Goal: Task Accomplishment & Management: Complete application form

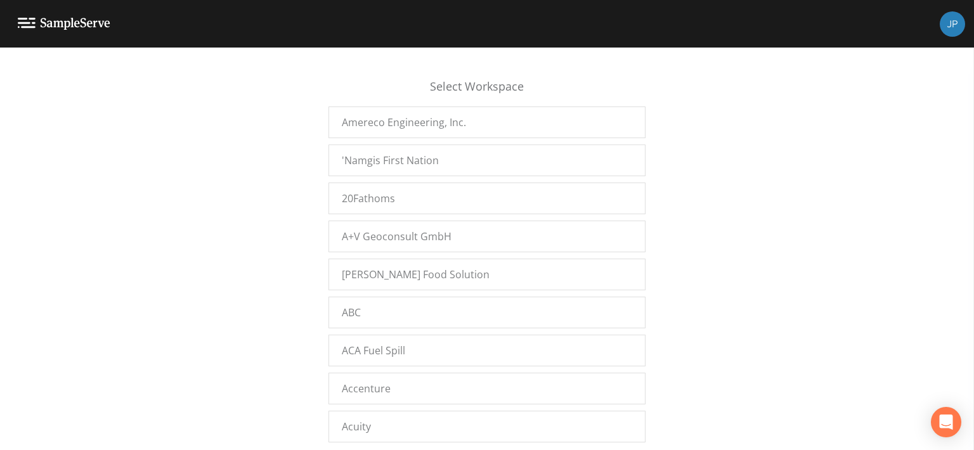
click at [311, 210] on div "Select Workspace Amereco Engineering, Inc. 'Namgis First Nation 20Fathoms A+V G…" at bounding box center [487, 252] width 974 height 387
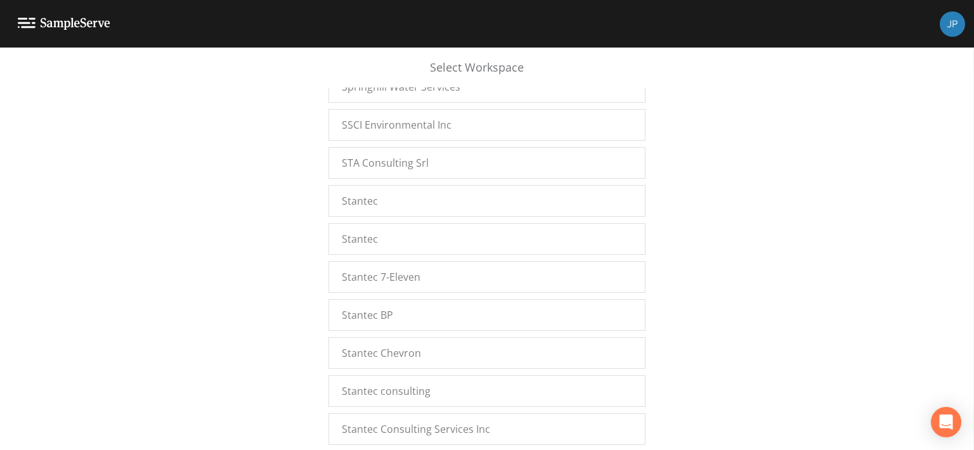
scroll to position [16997, 0]
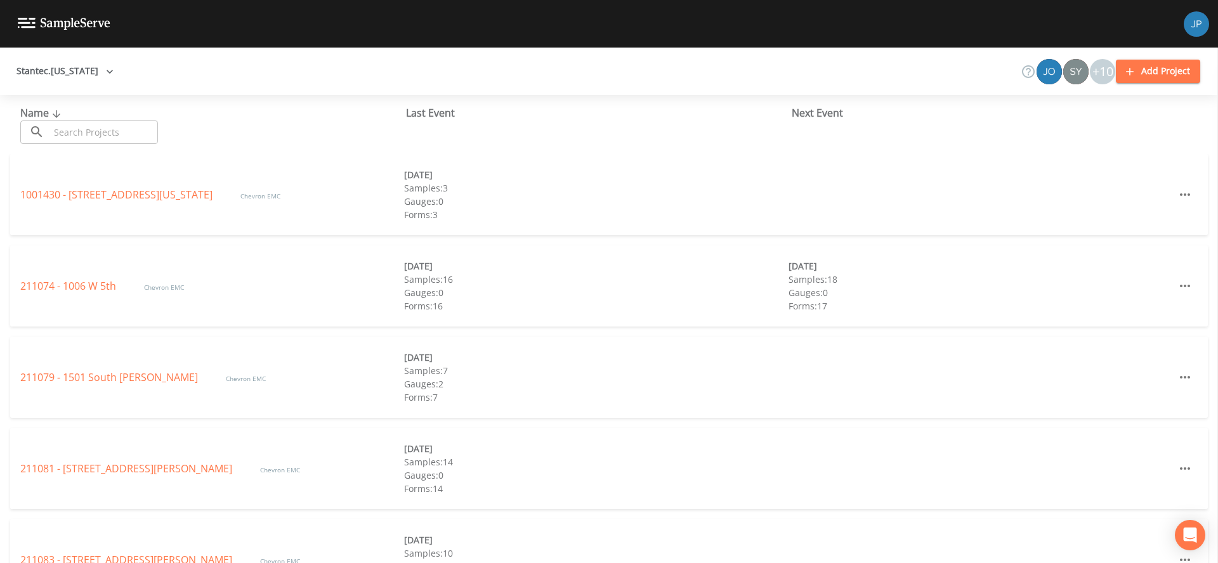
click at [96, 126] on input "text" at bounding box center [103, 131] width 108 height 23
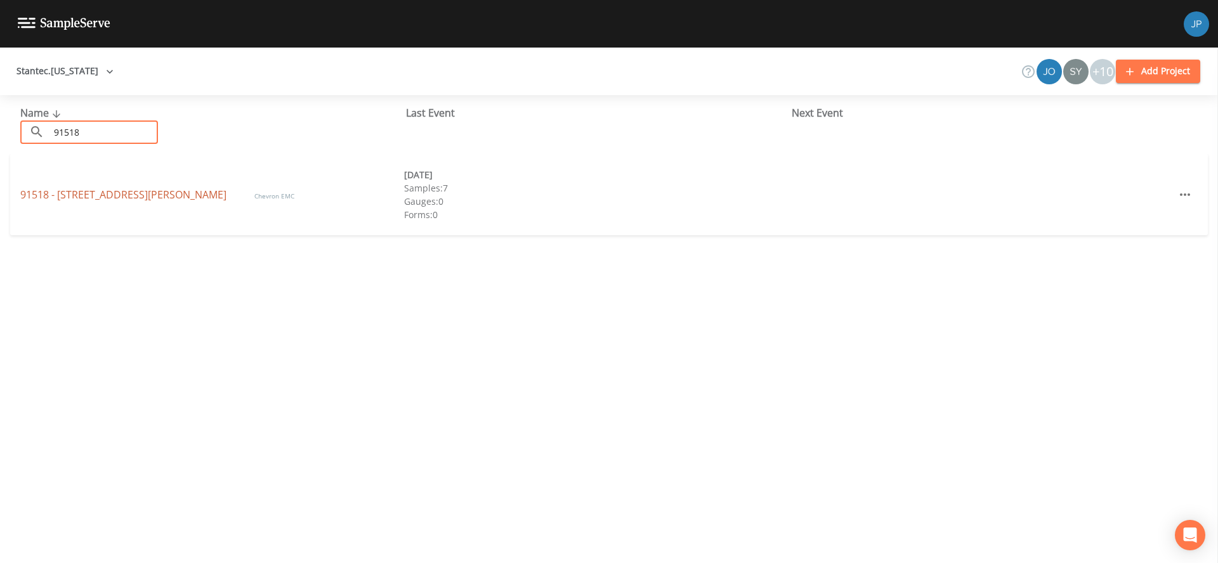
type input "91518"
click at [111, 193] on link "91518 - [STREET_ADDRESS][PERSON_NAME]" at bounding box center [124, 195] width 209 height 14
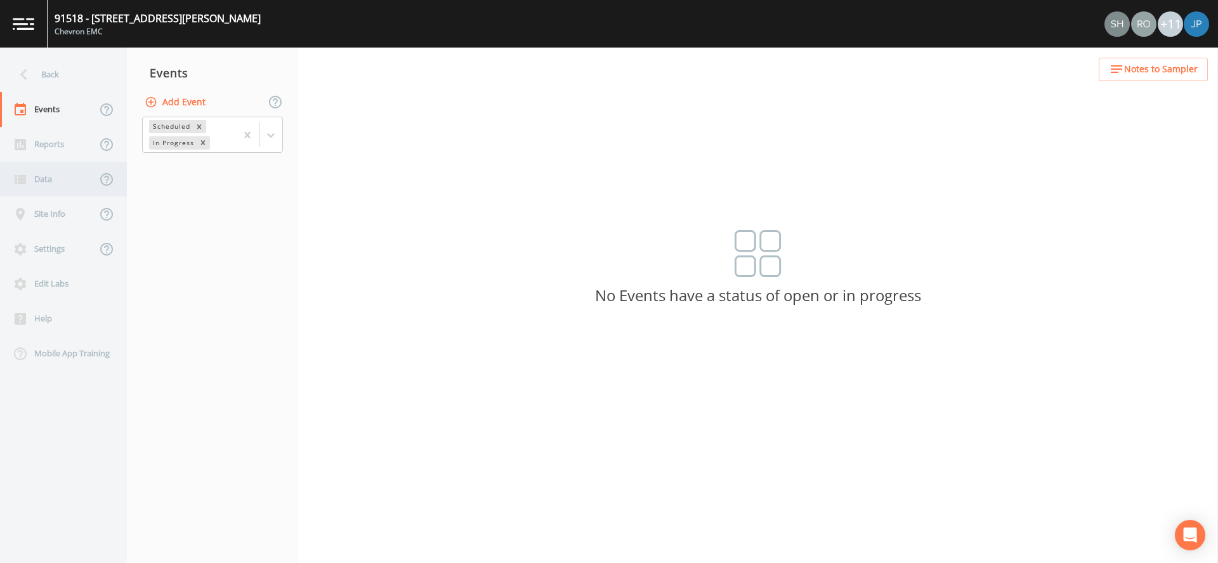
click at [60, 179] on div "Data" at bounding box center [48, 179] width 96 height 35
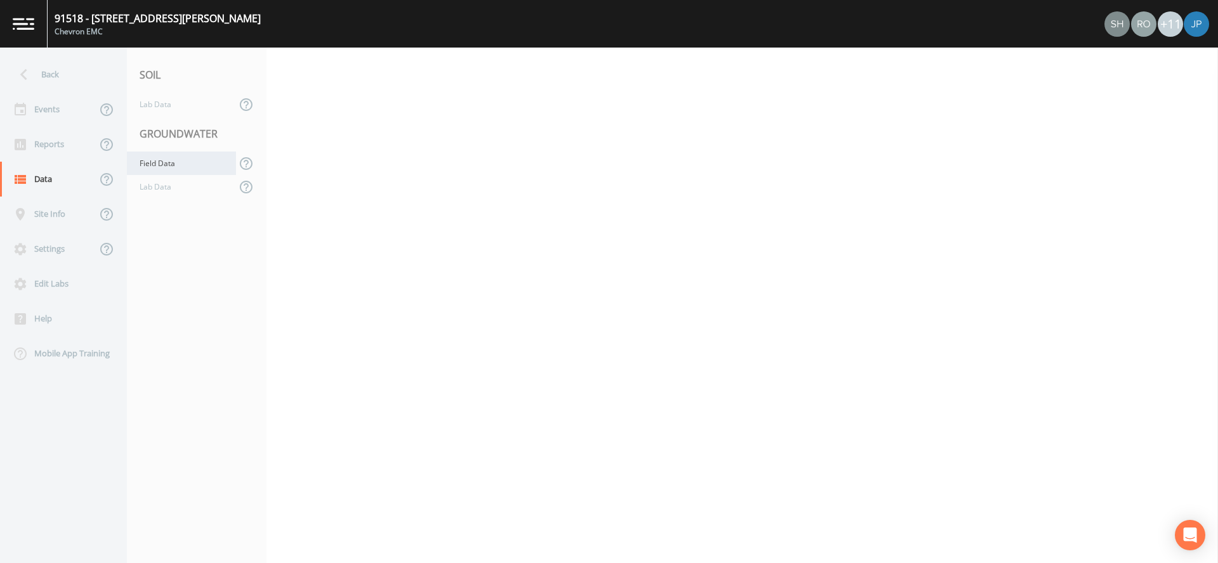
click at [195, 162] on div "Field Data" at bounding box center [181, 163] width 109 height 23
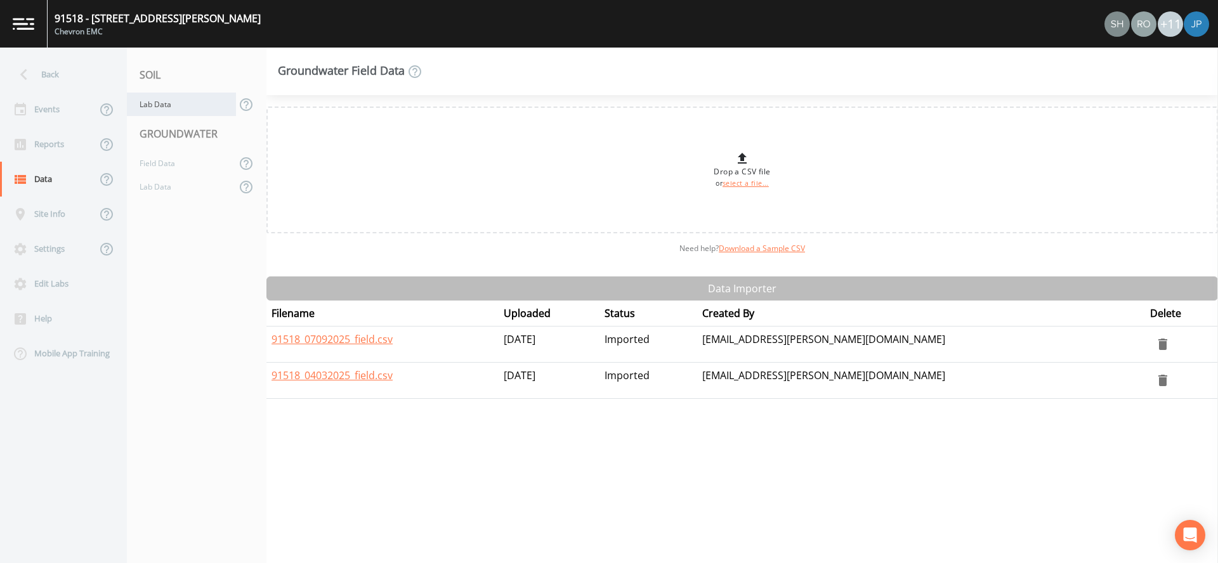
click at [174, 107] on div "Lab Data" at bounding box center [181, 104] width 109 height 23
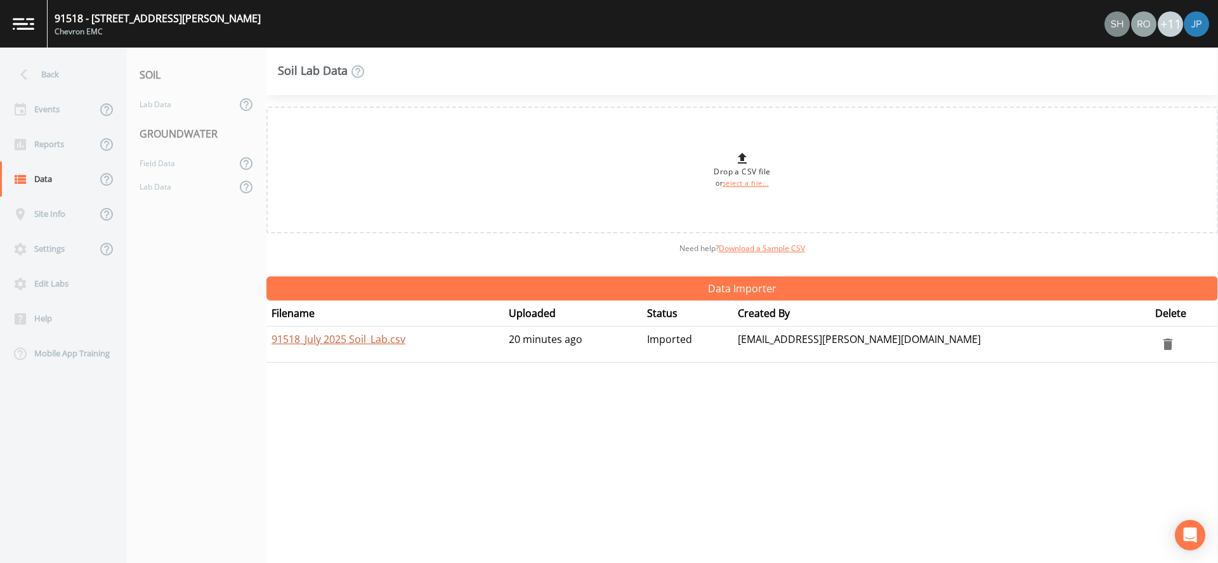
click at [344, 341] on link "91518_July 2025 Soil_Lab.csv" at bounding box center [338, 339] width 134 height 14
click at [50, 156] on div "Reports" at bounding box center [48, 144] width 96 height 35
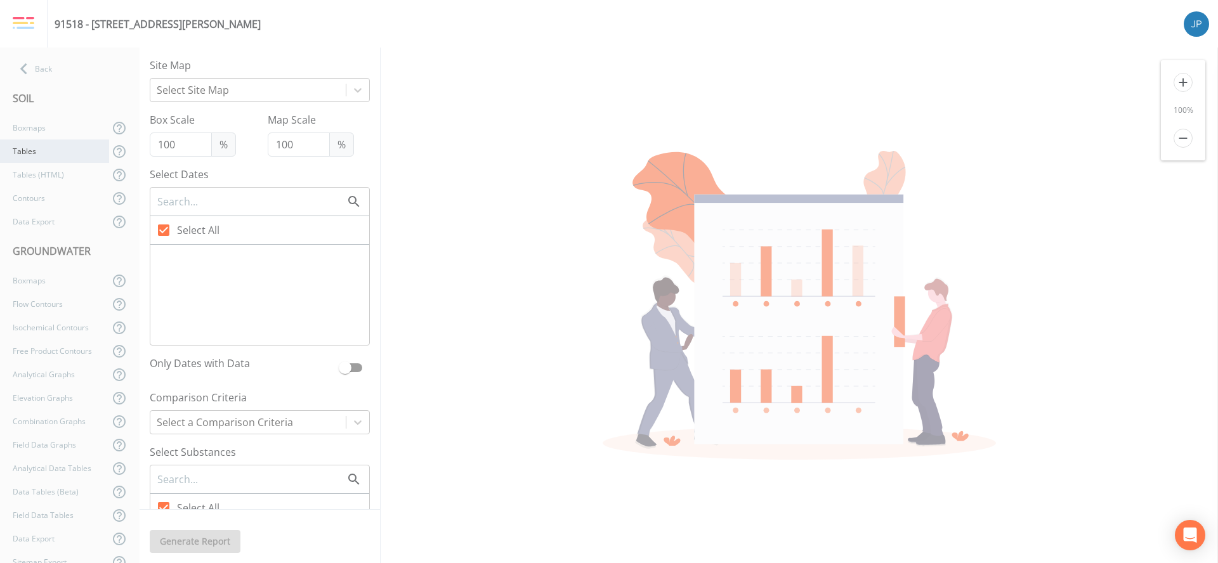
checkbox input "false"
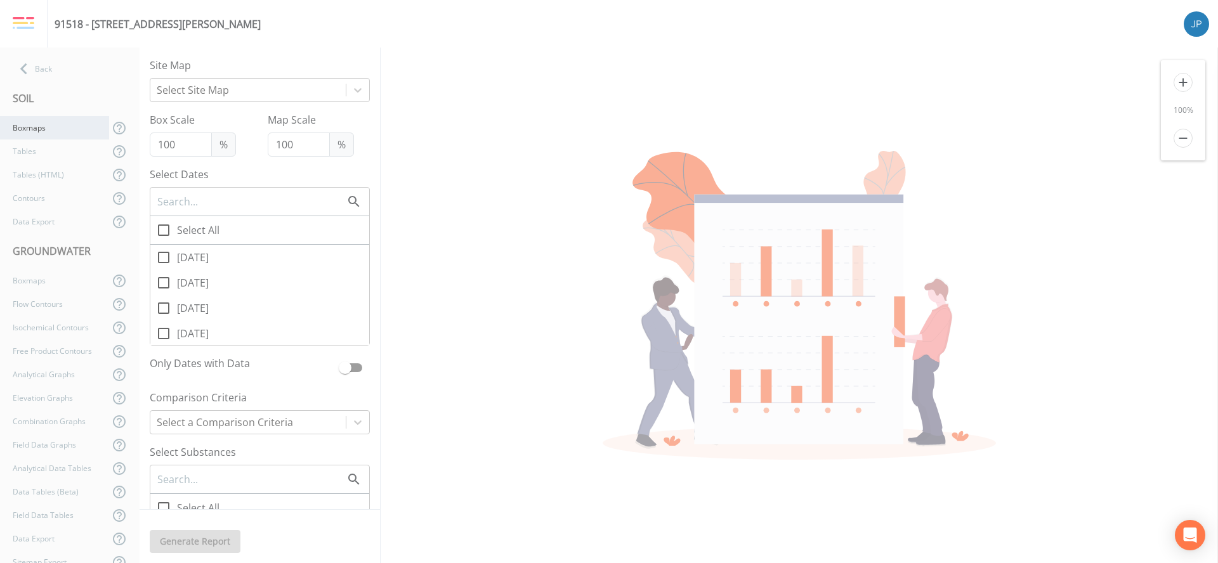
click at [52, 133] on div "Boxmaps" at bounding box center [54, 127] width 109 height 23
checkbox input "true"
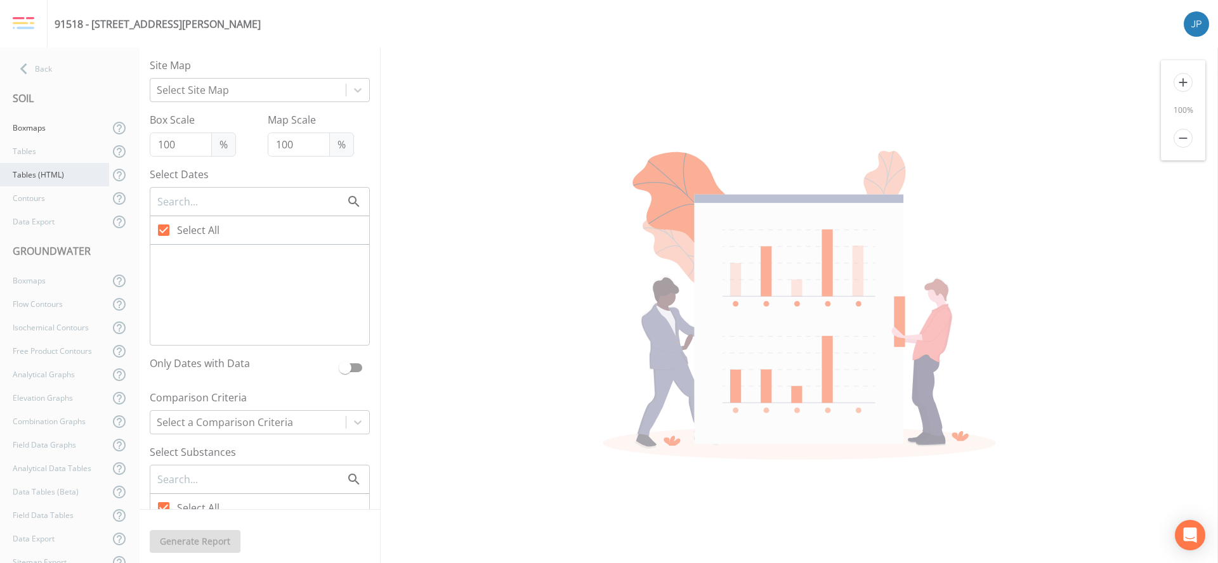
checkbox input "false"
click at [164, 263] on icon at bounding box center [163, 257] width 11 height 11
click at [163, 257] on input "07/09/2025" at bounding box center [156, 250] width 13 height 13
checkbox input "true"
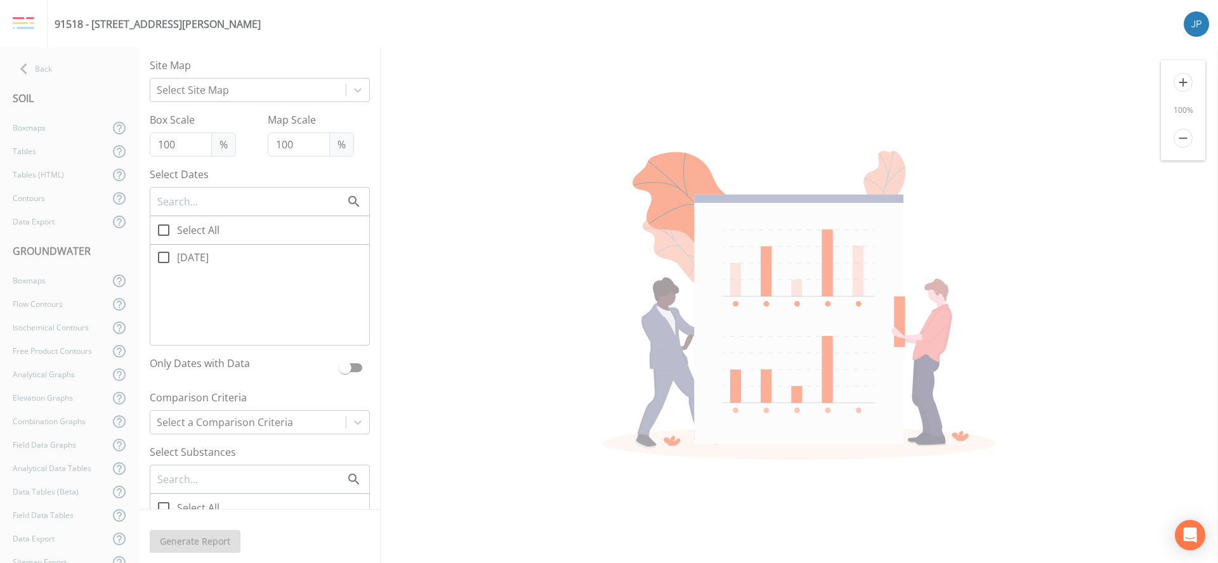
checkbox input "true"
click at [205, 94] on div at bounding box center [248, 90] width 183 height 18
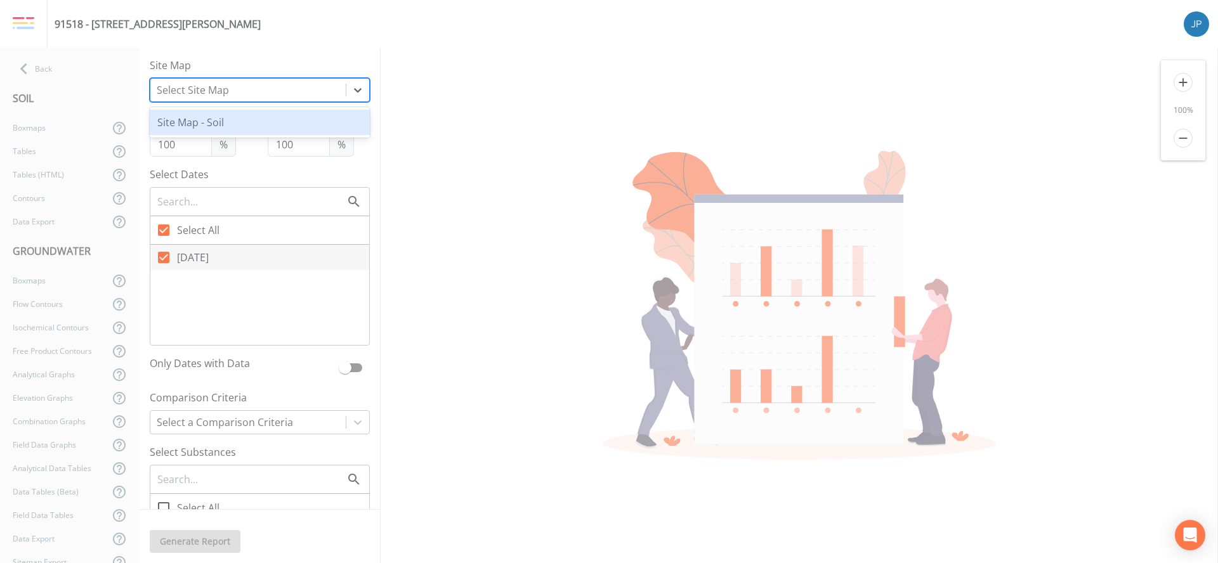
click at [204, 122] on div "Site Map - Soil" at bounding box center [260, 122] width 220 height 25
checkbox input "false"
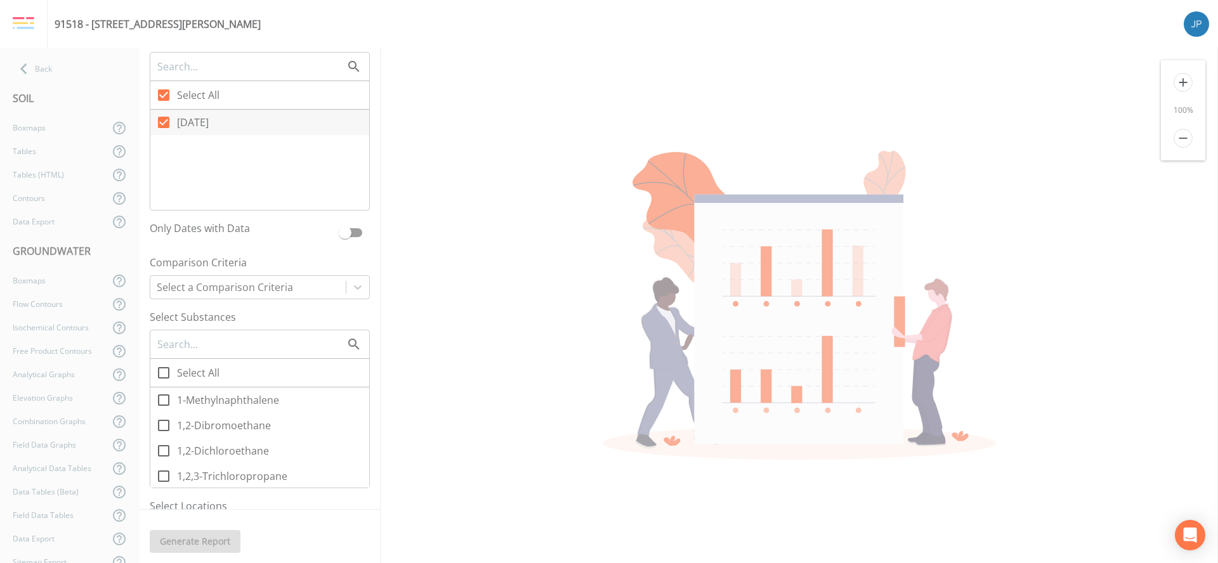
scroll to position [205, 0]
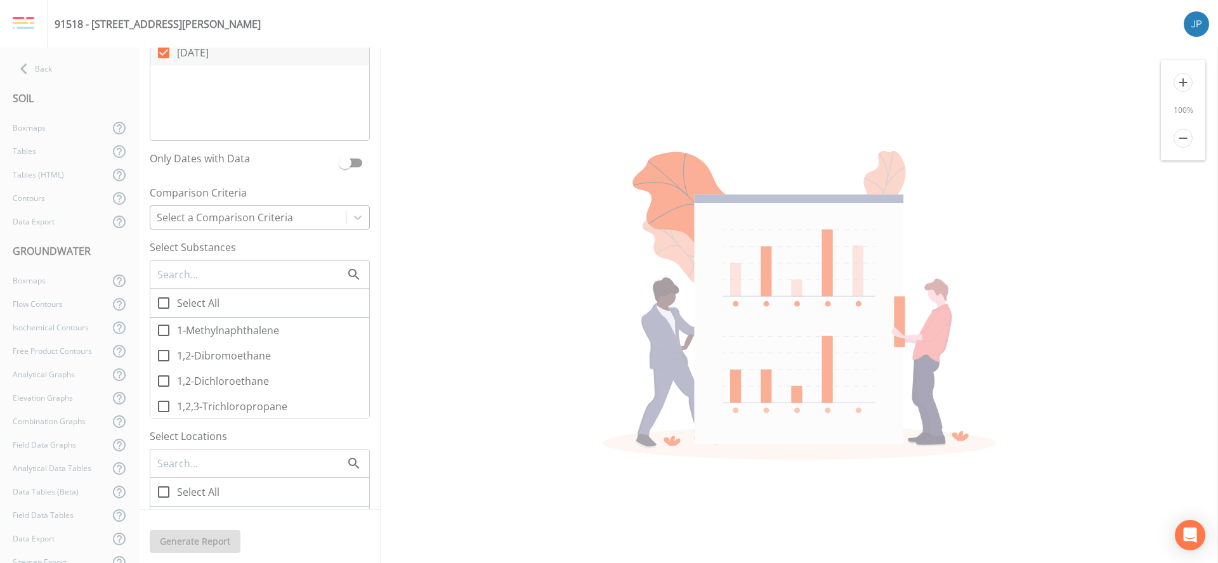
click at [245, 224] on div at bounding box center [248, 218] width 183 height 18
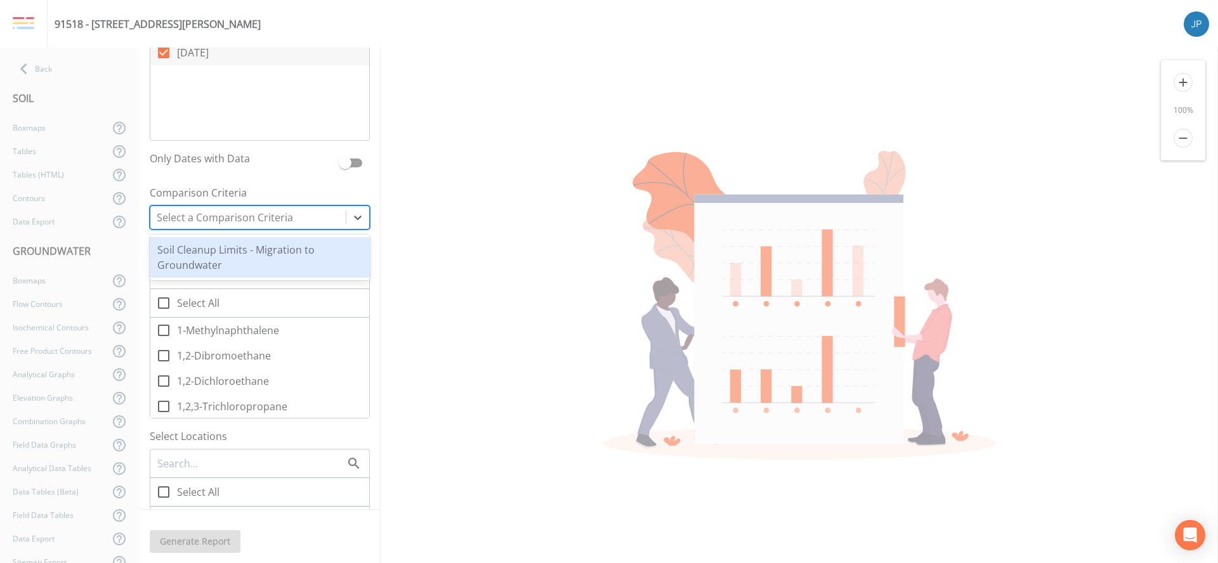
click at [241, 259] on div "Soil Cleanup Limits - Migration to Groundwater" at bounding box center [260, 257] width 220 height 41
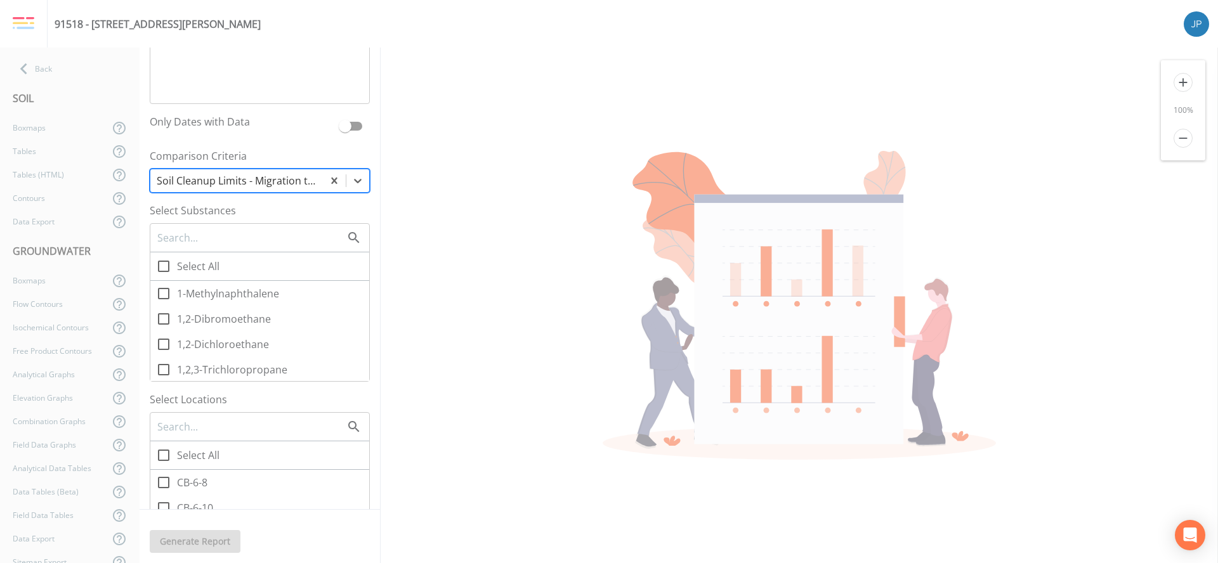
scroll to position [344, 0]
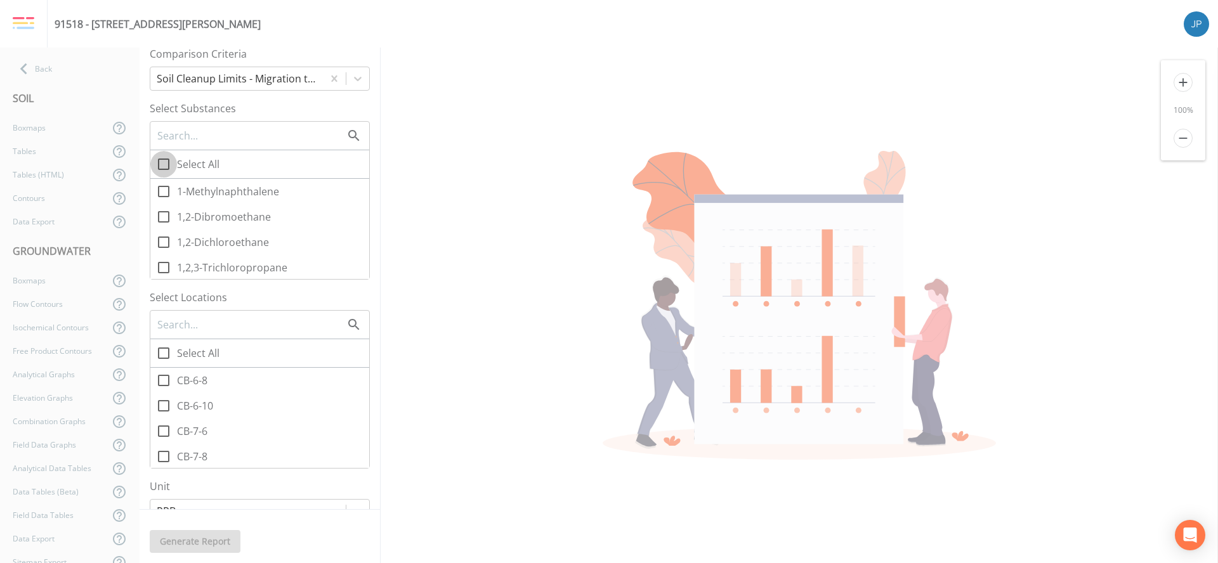
click at [162, 167] on icon at bounding box center [163, 164] width 15 height 15
click at [162, 164] on input "Select All" at bounding box center [156, 157] width 13 height 13
checkbox input "true"
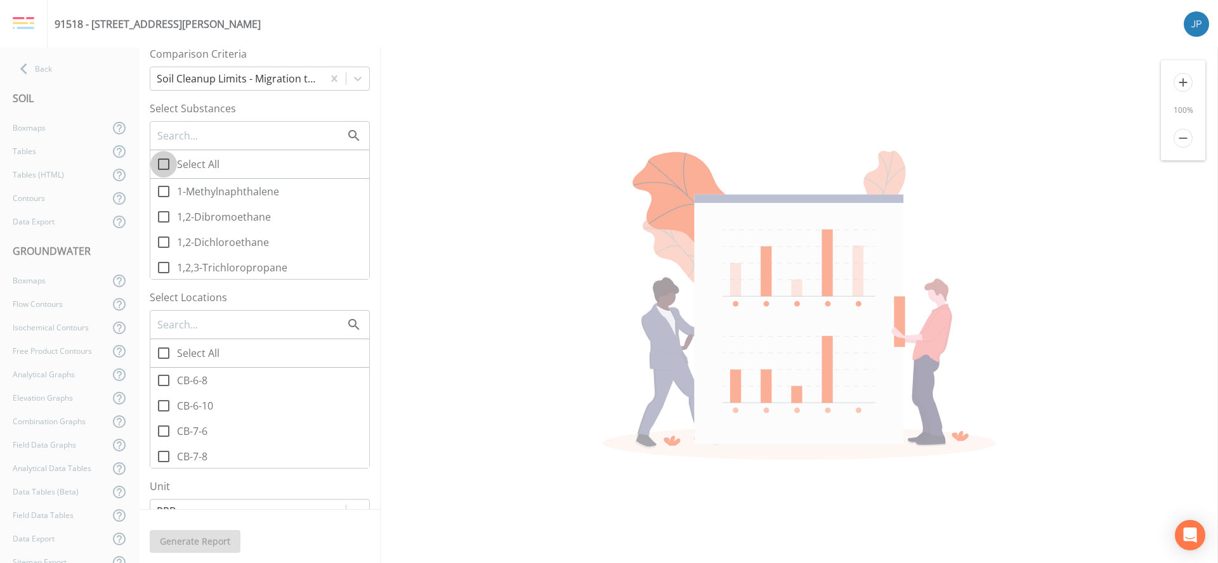
checkbox input "true"
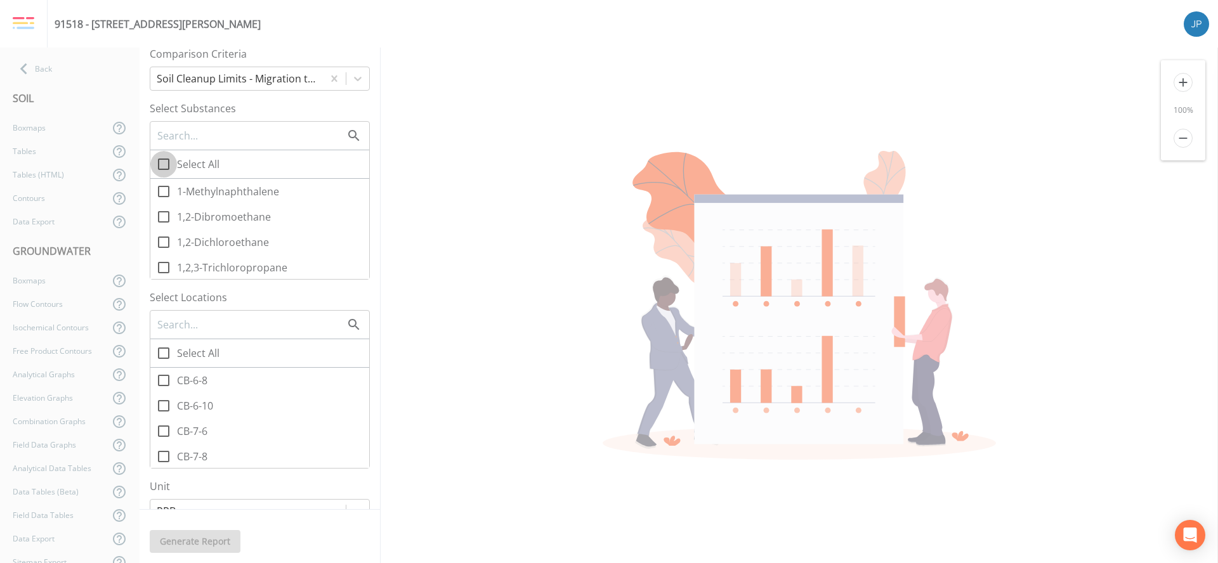
checkbox input "true"
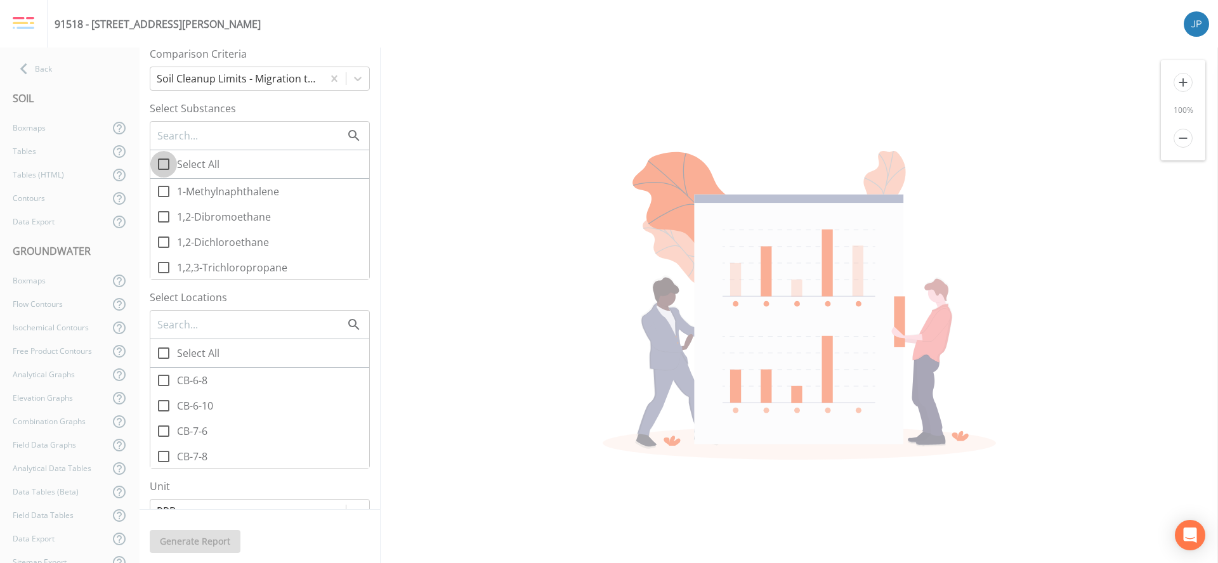
checkbox input "true"
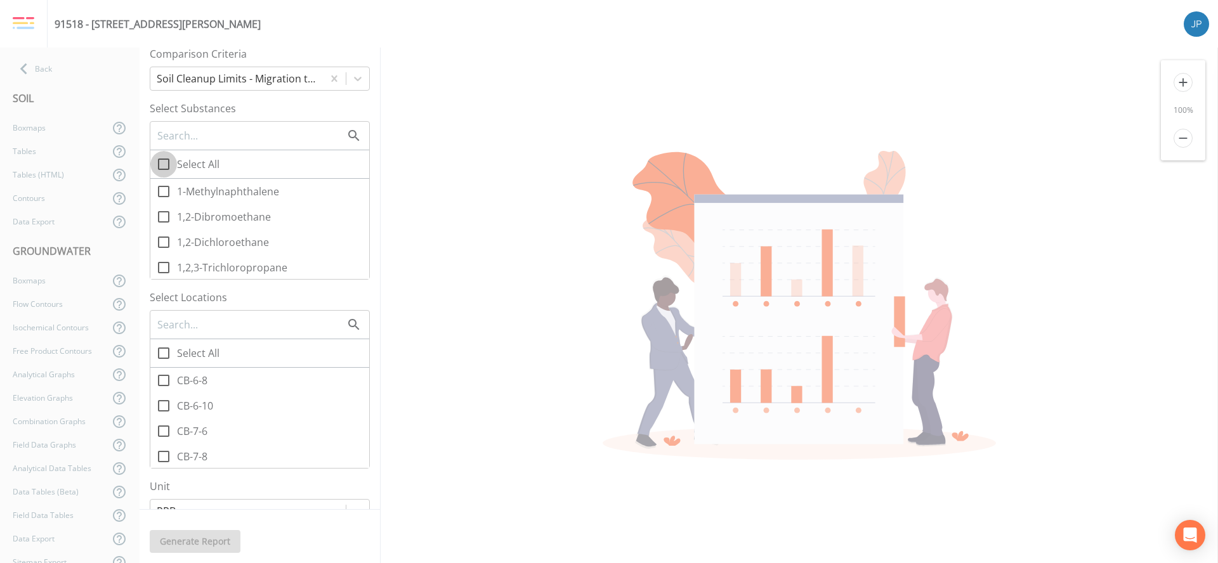
checkbox input "true"
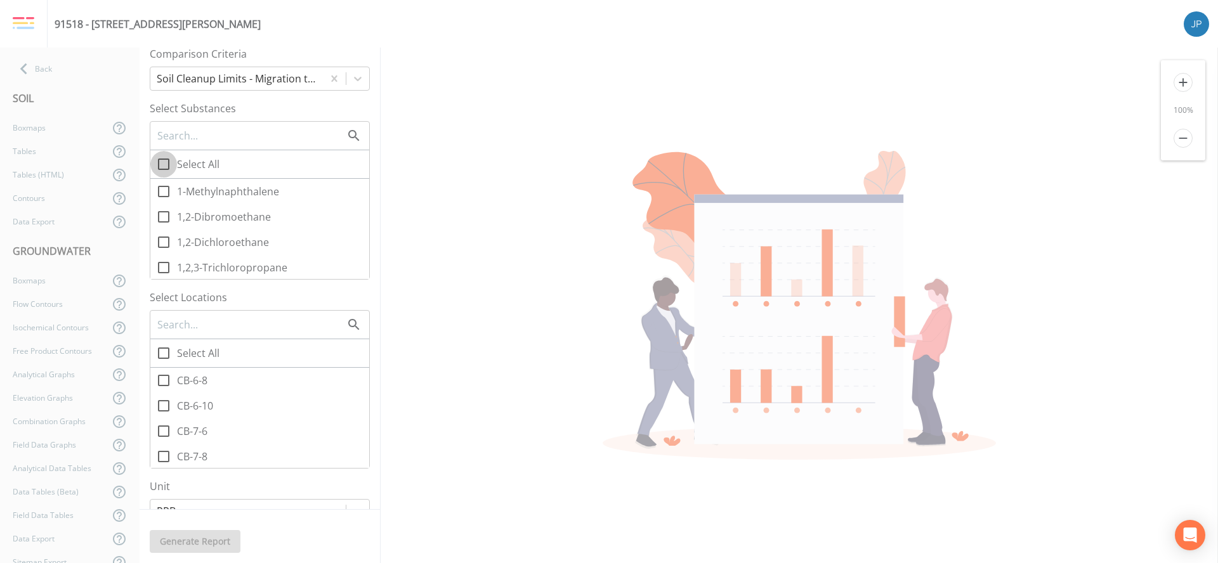
checkbox input "true"
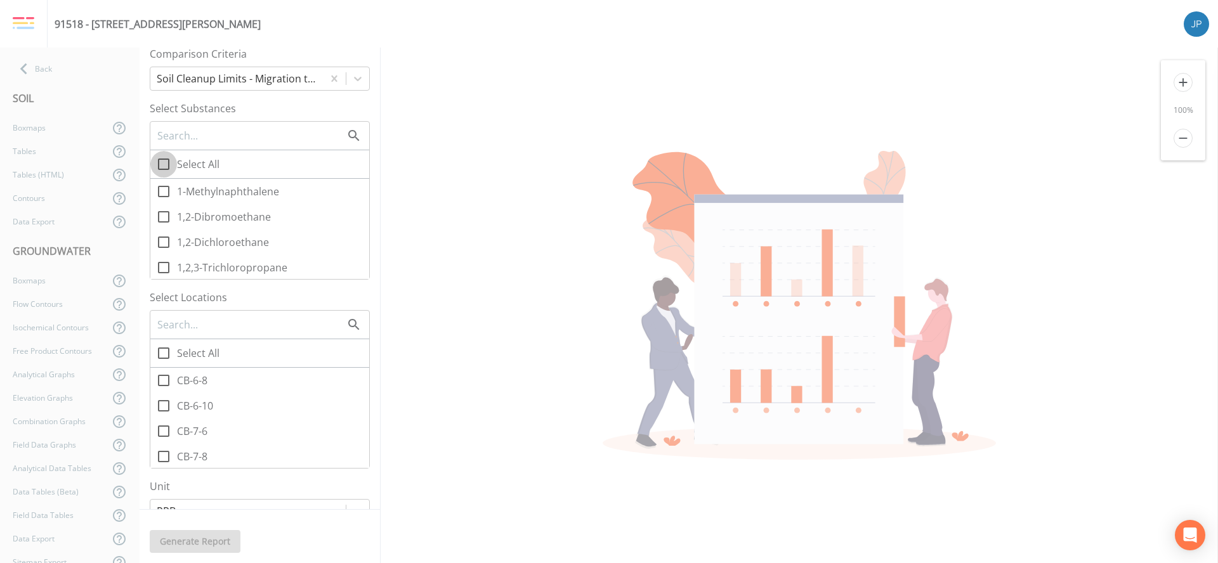
checkbox input "true"
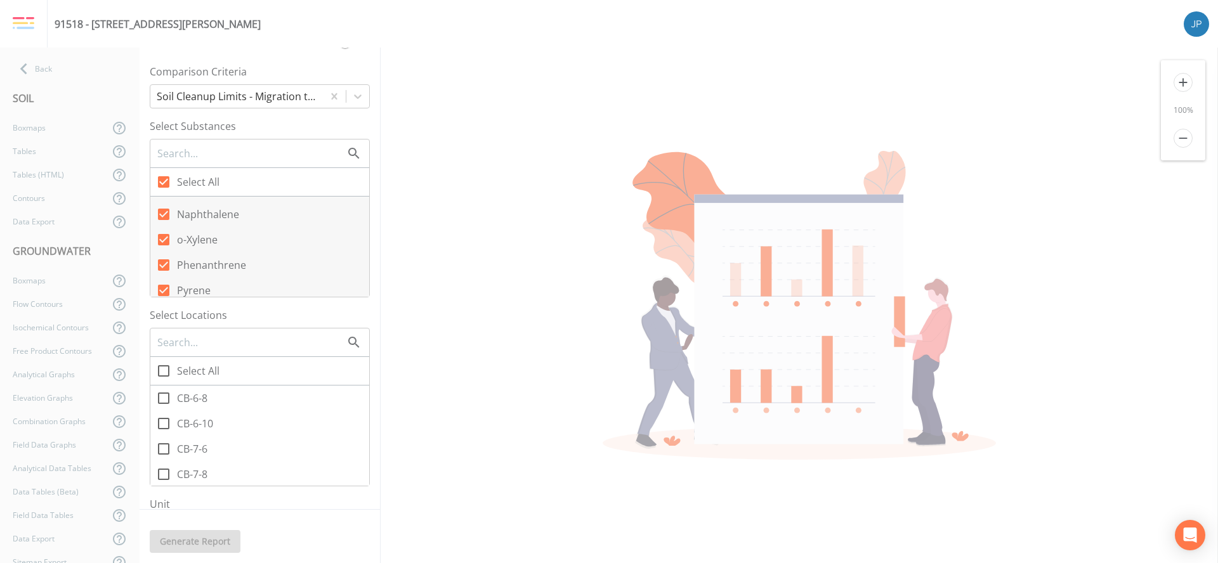
scroll to position [456, 0]
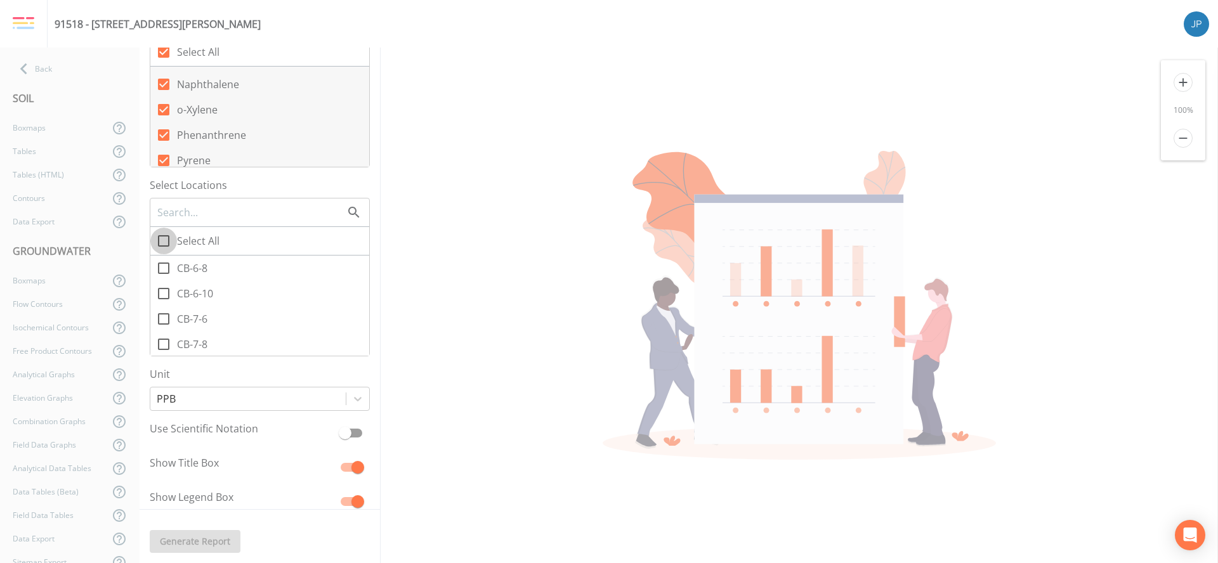
click at [163, 242] on icon at bounding box center [163, 240] width 15 height 15
click at [163, 240] on input "Select All" at bounding box center [156, 234] width 13 height 13
checkbox input "true"
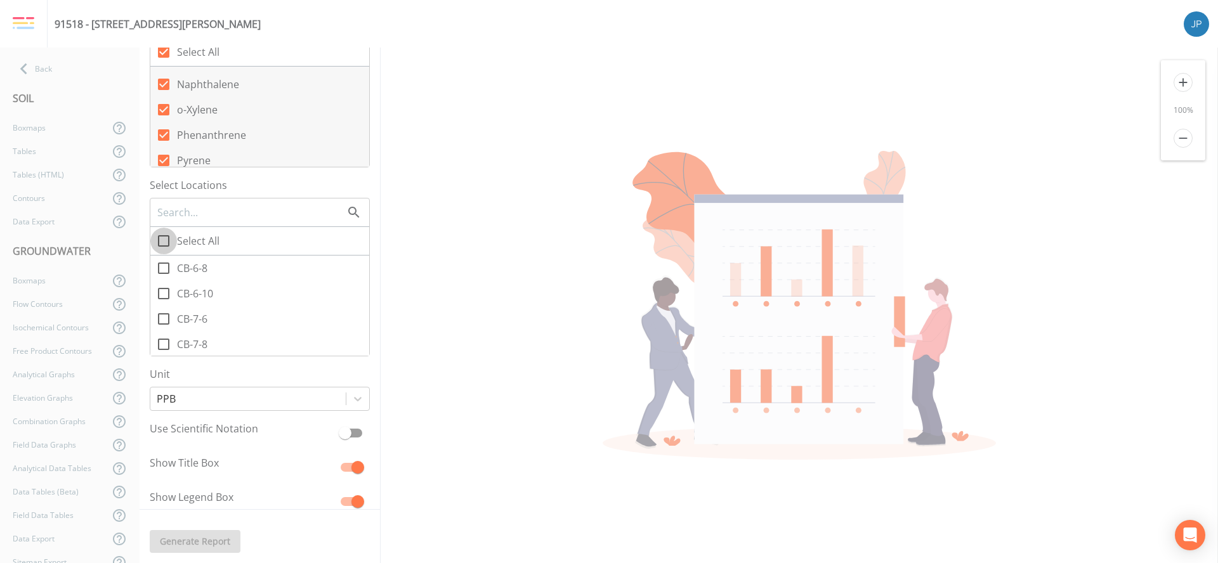
checkbox input "true"
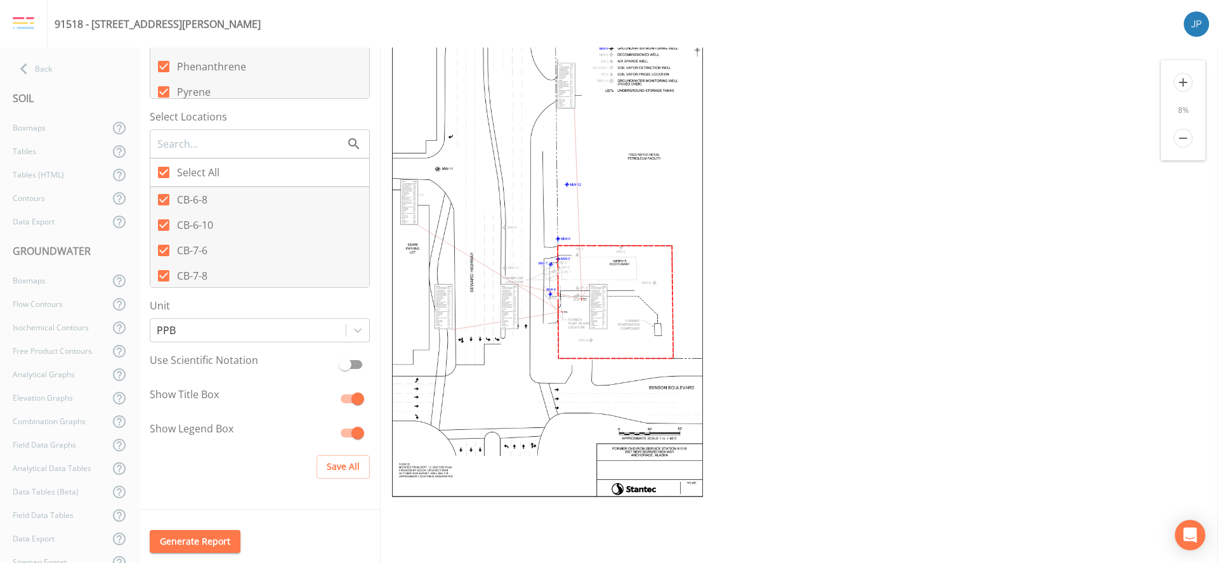
scroll to position [63, 0]
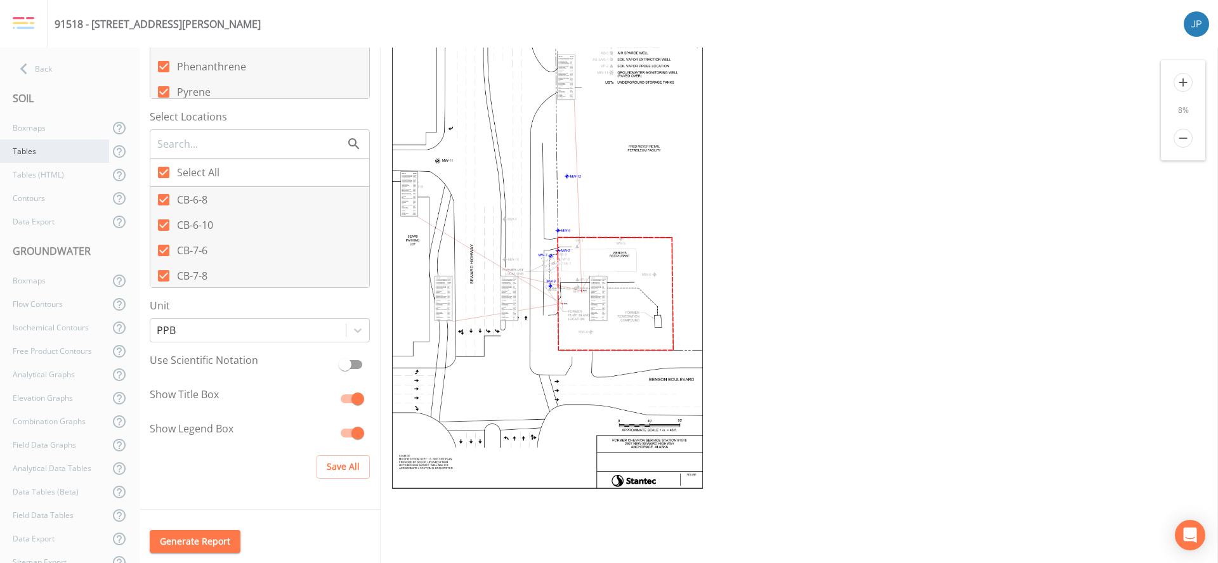
click at [47, 155] on div "Tables" at bounding box center [54, 151] width 109 height 23
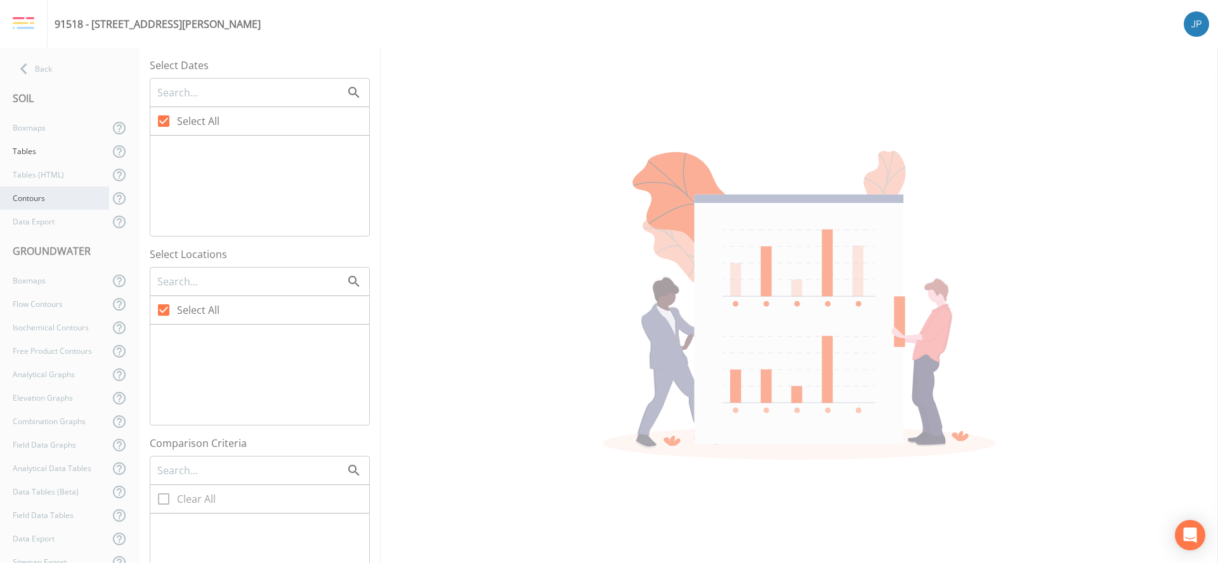
checkbox input "false"
click at [162, 152] on icon at bounding box center [163, 148] width 15 height 15
click at [162, 148] on input "07/09/2025" at bounding box center [156, 141] width 13 height 13
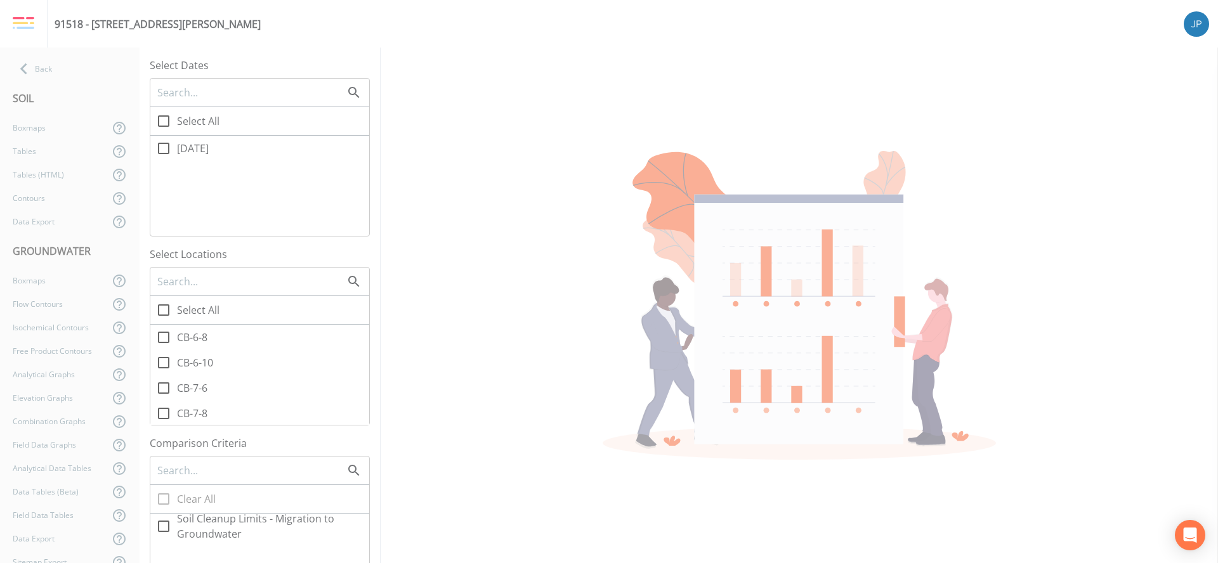
checkbox input "true"
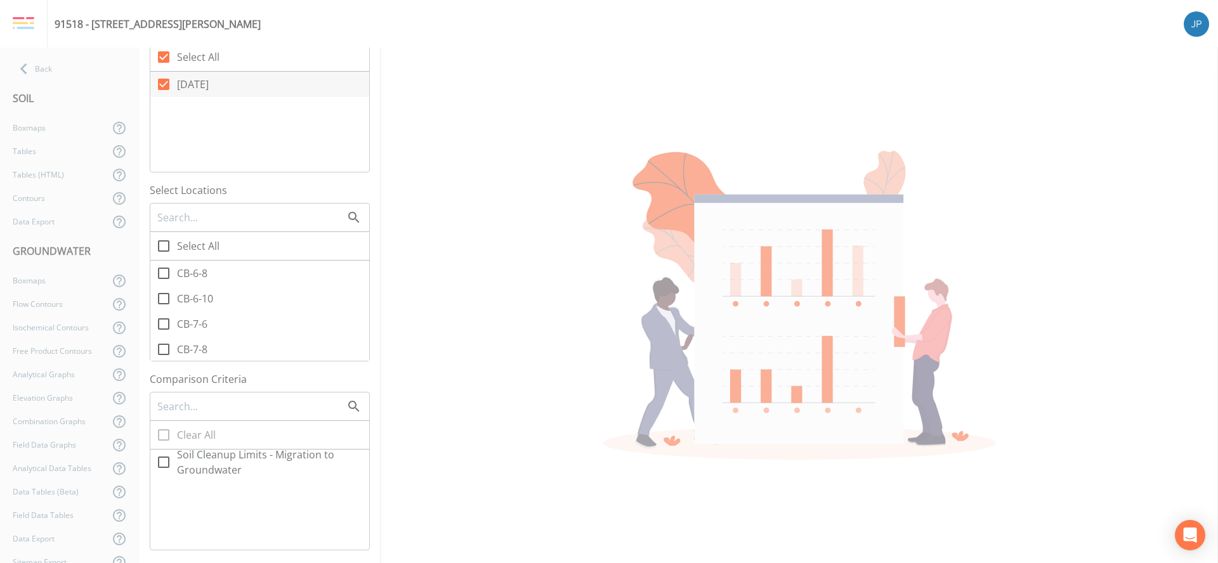
click at [159, 247] on icon at bounding box center [163, 245] width 15 height 15
click at [159, 245] on input "Select All" at bounding box center [156, 239] width 13 height 13
checkbox input "true"
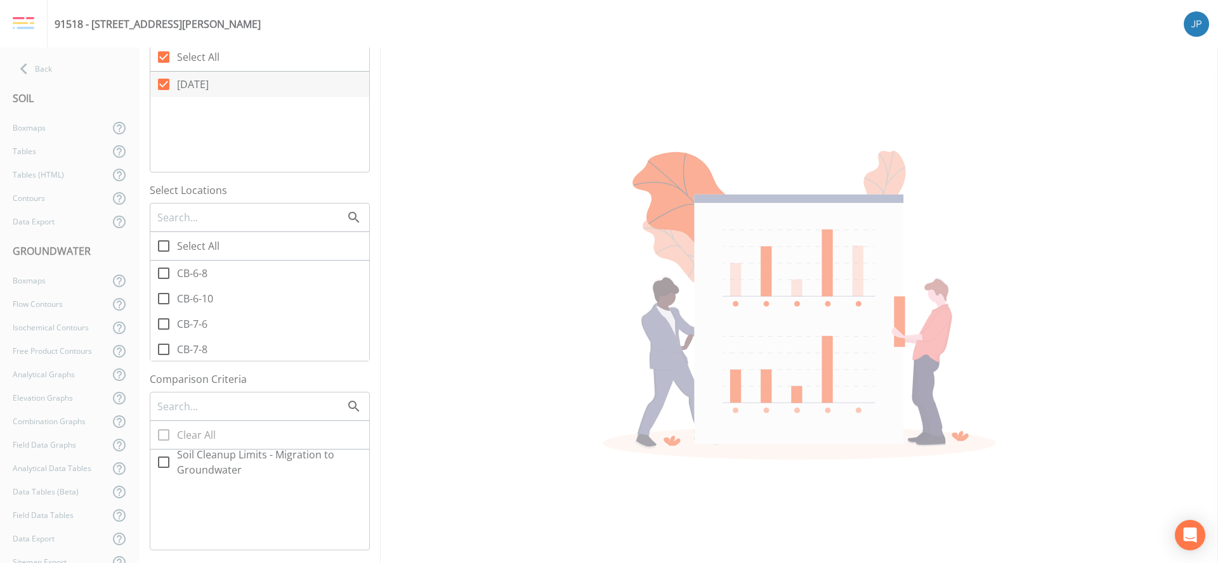
checkbox input "true"
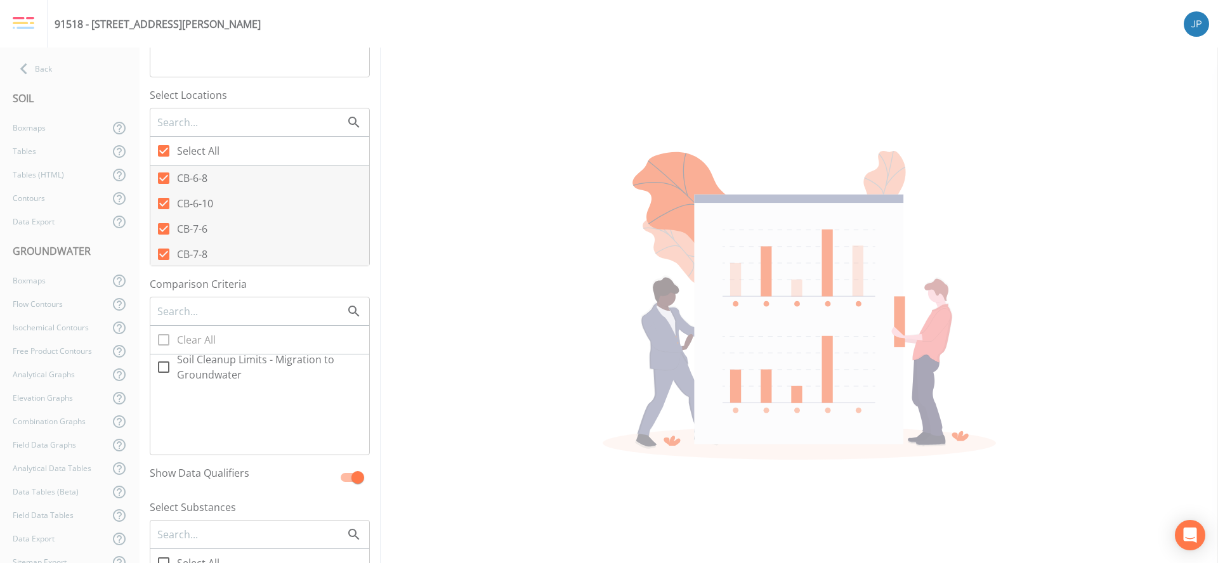
click at [208, 370] on span "Soil Cleanup Limits - Migration to Groundwater" at bounding box center [273, 367] width 192 height 30
click at [163, 367] on input "Soil Cleanup Limits - Migration to Groundwater" at bounding box center [156, 360] width 13 height 13
checkbox input "true"
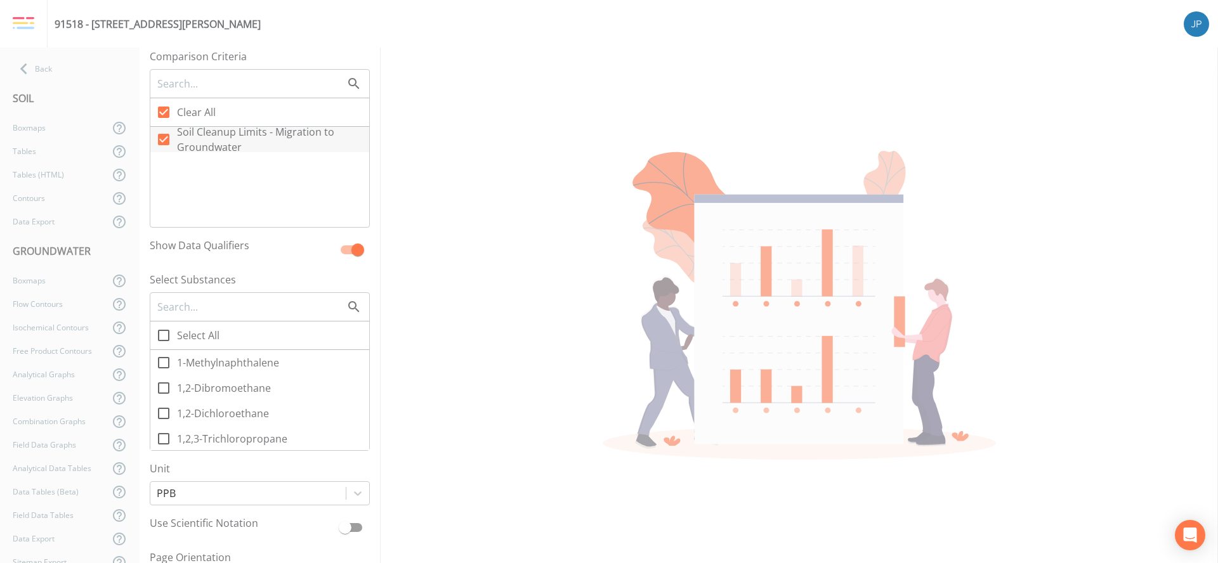
scroll to position [449, 0]
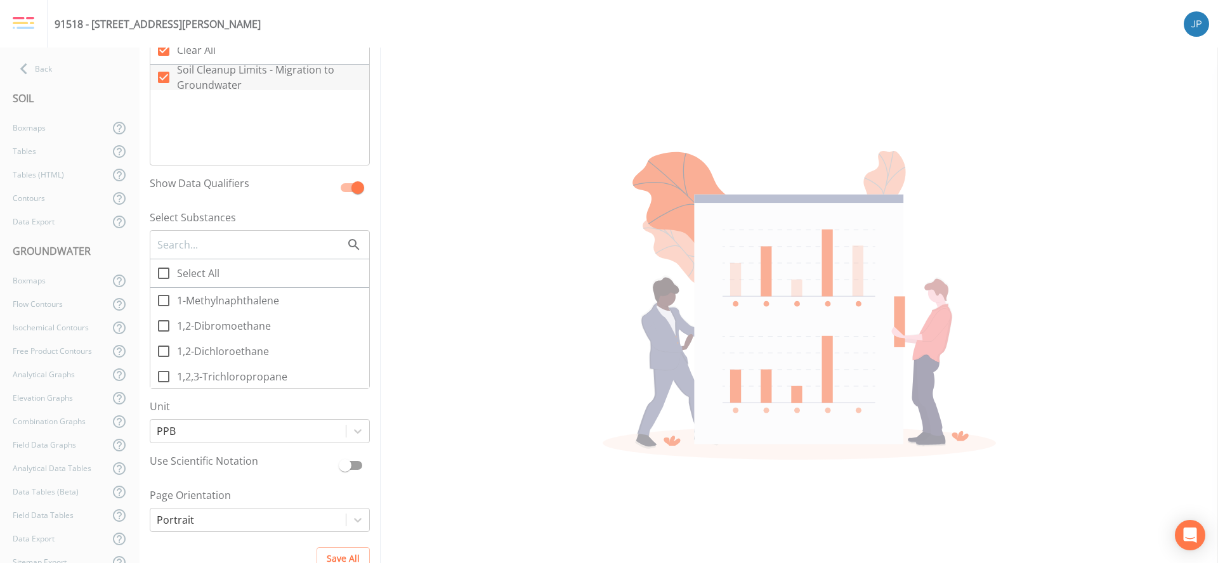
click at [160, 277] on icon at bounding box center [163, 273] width 15 height 15
click at [160, 273] on input "Select All" at bounding box center [156, 266] width 13 height 13
checkbox input "true"
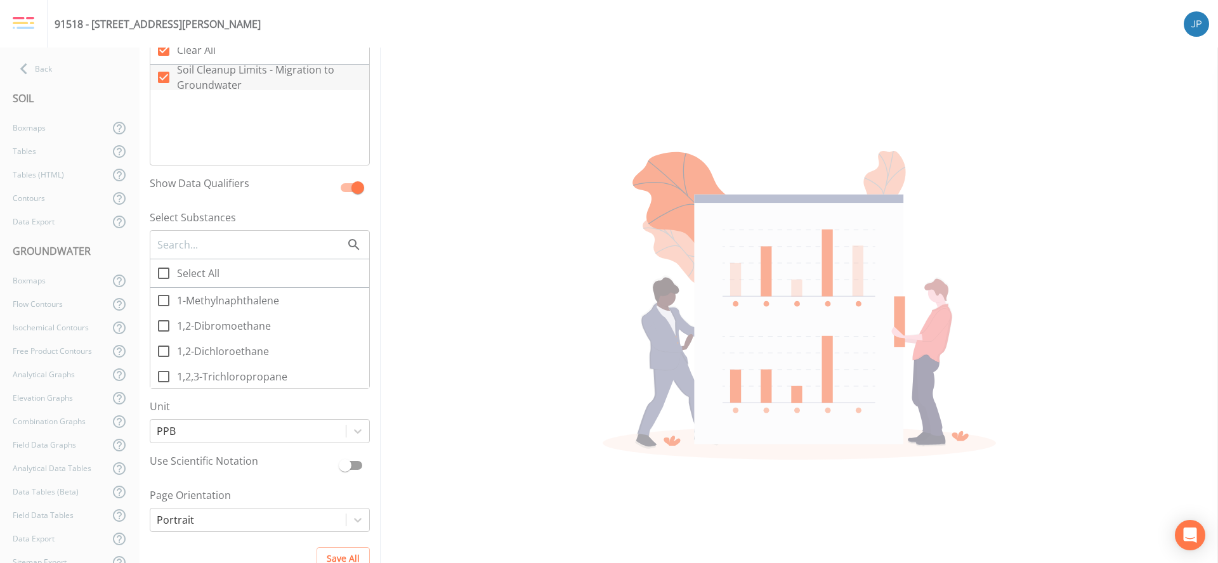
checkbox input "true"
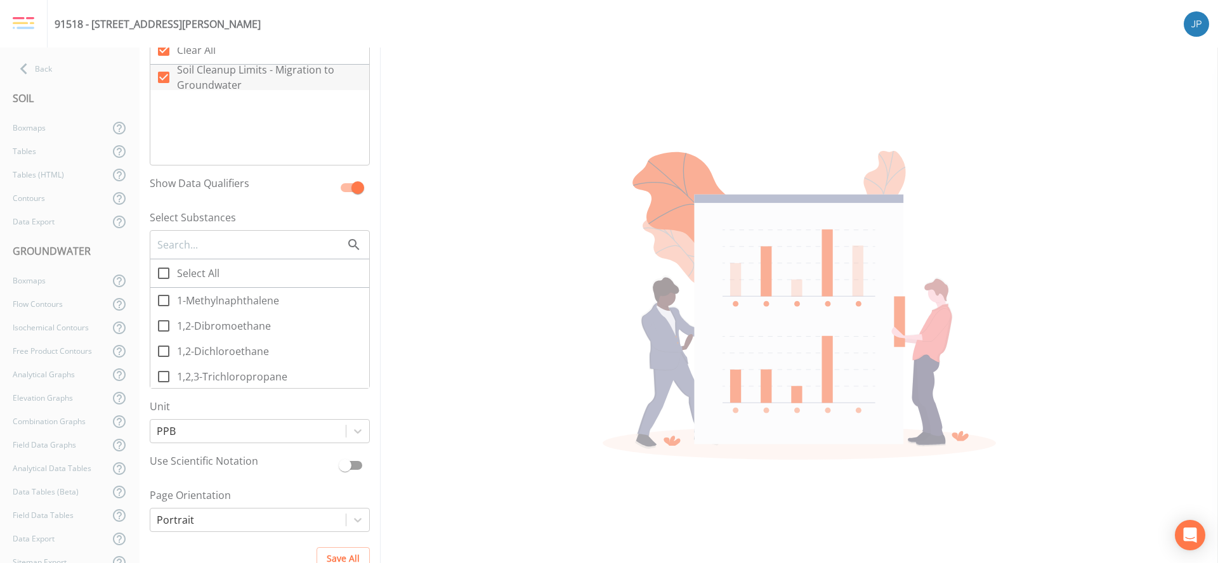
checkbox input "true"
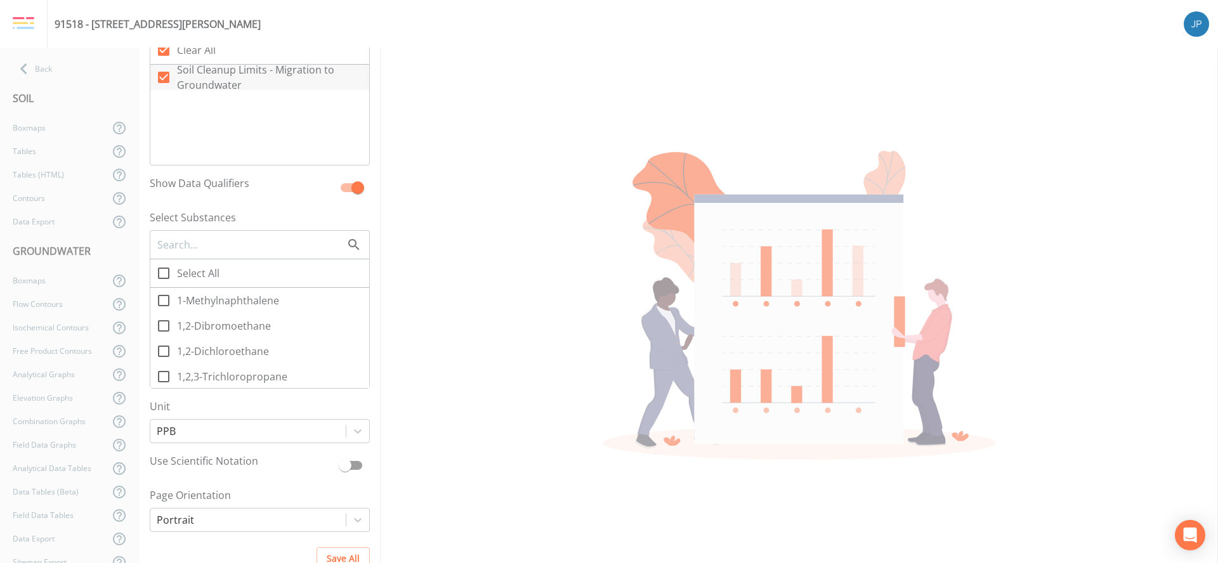
checkbox input "true"
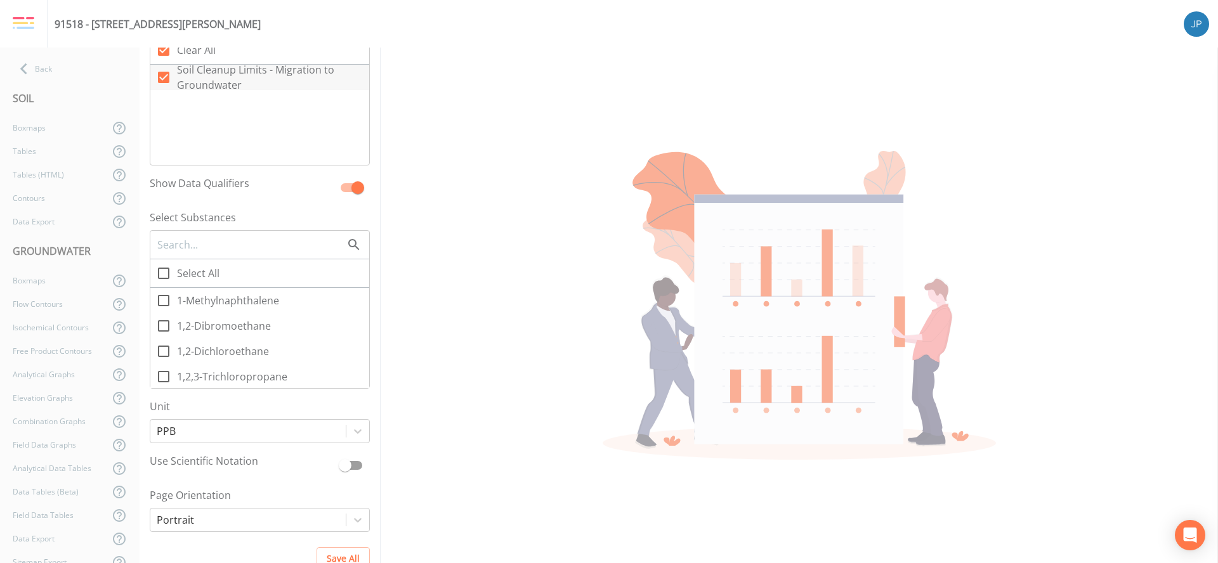
checkbox input "true"
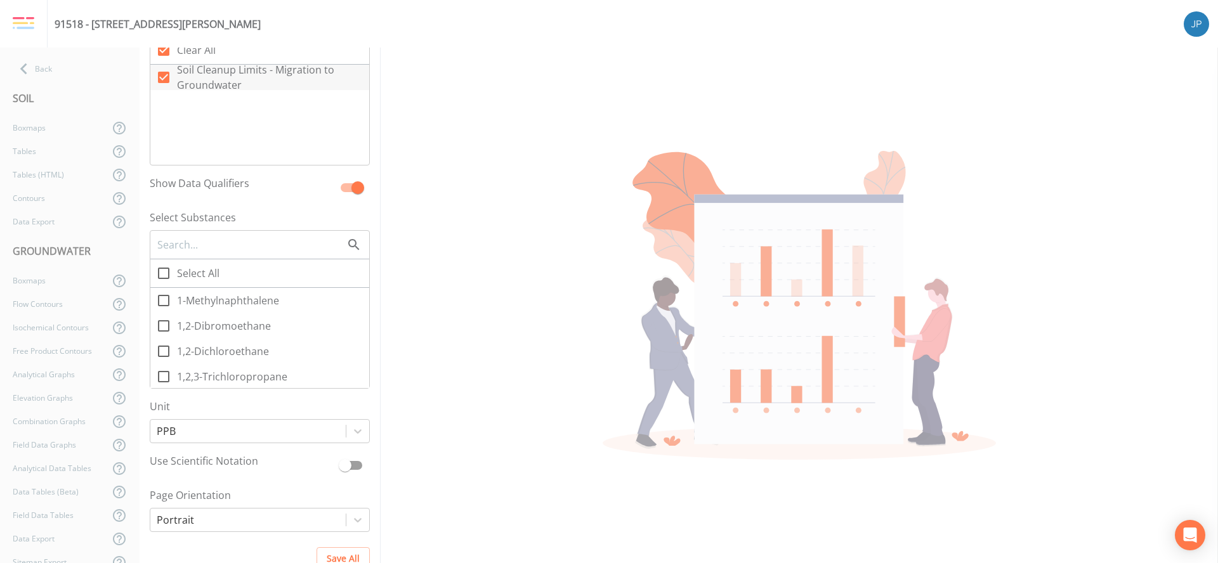
checkbox input "true"
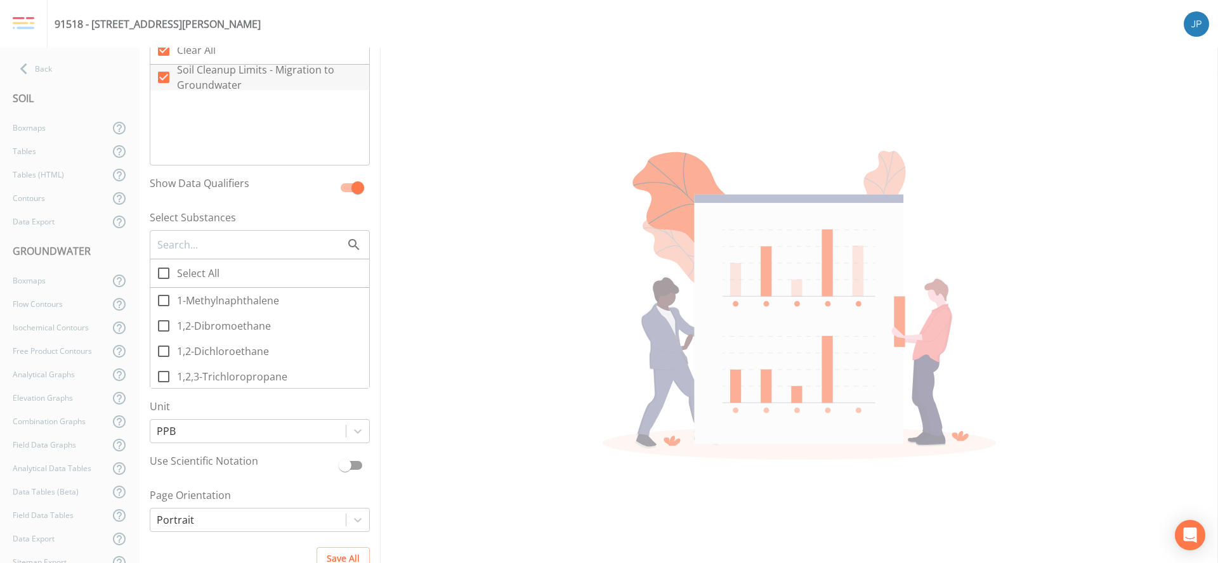
checkbox input "true"
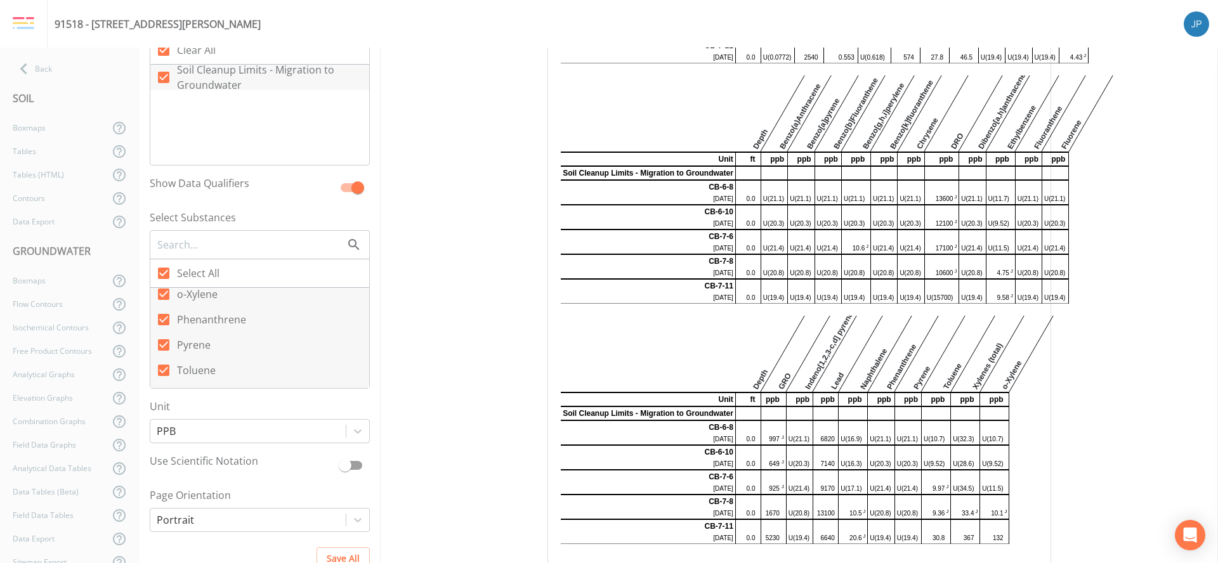
scroll to position [344, 0]
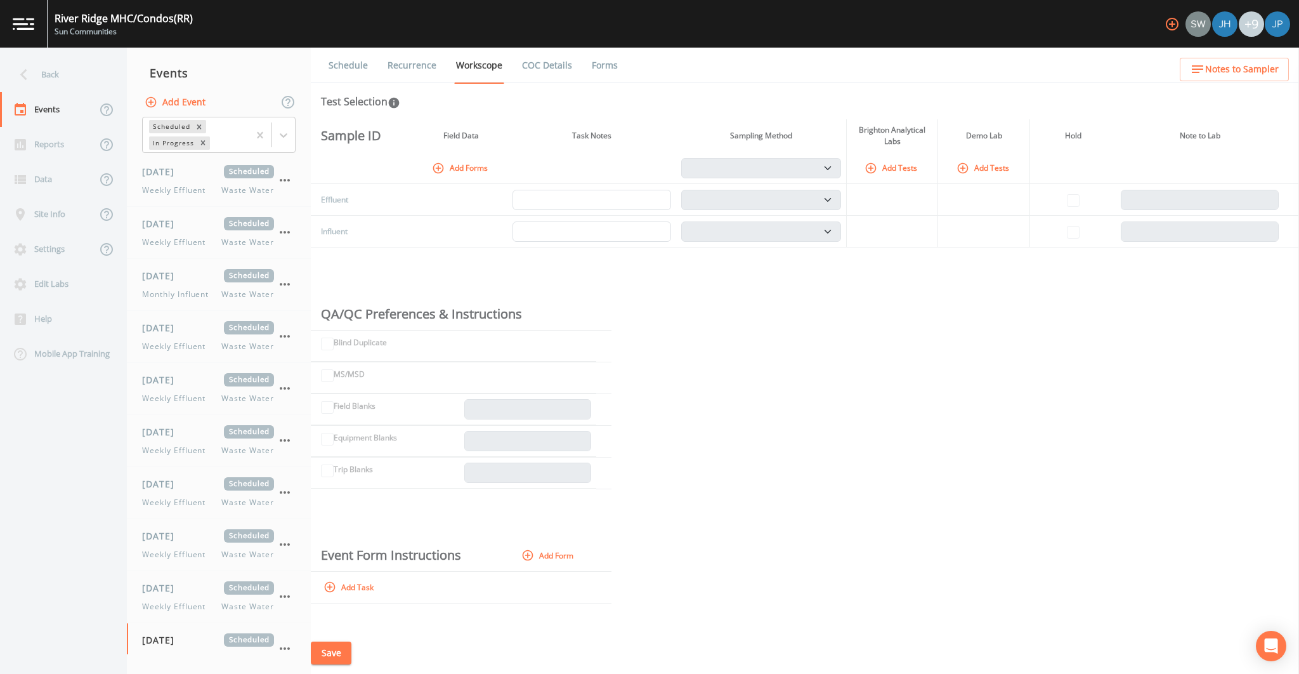
scroll to position [137, 0]
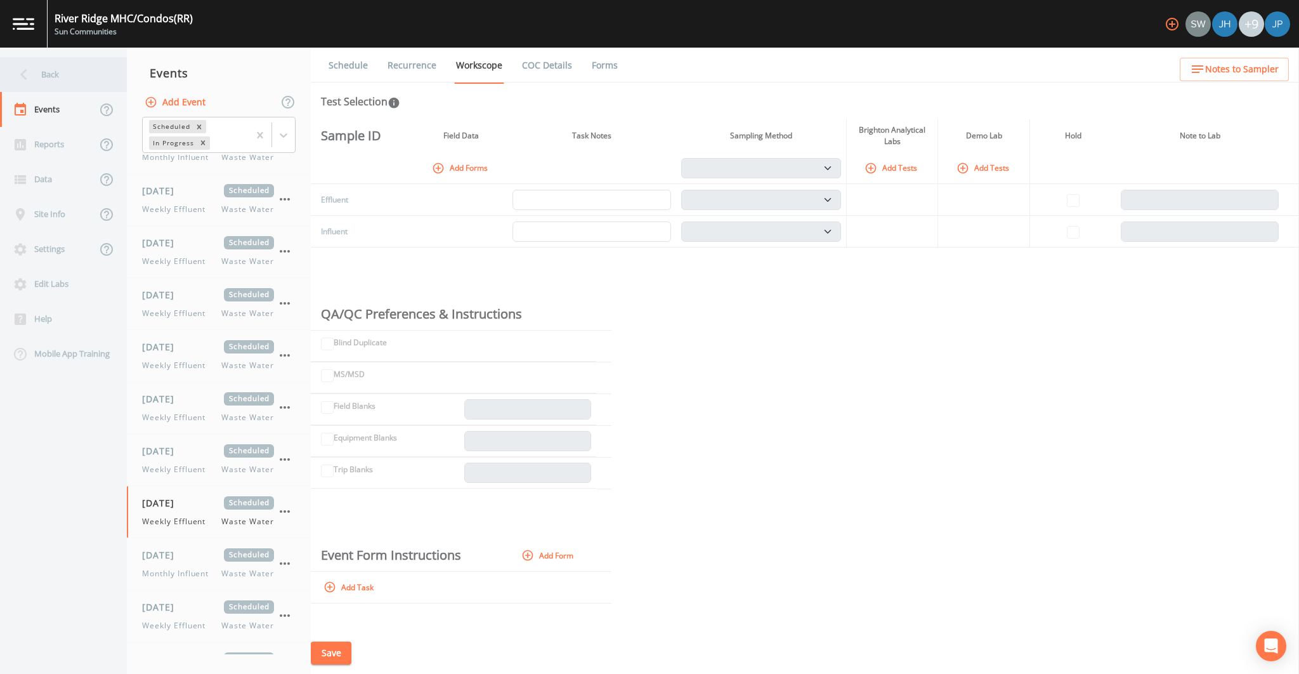
click at [19, 88] on div "Back" at bounding box center [57, 74] width 114 height 35
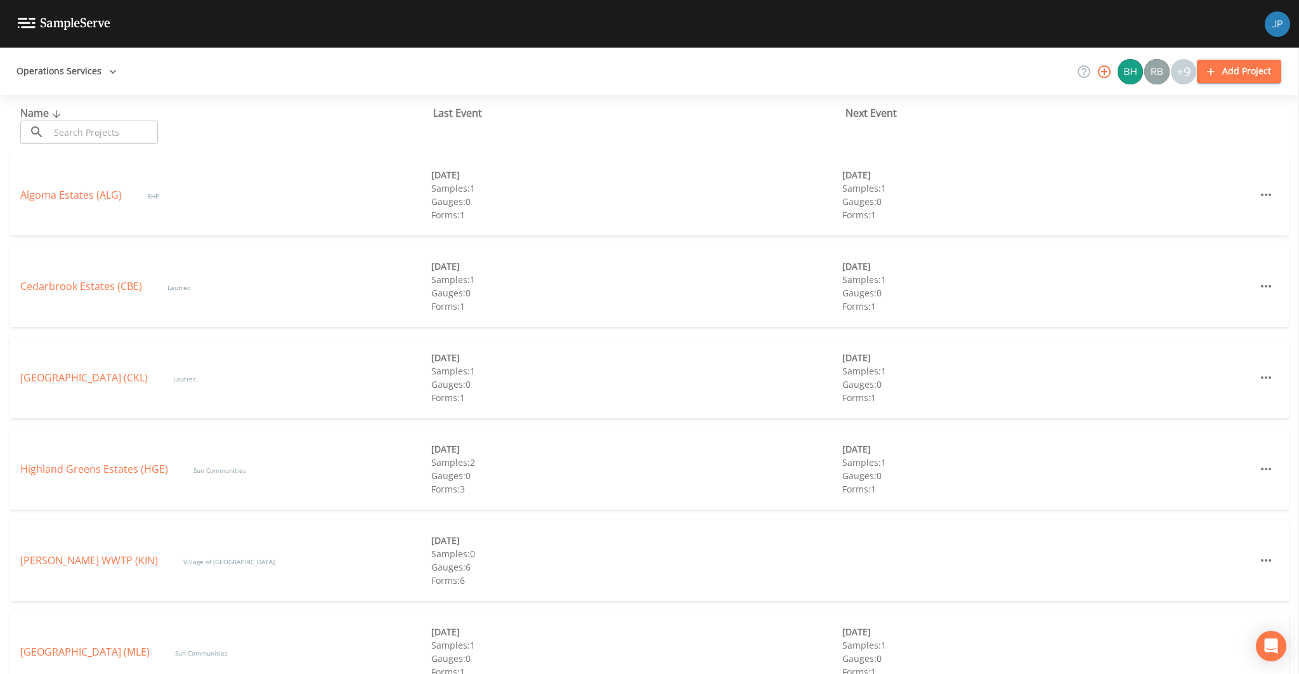
click at [64, 75] on button "Operations Services" at bounding box center [66, 71] width 110 height 23
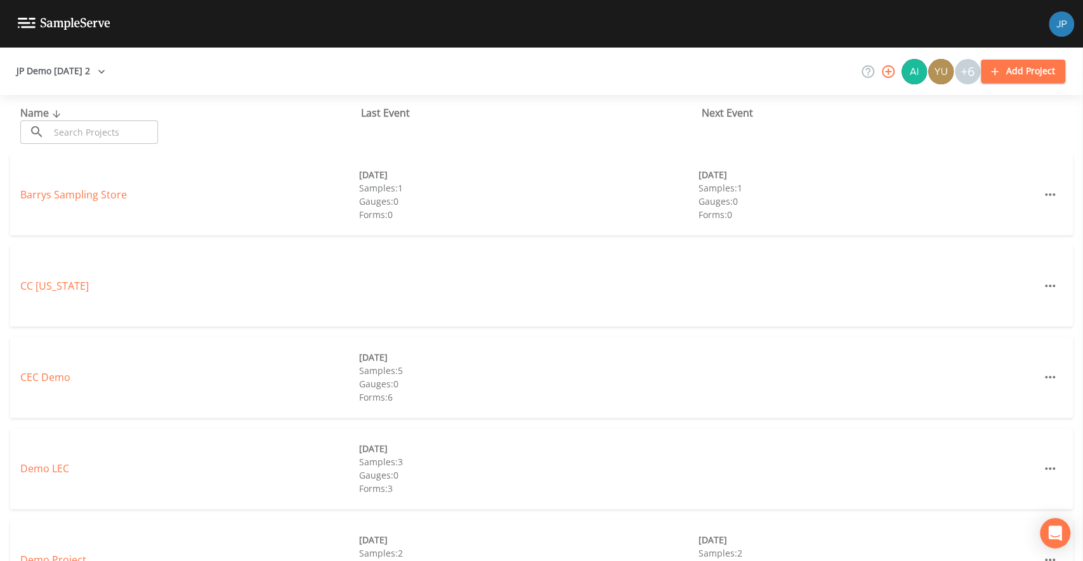
click at [1007, 67] on button "Add Project" at bounding box center [1022, 71] width 84 height 23
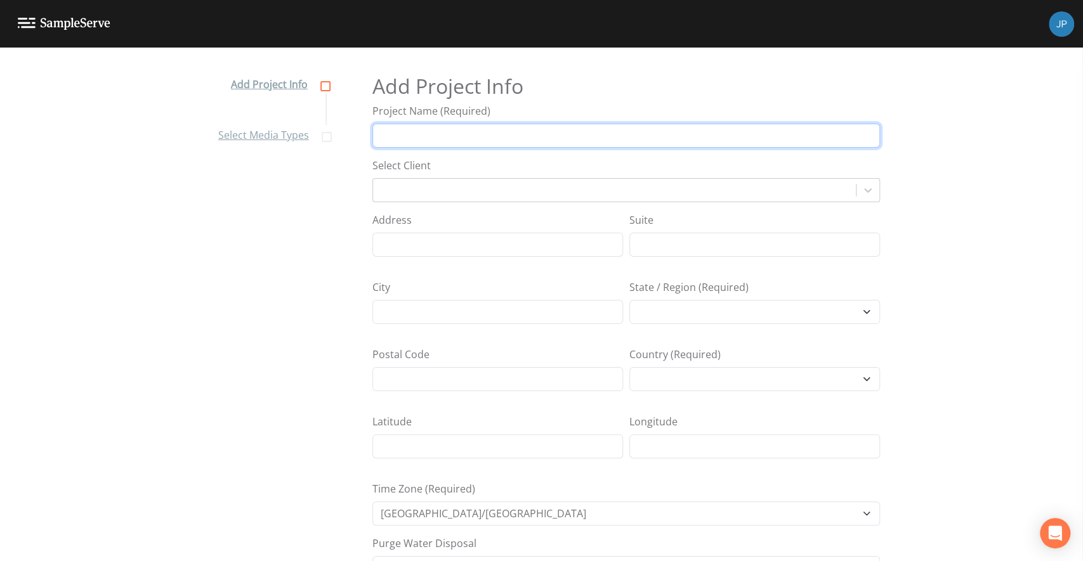
click at [595, 131] on input "Project Name (Required)" at bounding box center [625, 136] width 507 height 24
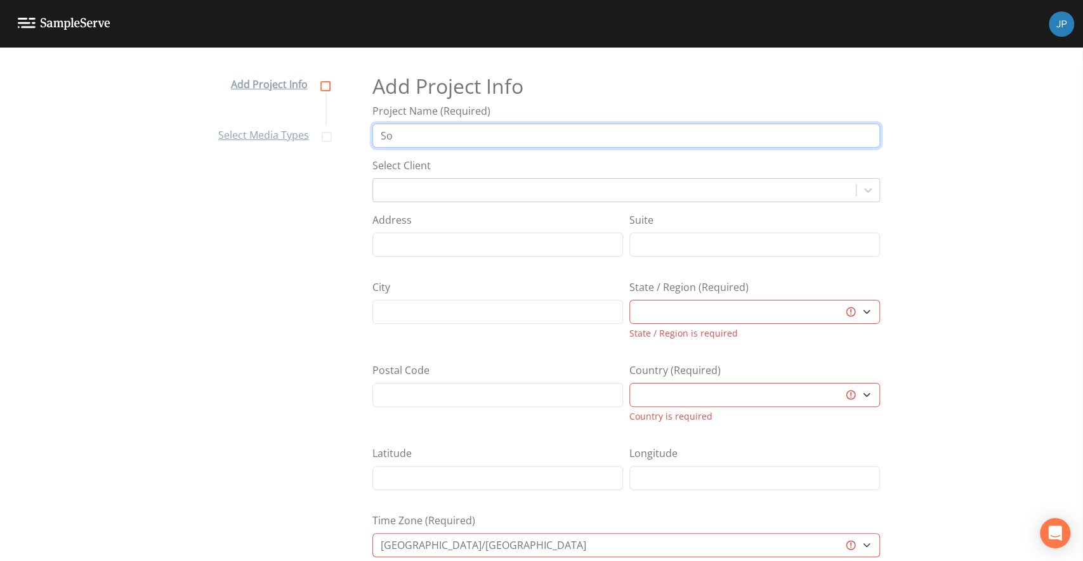
type input "S"
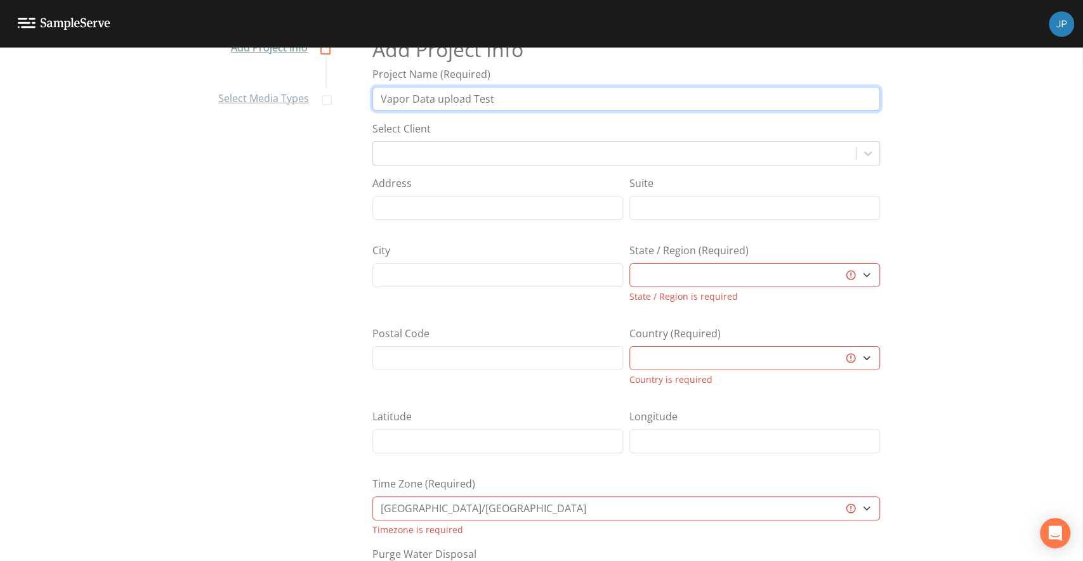
scroll to position [76, 0]
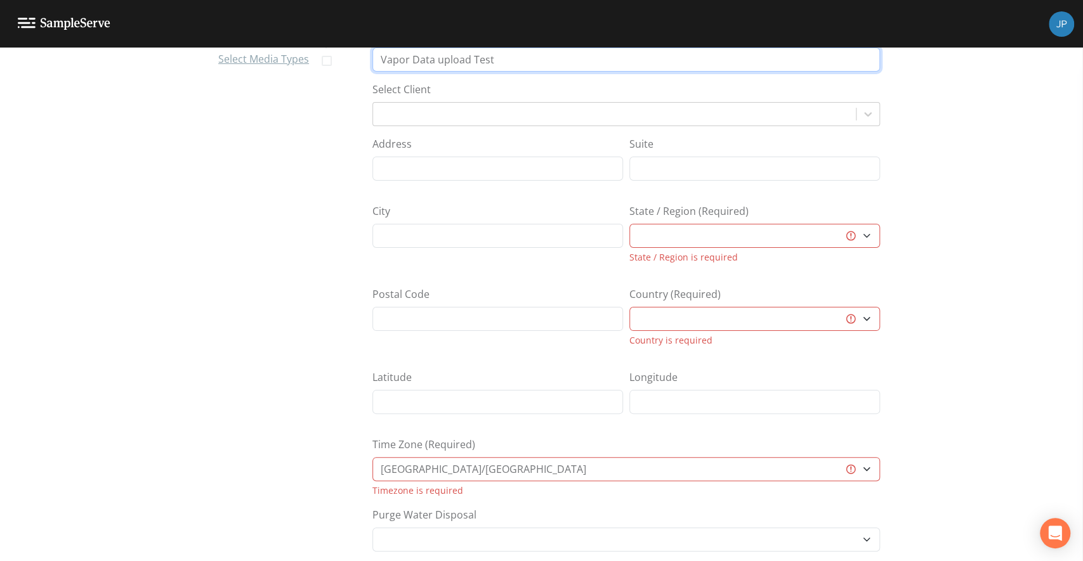
type input "Vapor Data upload Test"
click at [708, 235] on select "Aberdeen City Aberdeenshire Al Bāḩah Al Jawf Al Madīnah al Munawwarah Al Qaşīm …" at bounding box center [754, 236] width 251 height 24
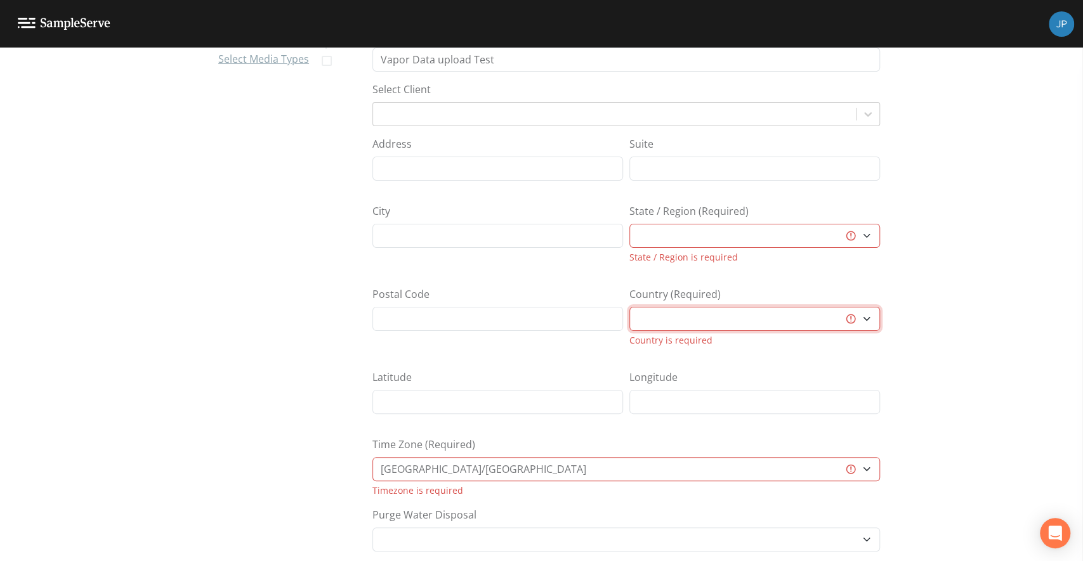
drag, startPoint x: 807, startPoint y: 327, endPoint x: 795, endPoint y: 328, distance: 12.1
click at [795, 328] on select "Australia Canada Deutschland Saudi Arabia South Africa United Kingdom United St…" at bounding box center [754, 319] width 251 height 24
select select "United States"
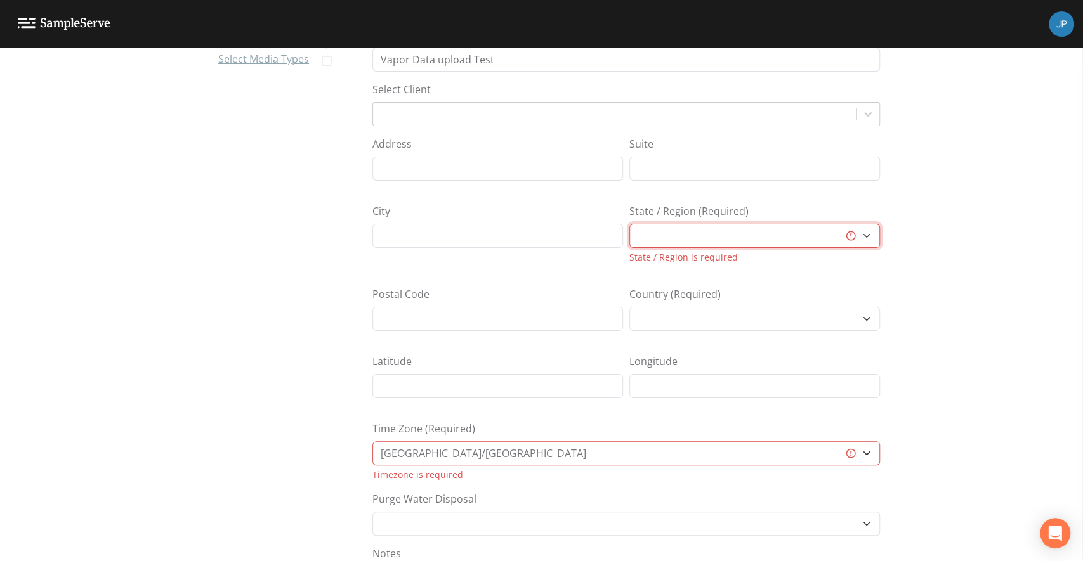
click at [696, 240] on select "Alabama Alaska Arizona Arkansas California Colorado Connecticut Delaware Florid…" at bounding box center [754, 236] width 251 height 24
select select "47d45e13-a9d2-4a92-a30e-53aeb2a1ff48"
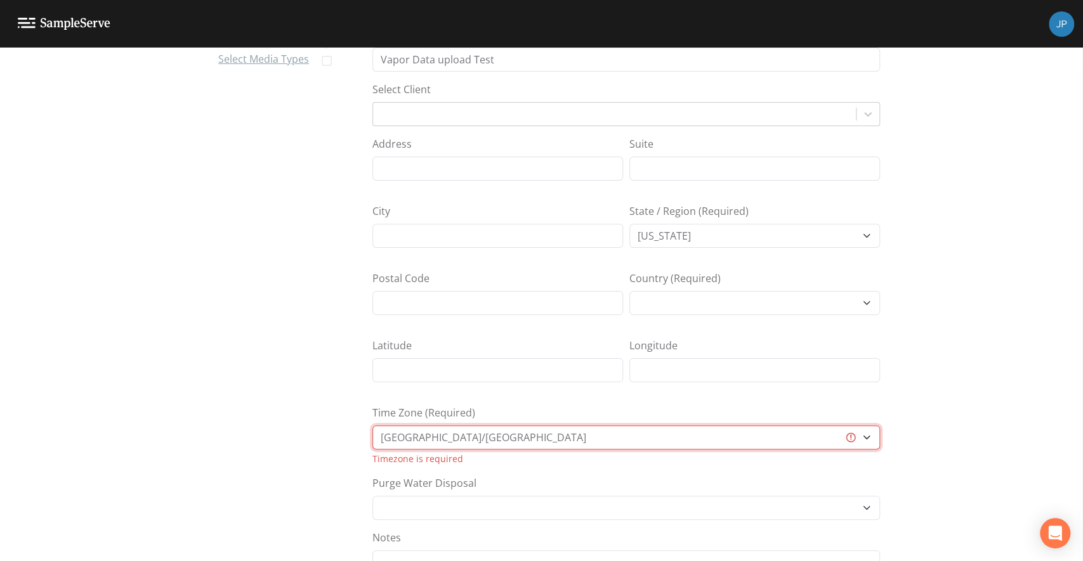
click at [453, 431] on select "Africa/Abidjan Africa/Accra Africa/Addis_Ababa Africa/Algiers Africa/Asmara Afr…" at bounding box center [625, 438] width 507 height 24
click at [264, 344] on nav "Add Project Info Select Media Types" at bounding box center [272, 240] width 139 height 514
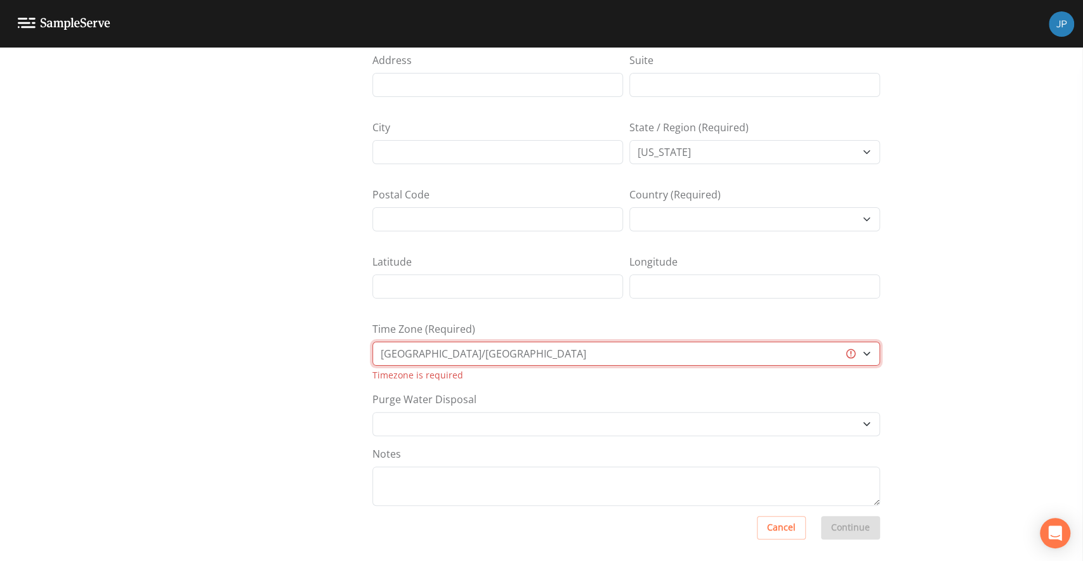
click at [659, 350] on select "Africa/Abidjan Africa/Accra Africa/Addis_Ababa Africa/Algiers Africa/Asmara Afr…" at bounding box center [625, 354] width 507 height 24
select select "US/Eastern"
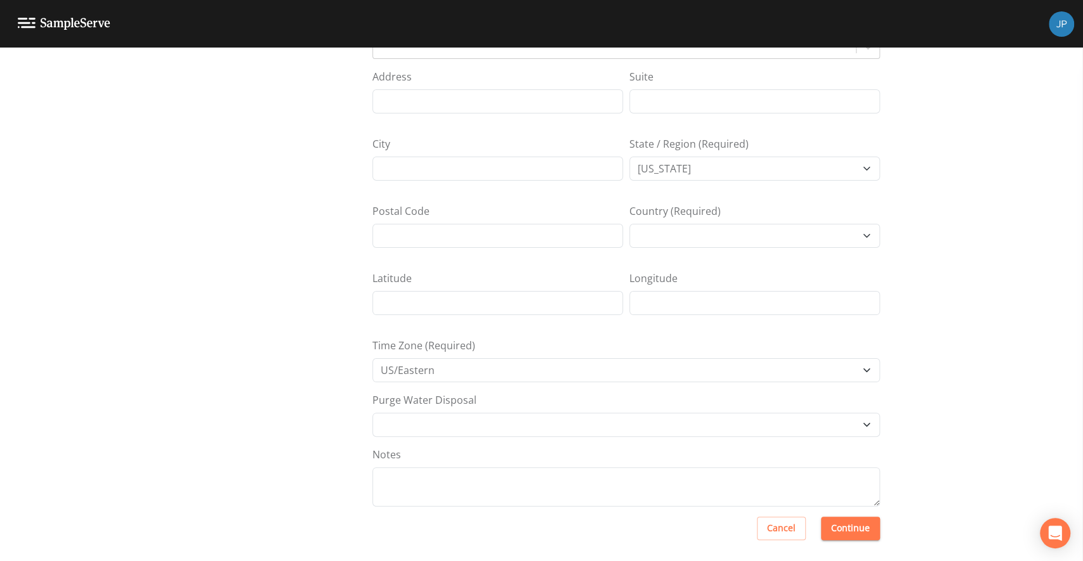
click at [529, 395] on div "Purge Water Disposal Other Place in container Pour on ground" at bounding box center [625, 415] width 507 height 44
click at [857, 530] on button "Continue" at bounding box center [850, 528] width 59 height 23
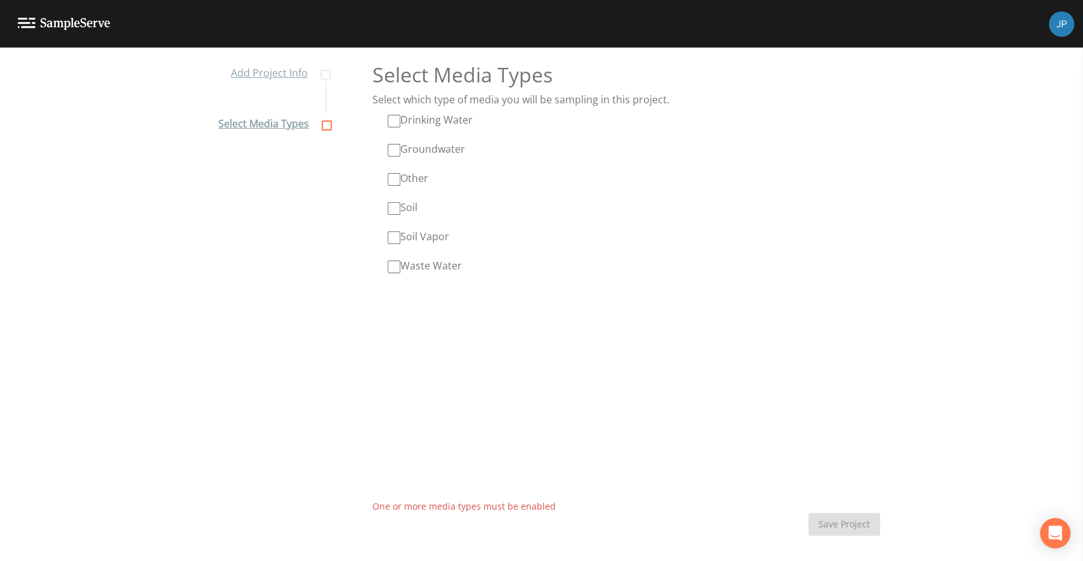
click at [391, 237] on input "Soil Vapor" at bounding box center [394, 237] width 13 height 13
checkbox input "true"
click at [391, 153] on input "Groundwater" at bounding box center [394, 150] width 13 height 13
checkbox input "true"
click at [392, 209] on input "Soil" at bounding box center [394, 208] width 13 height 13
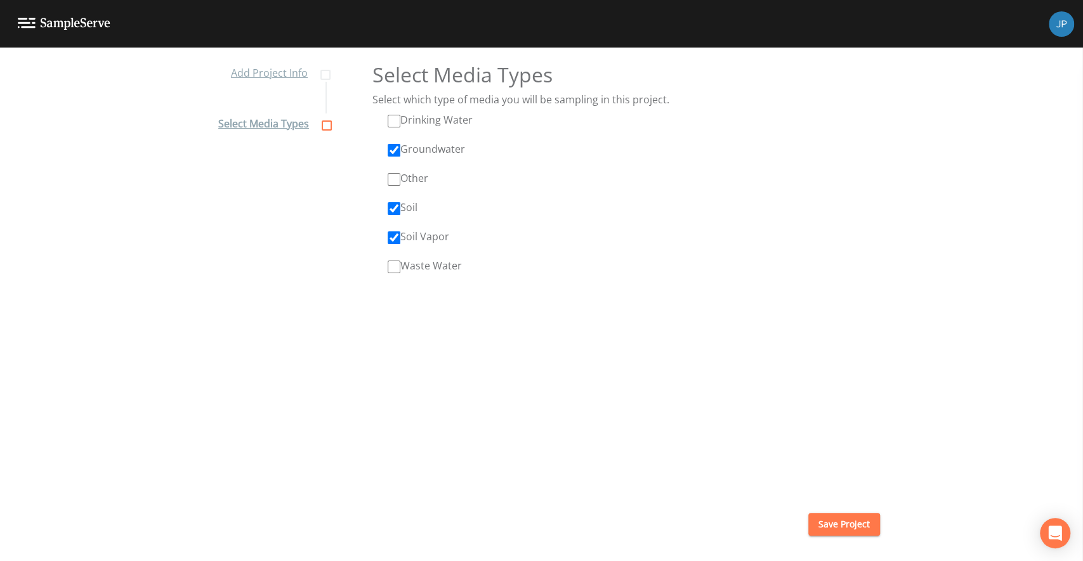
checkbox input "true"
click at [849, 535] on button "Save Project" at bounding box center [844, 524] width 72 height 23
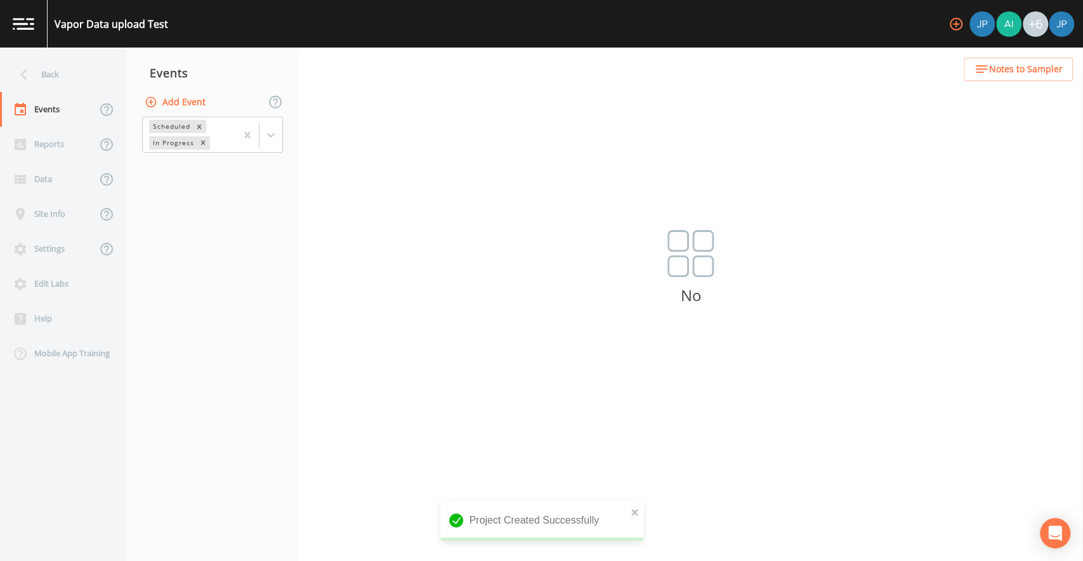
click at [155, 292] on nav "Events Add Event Scheduled In Progress" at bounding box center [212, 305] width 171 height 514
click at [37, 170] on div "Data" at bounding box center [48, 179] width 96 height 35
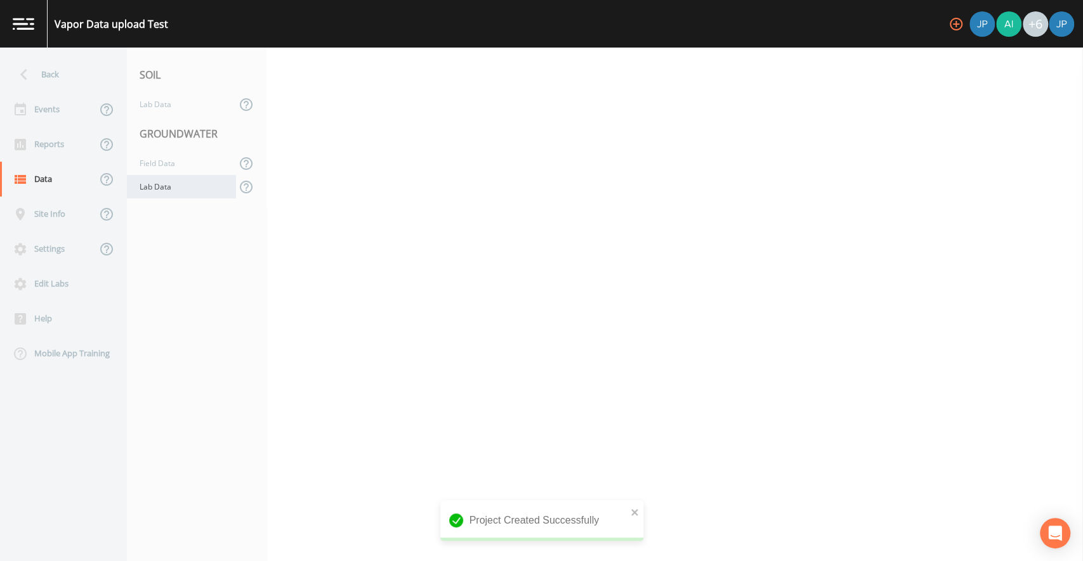
click at [167, 188] on div "Lab Data" at bounding box center [181, 186] width 109 height 23
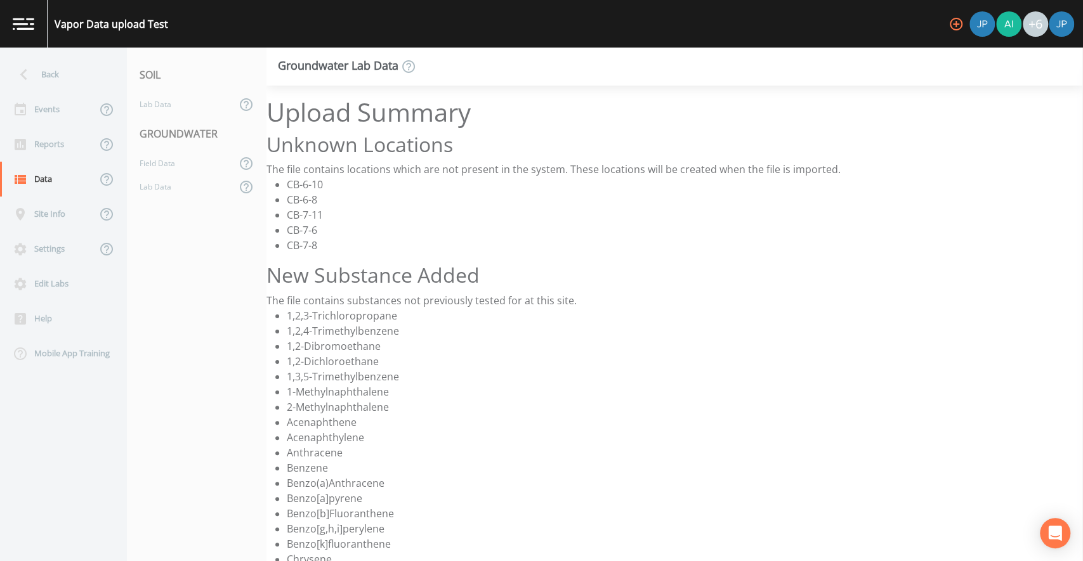
click at [439, 180] on li "CB-6-10" at bounding box center [685, 184] width 796 height 15
click at [447, 169] on div "The file contains locations which are not present in the system. These location…" at bounding box center [674, 169] width 816 height 15
click at [448, 169] on div "The file contains locations which are not present in the system. These location…" at bounding box center [674, 169] width 816 height 15
click at [448, 171] on div "The file contains locations which are not present in the system. These location…" at bounding box center [674, 169] width 816 height 15
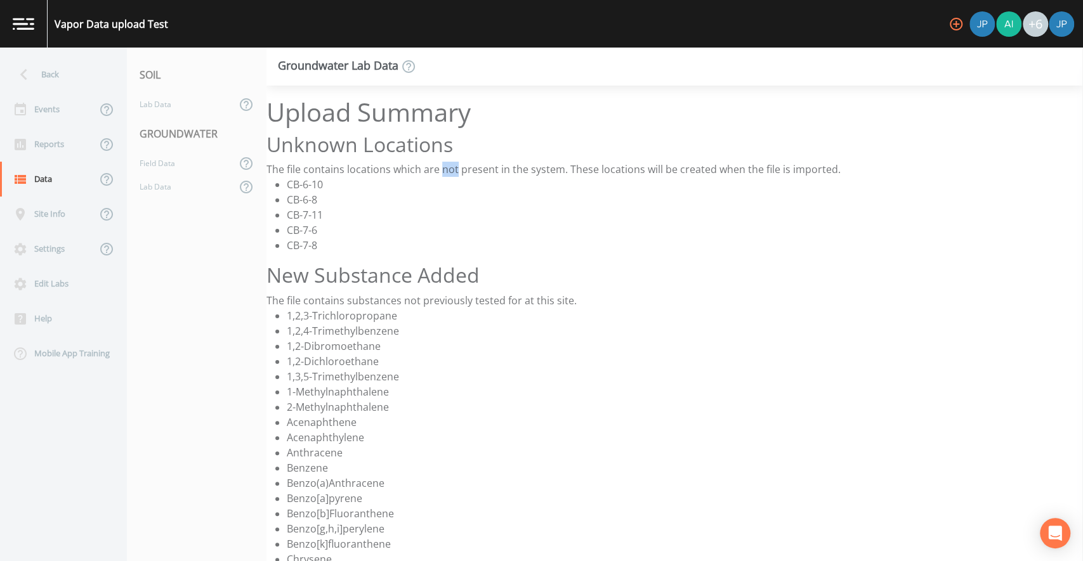
click at [448, 171] on div "The file contains locations which are not present in the system. These location…" at bounding box center [674, 169] width 816 height 15
click at [440, 169] on div "The file contains locations which are not present in the system. These location…" at bounding box center [674, 169] width 816 height 15
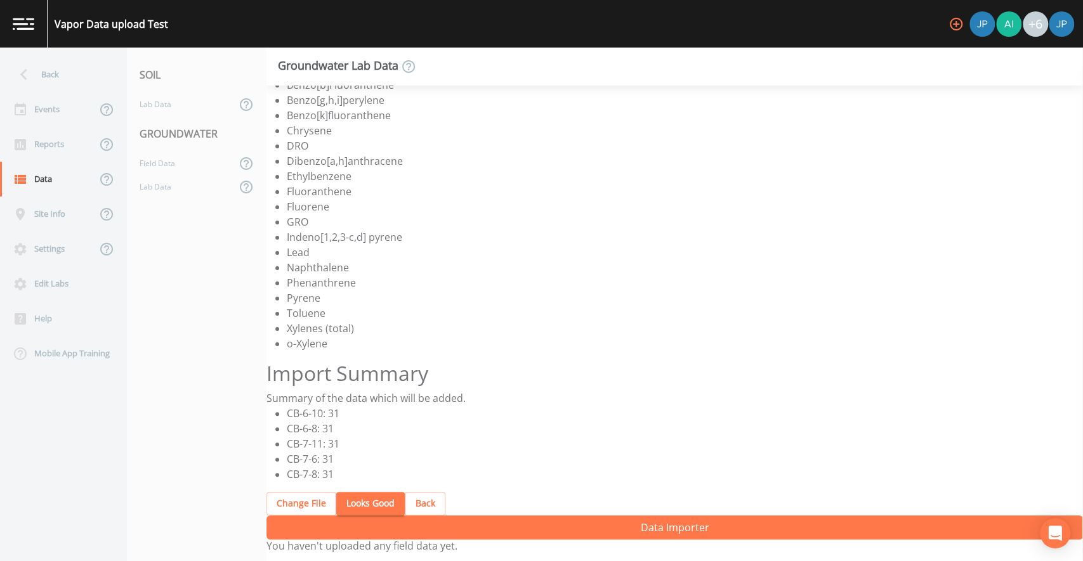
click at [417, 507] on button "Back" at bounding box center [425, 503] width 41 height 23
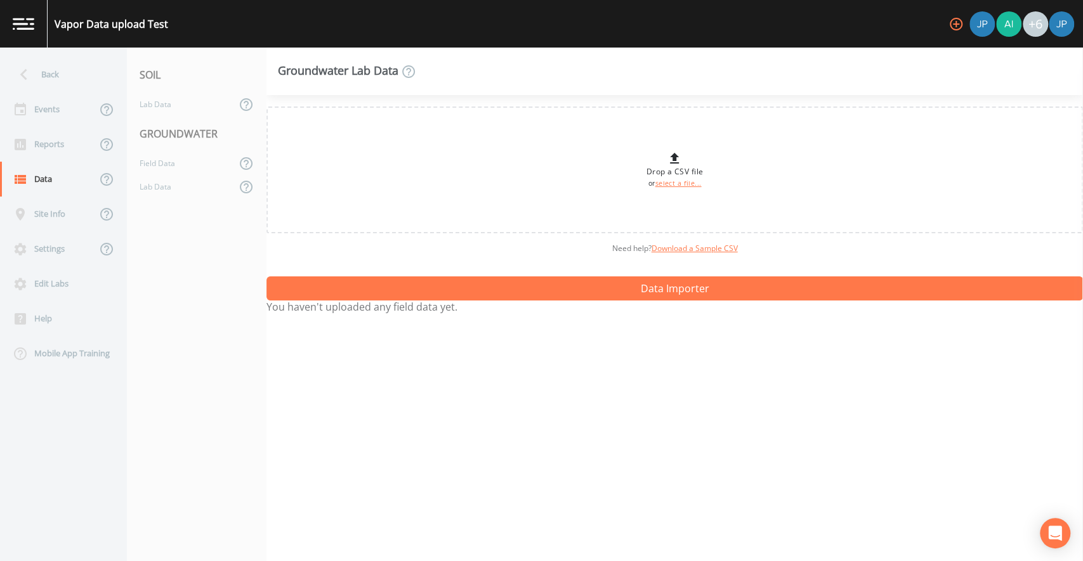
click at [370, 259] on div "Need help?  Download a Sample CSV" at bounding box center [674, 248] width 816 height 30
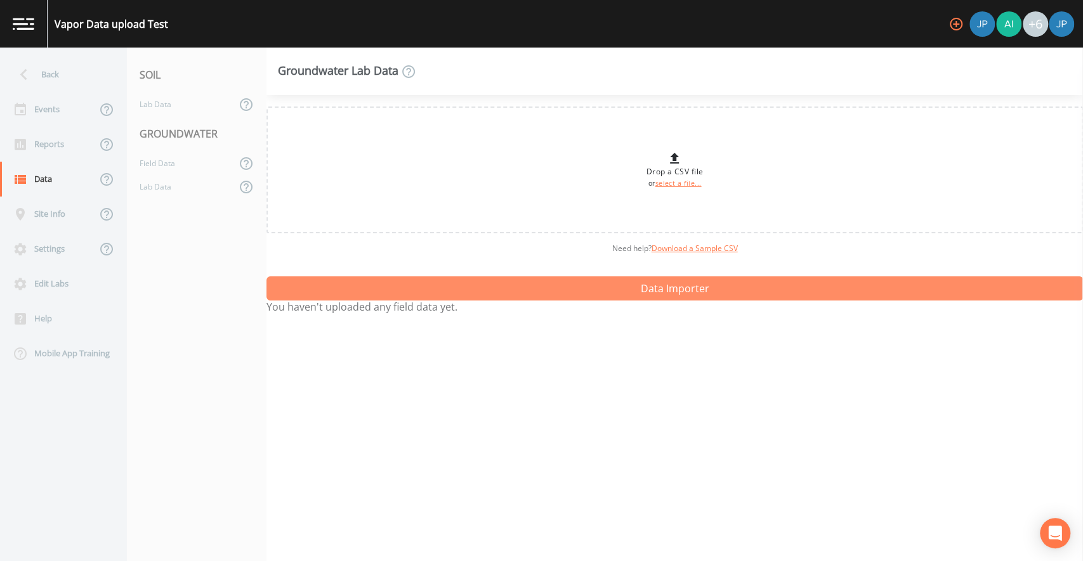
click at [368, 286] on button "Data Importer" at bounding box center [674, 289] width 816 height 24
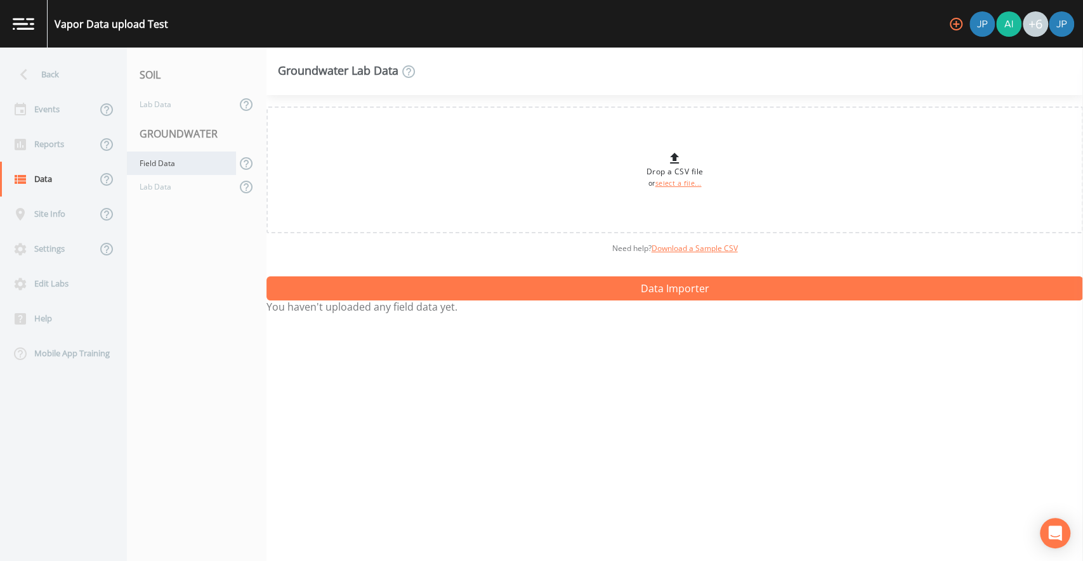
click at [195, 174] on div "Field Data" at bounding box center [181, 163] width 109 height 23
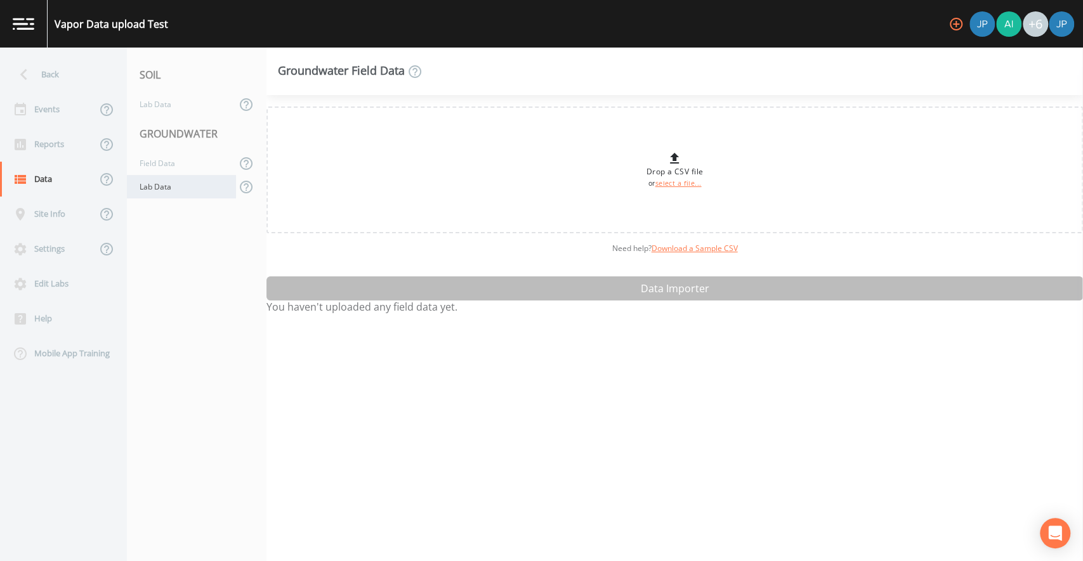
click at [188, 184] on div "Lab Data" at bounding box center [181, 186] width 109 height 23
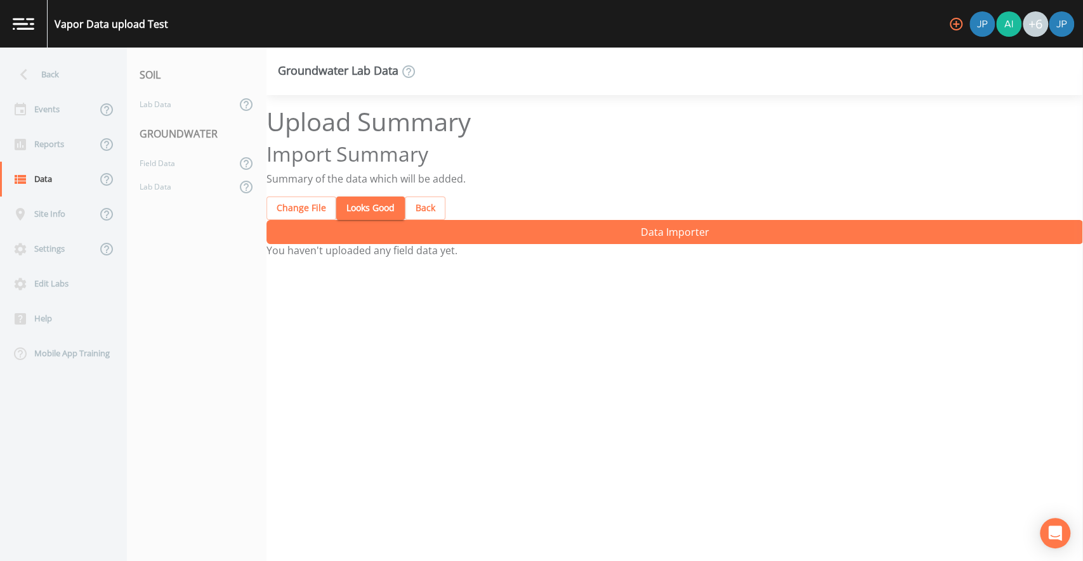
click at [364, 211] on button "Looks Good" at bounding box center [370, 208] width 68 height 23
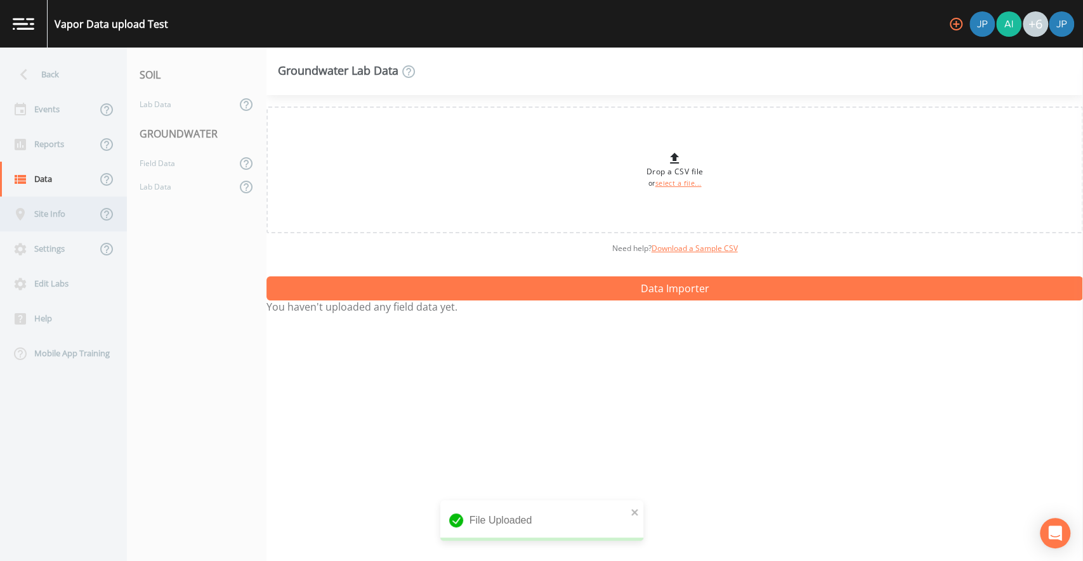
click at [58, 223] on div "Site Info" at bounding box center [48, 214] width 96 height 35
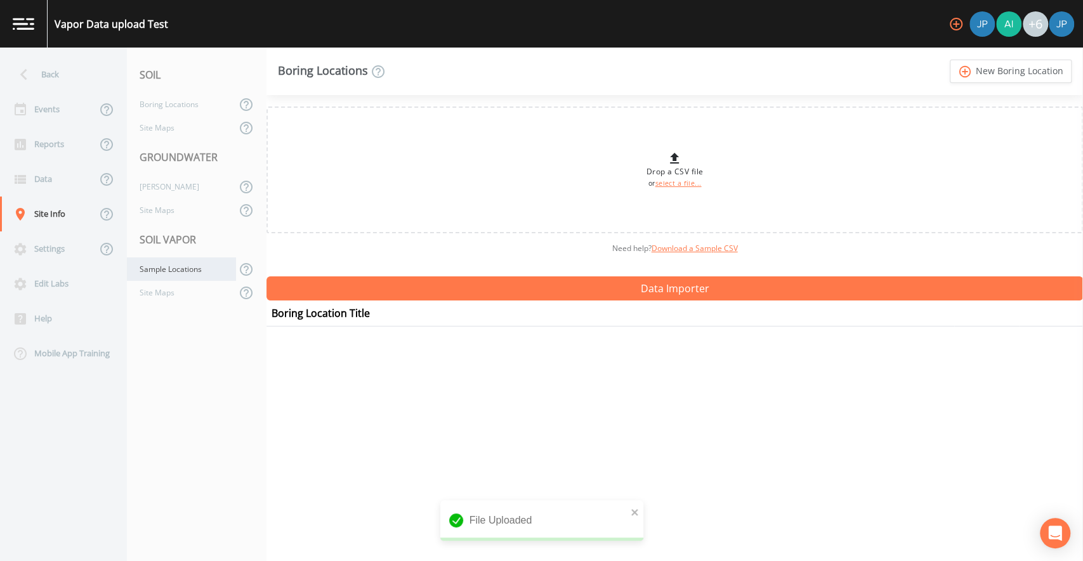
click at [169, 273] on div "Sample Locations" at bounding box center [181, 268] width 109 height 23
click at [351, 341] on div "Drop a CSV file or select a file... Need help?  Download a Sample CSV Data Impo…" at bounding box center [674, 328] width 816 height 466
click at [376, 351] on div "Drop a CSV file or select a file... Need help?  Download a Sample CSV Data Impo…" at bounding box center [674, 328] width 816 height 466
click at [70, 245] on div "Settings" at bounding box center [48, 248] width 96 height 35
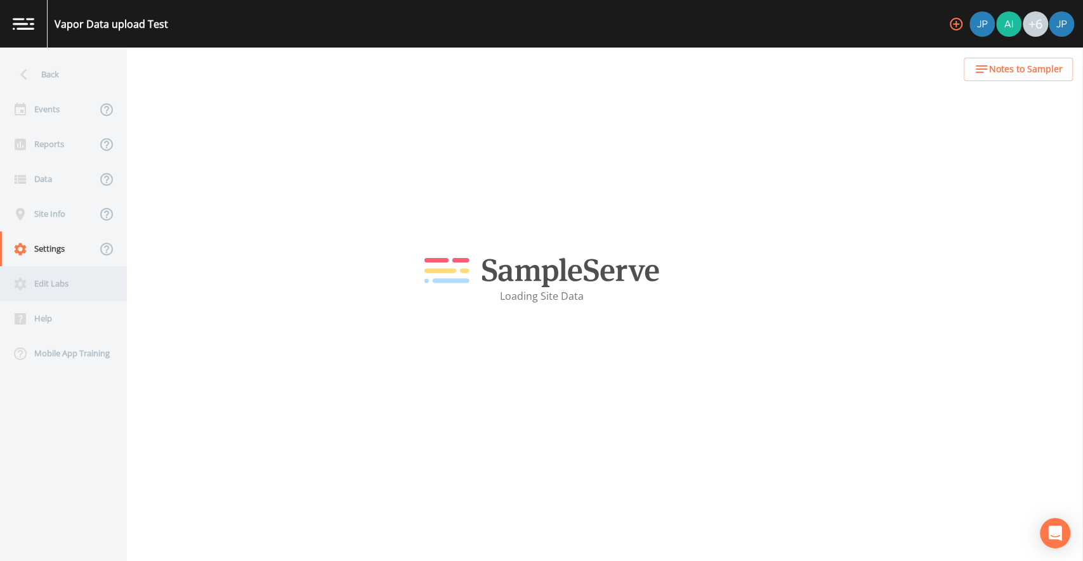
select select "47d45e13-a9d2-4a92-a30e-53aeb2a1ff48"
select select "[GEOGRAPHIC_DATA]"
select select "US/Eastern"
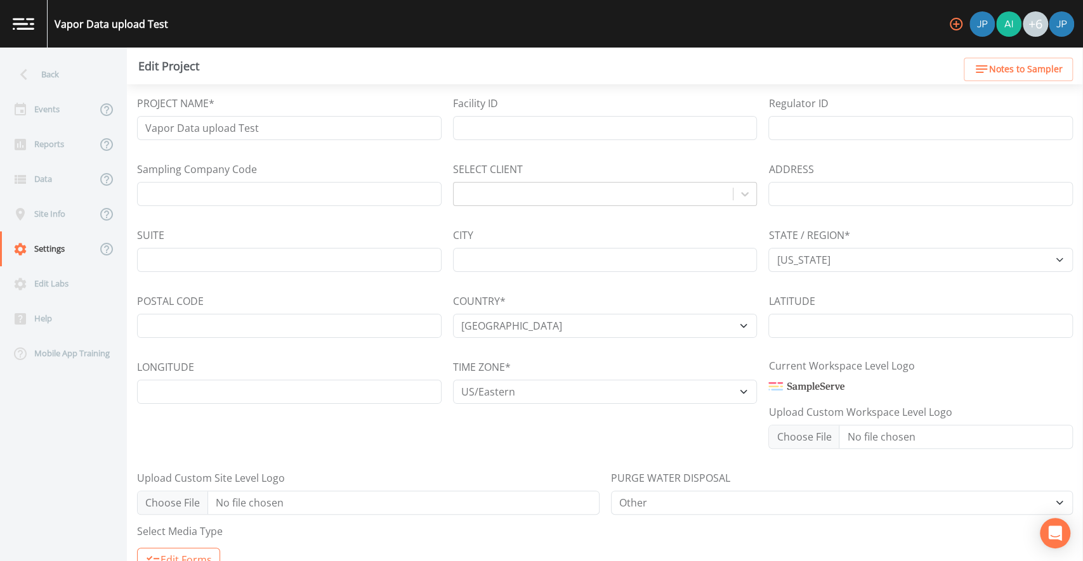
select select "df59f2b1-e939-4834-9479-85da068cce4a"
select select "90ec20ff-09f0-4cb3-9adc-9f42a9ba1460"
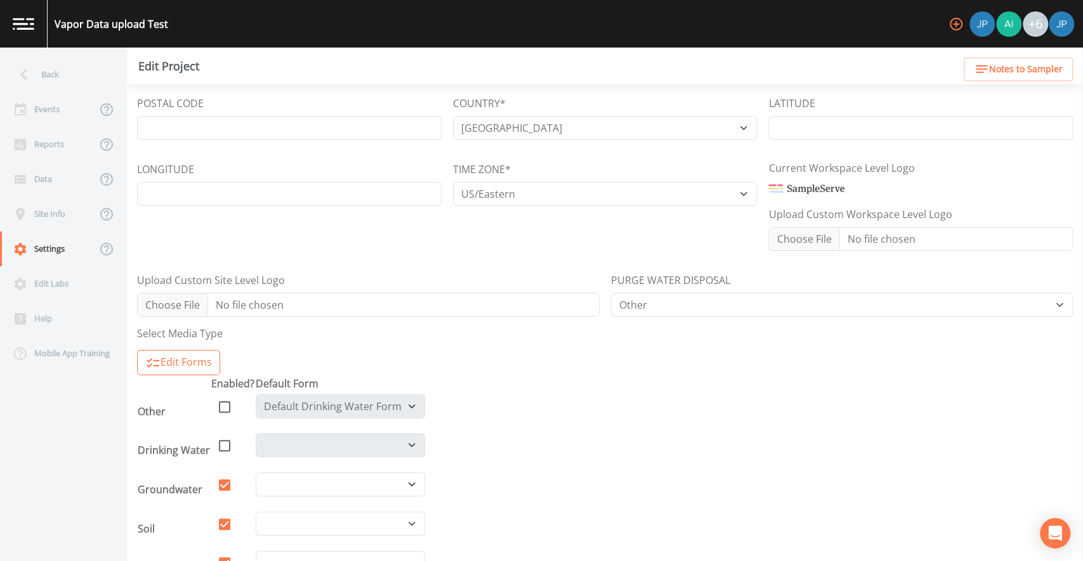
scroll to position [339, 0]
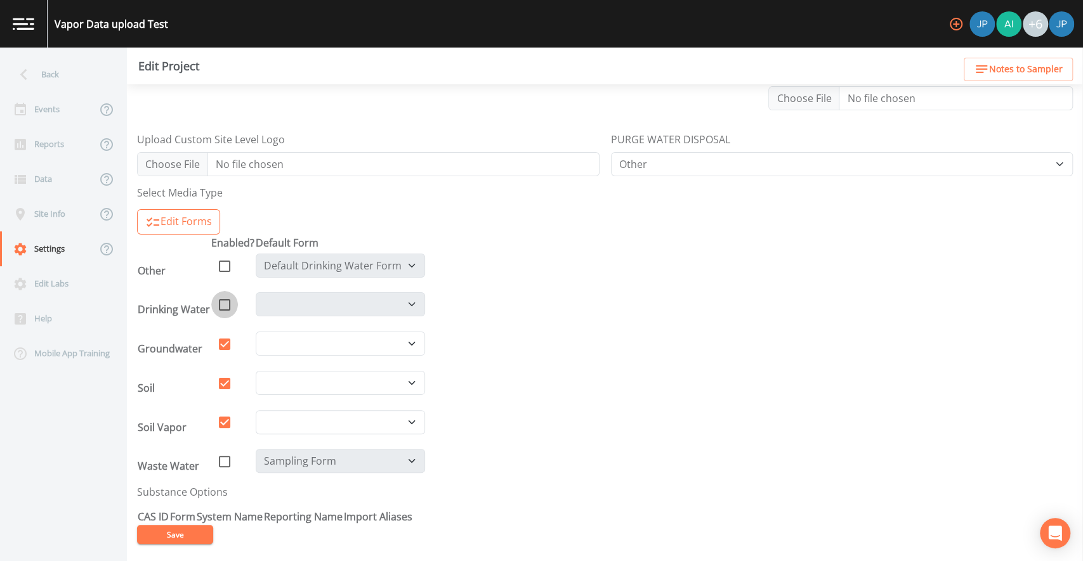
click at [220, 300] on input "checkbox" at bounding box center [217, 297] width 13 height 13
checkbox input "true"
click at [187, 530] on button "Save" at bounding box center [175, 534] width 76 height 19
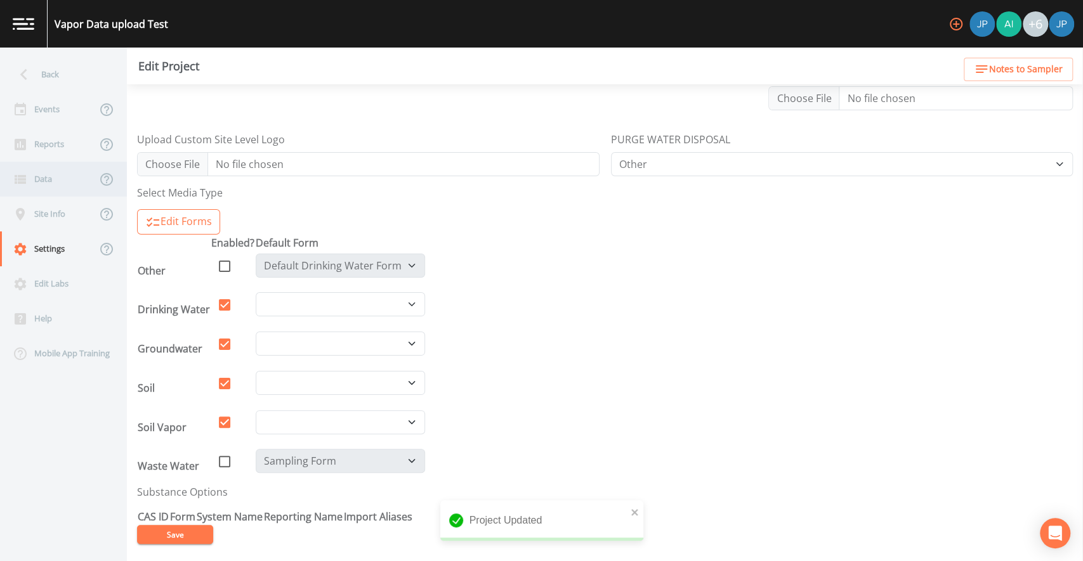
click at [52, 178] on div "Data" at bounding box center [48, 179] width 96 height 35
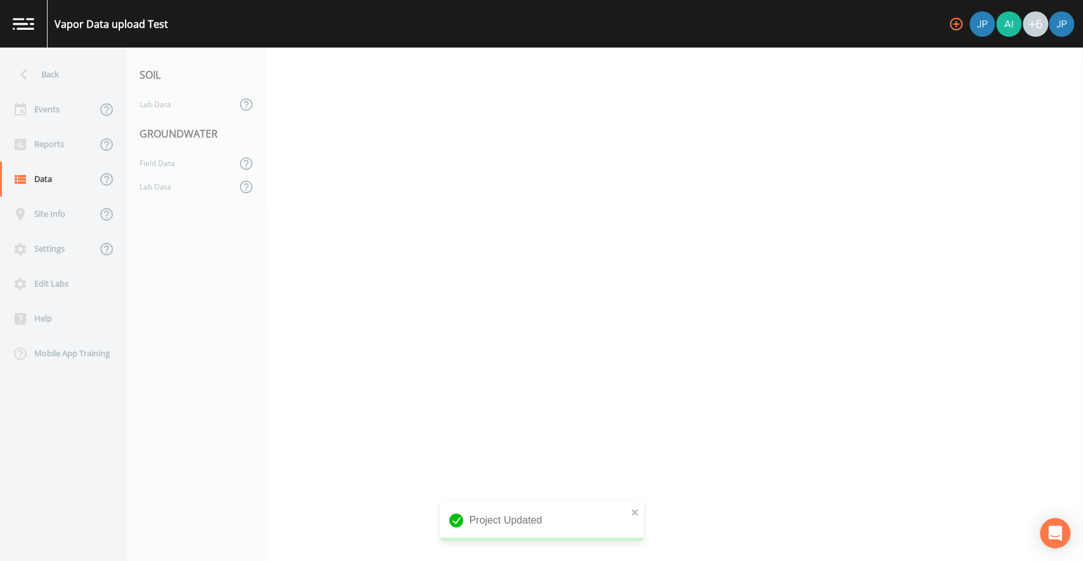
click at [164, 312] on nav "SOIL Lab Data GROUNDWATER Field Data Lab Data" at bounding box center [197, 305] width 140 height 514
click at [173, 346] on nav "SOIL Lab Data GROUNDWATER Field Data Lab Data" at bounding box center [197, 305] width 140 height 514
click at [67, 70] on div "Back" at bounding box center [57, 74] width 114 height 35
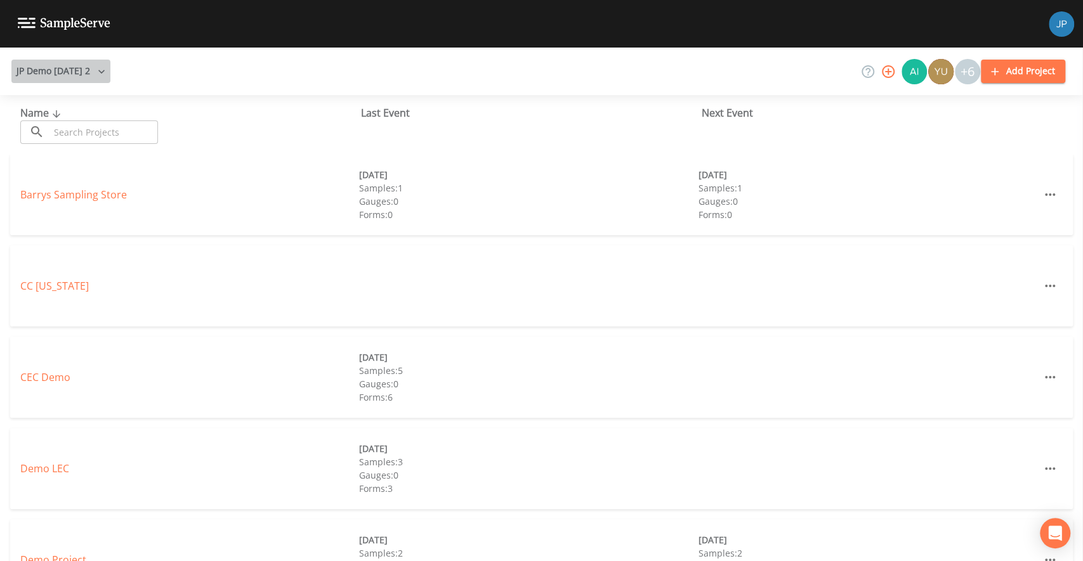
click at [81, 74] on button "JP Demo 12/7/2022 2" at bounding box center [60, 71] width 99 height 23
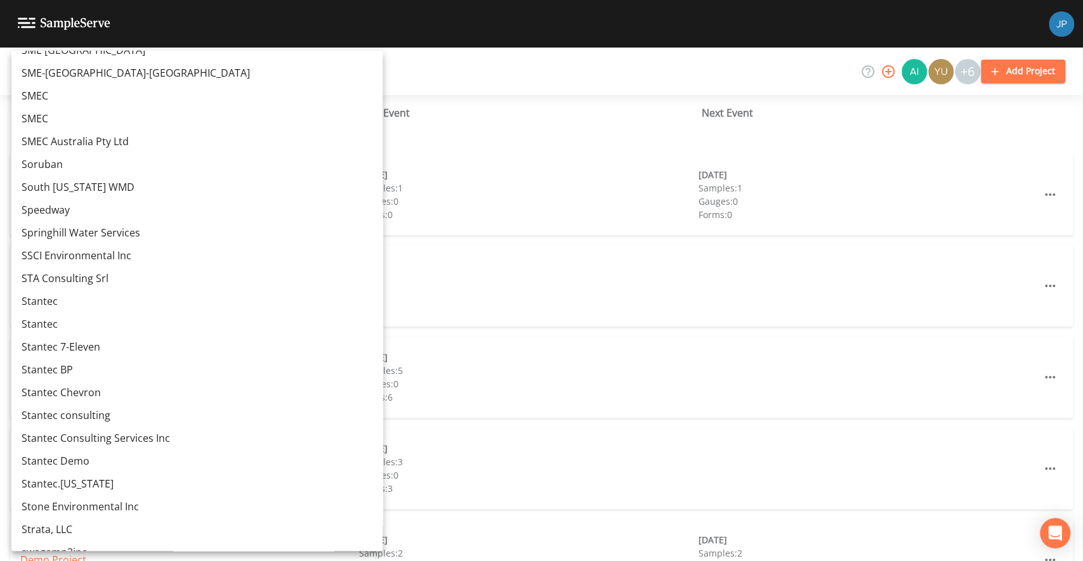
scroll to position [9994, 0]
click at [56, 481] on link "Stantec.Alaska" at bounding box center [196, 483] width 371 height 23
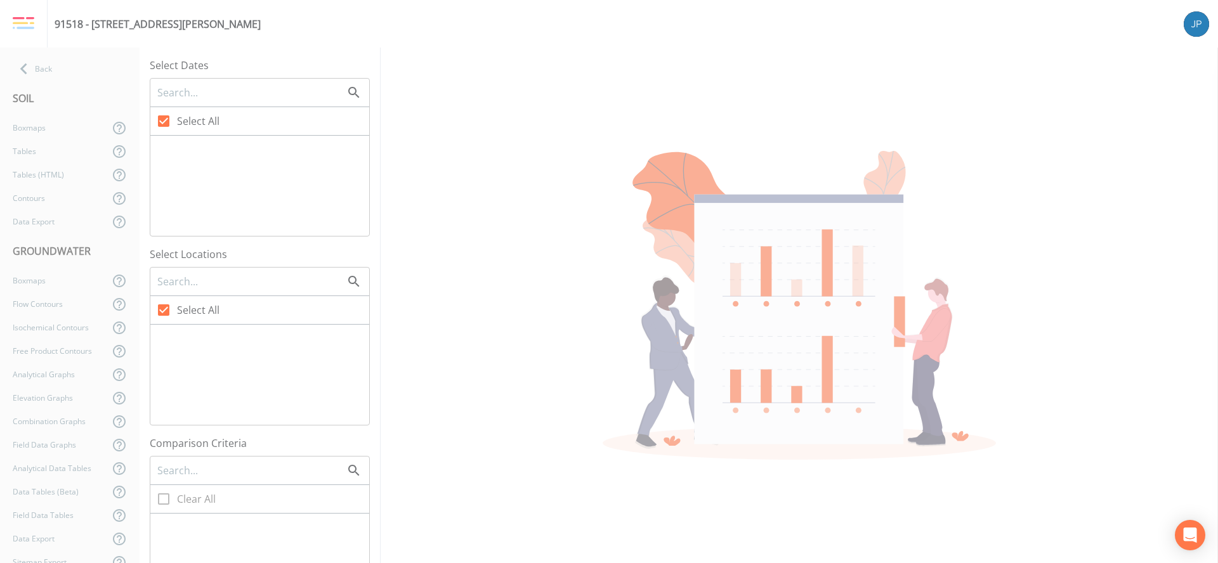
checkbox input "false"
click at [171, 147] on span at bounding box center [163, 148] width 27 height 27
click at [163, 147] on input "[DATE]" at bounding box center [156, 141] width 13 height 13
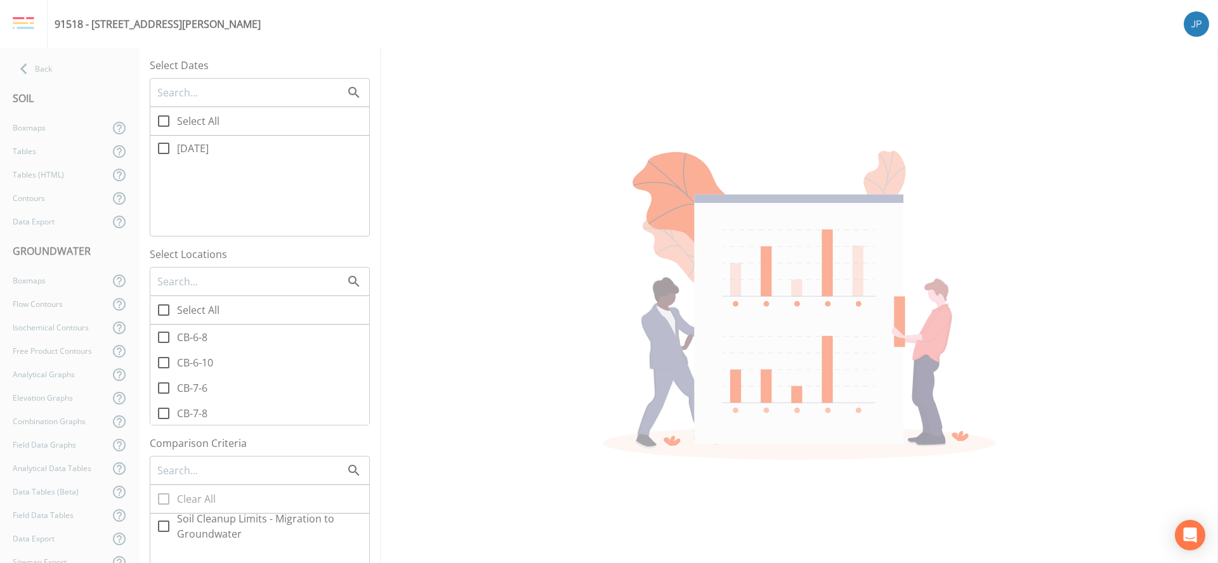
checkbox input "true"
click at [160, 313] on icon at bounding box center [163, 310] width 15 height 15
click at [160, 309] on input "Select All" at bounding box center [156, 303] width 13 height 13
checkbox input "true"
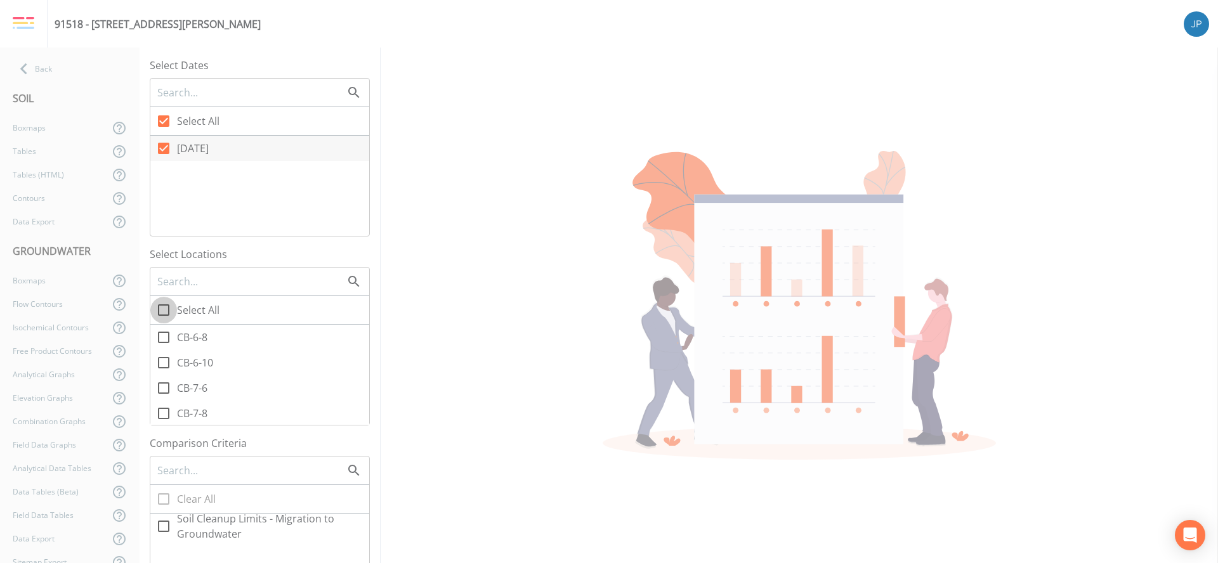
checkbox input "true"
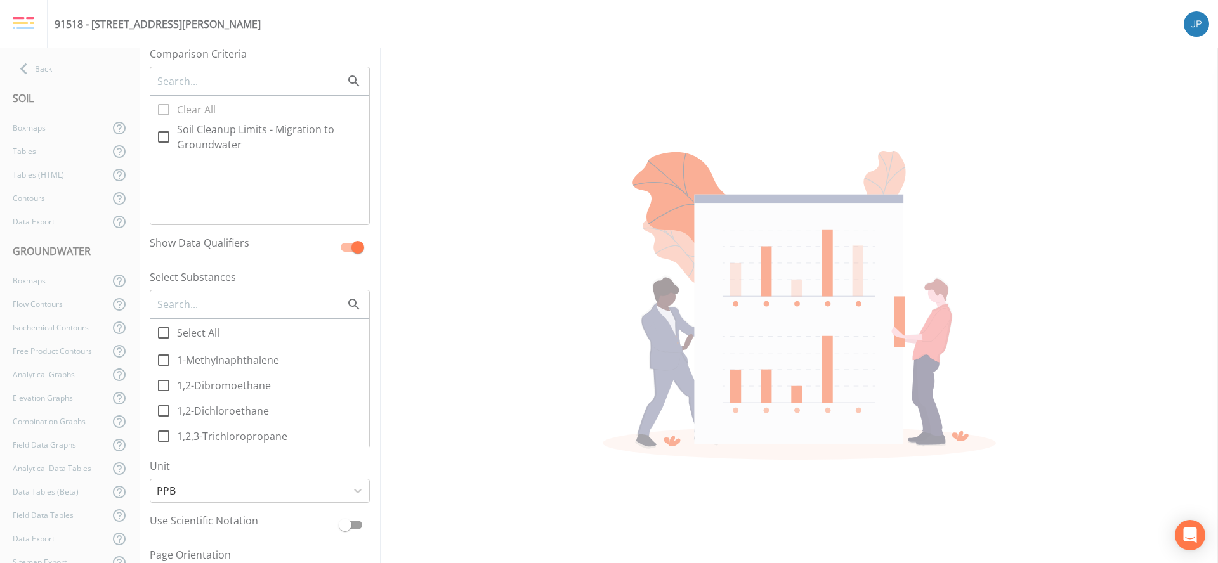
scroll to position [398, 0]
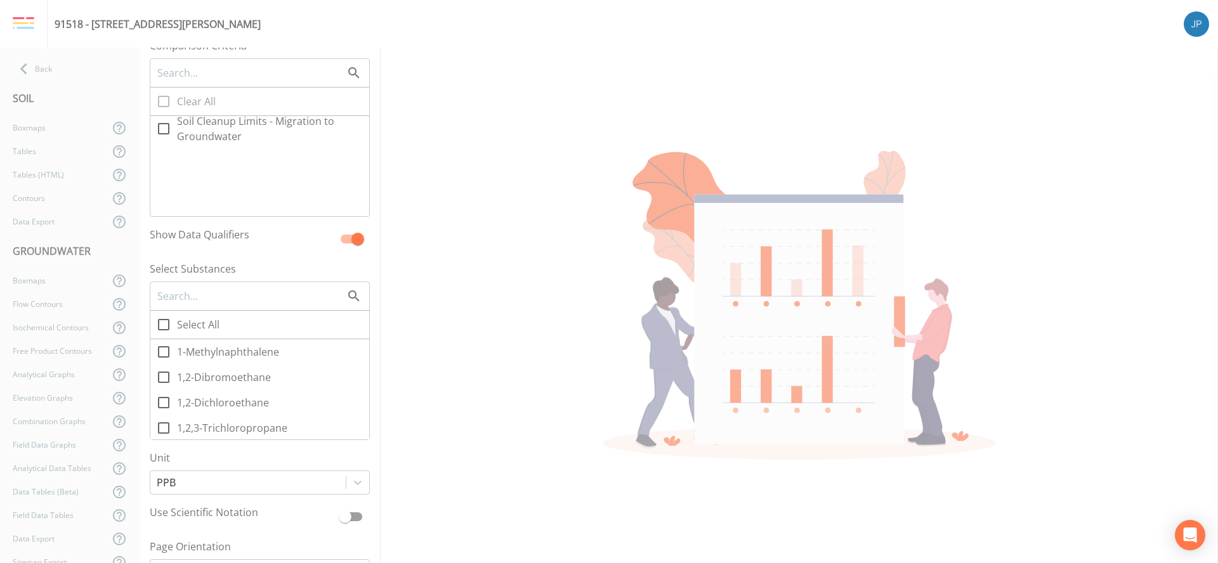
click at [162, 123] on input "Soil Cleanup Limits - Migration to Groundwater" at bounding box center [156, 121] width 13 height 13
checkbox input "true"
click at [162, 324] on icon at bounding box center [163, 324] width 15 height 15
click at [162, 324] on input "Select All" at bounding box center [156, 317] width 13 height 13
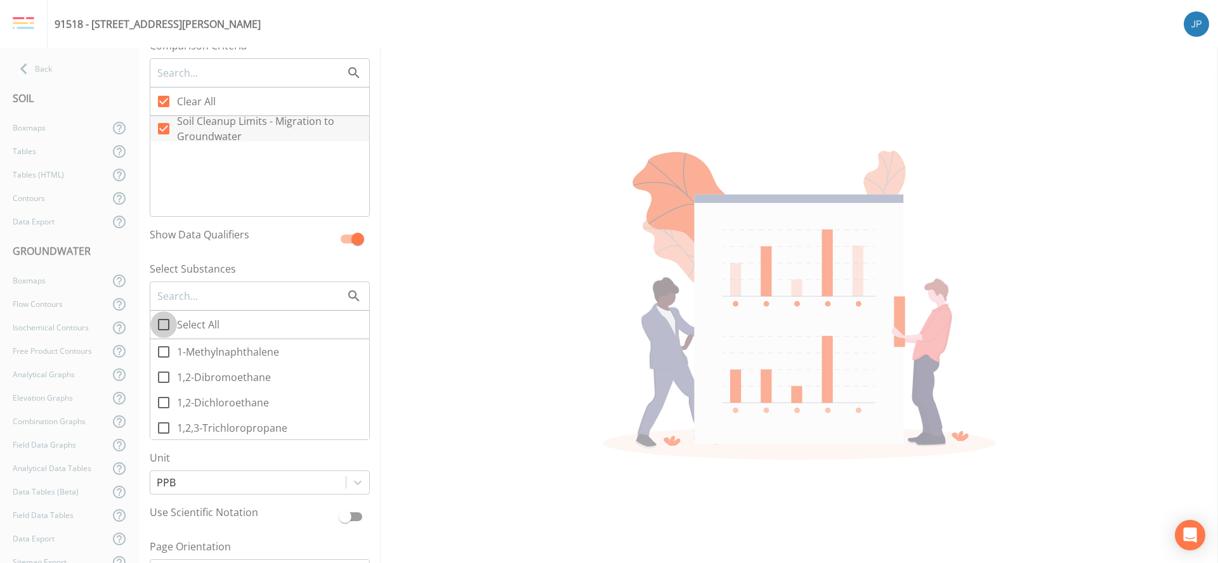
checkbox input "true"
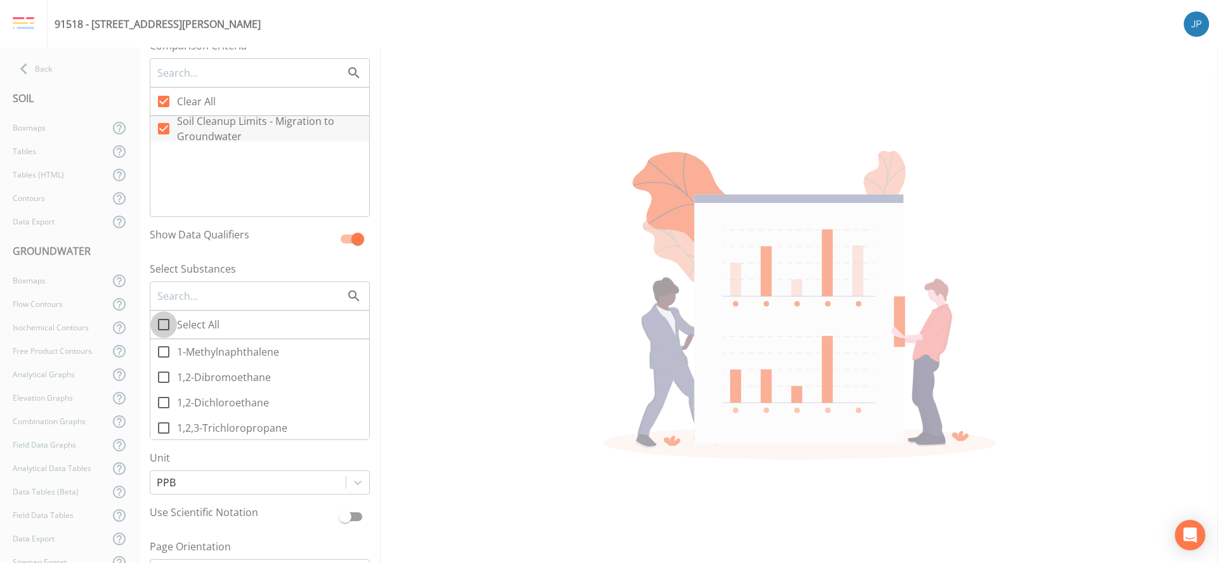
checkbox input "true"
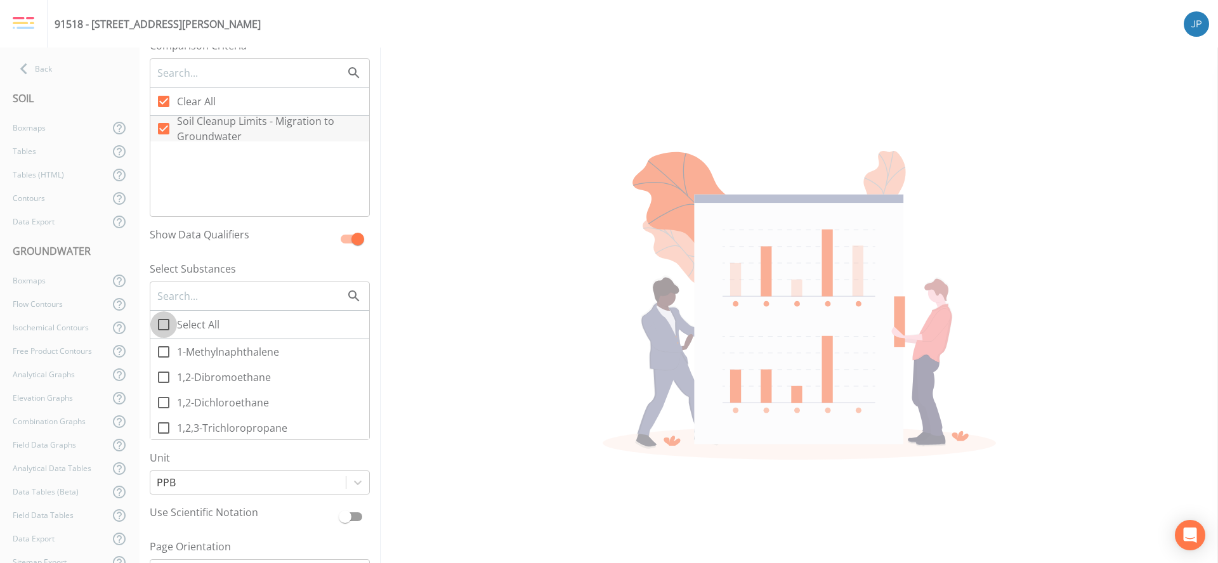
checkbox input "true"
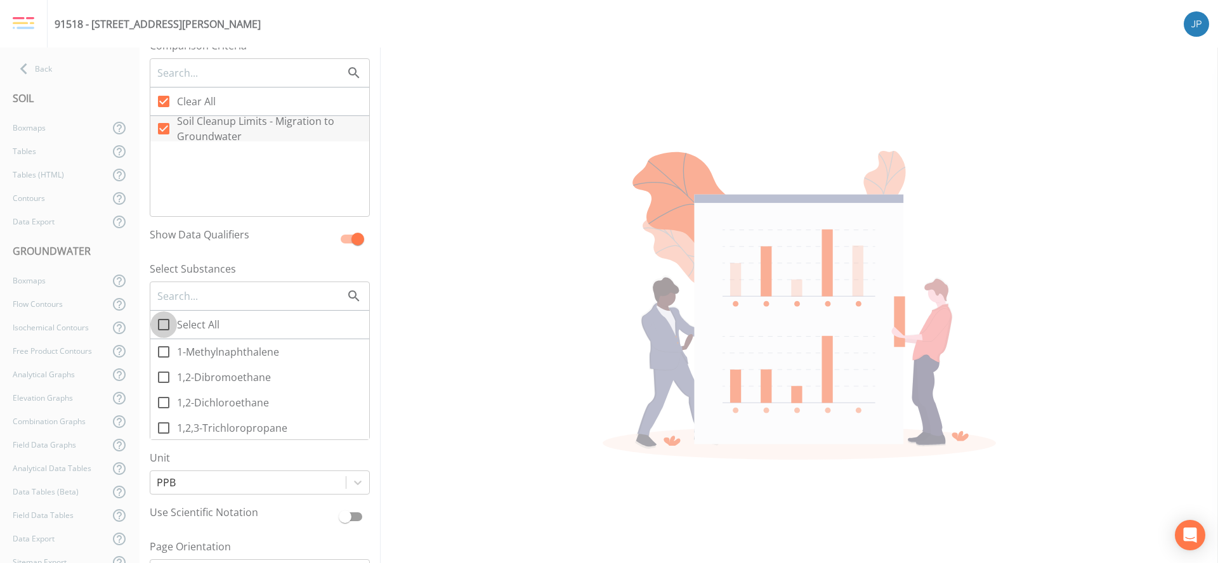
checkbox input "true"
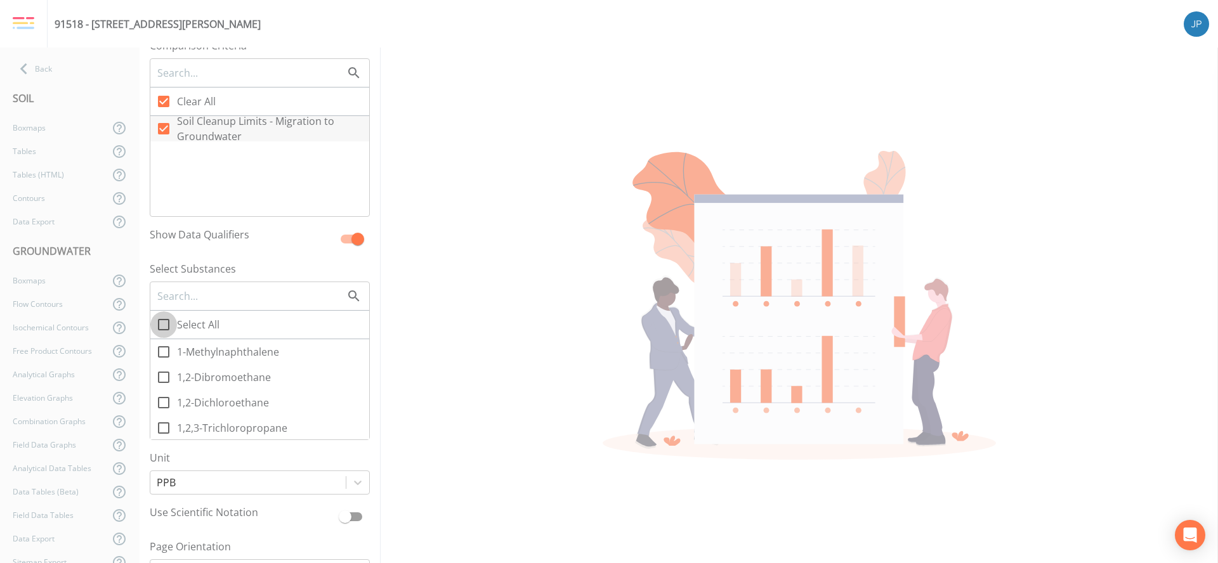
checkbox input "true"
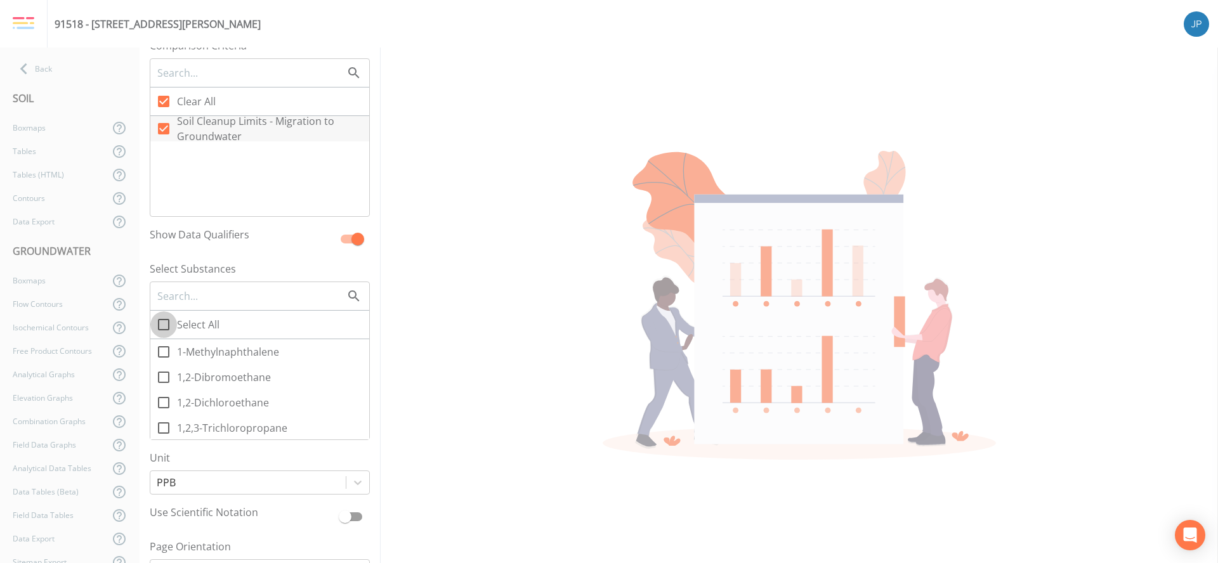
checkbox input "true"
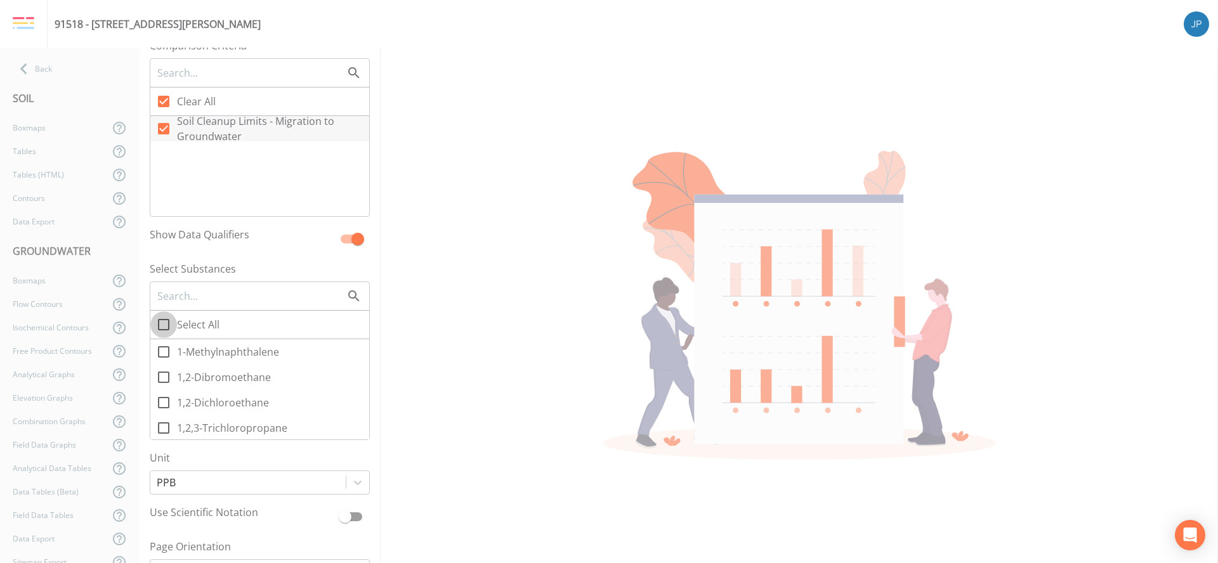
checkbox input "true"
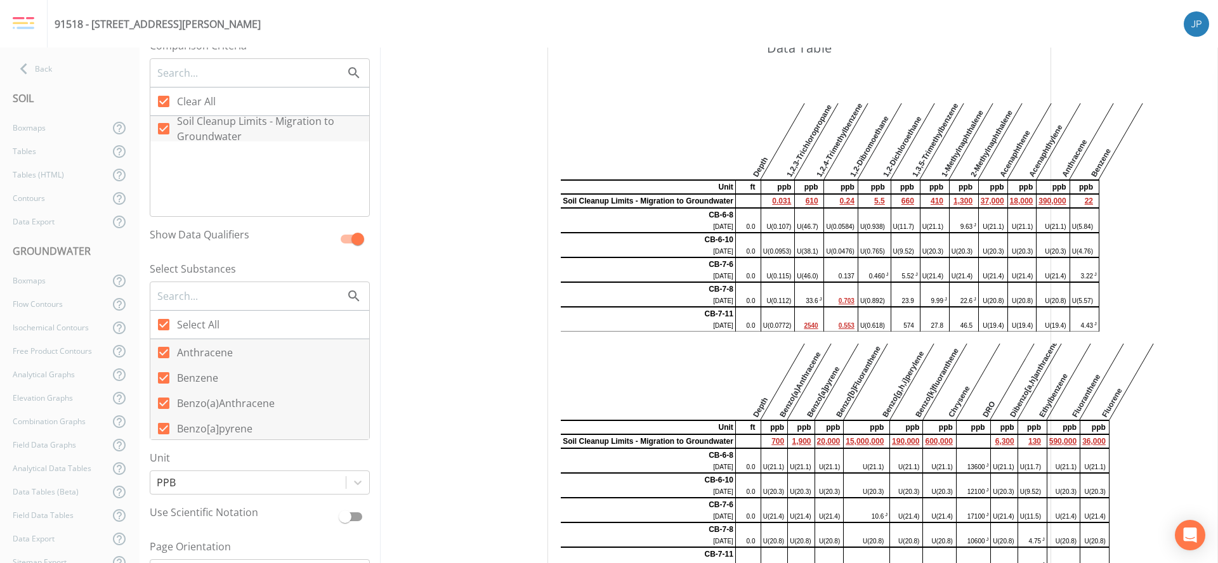
scroll to position [46, 0]
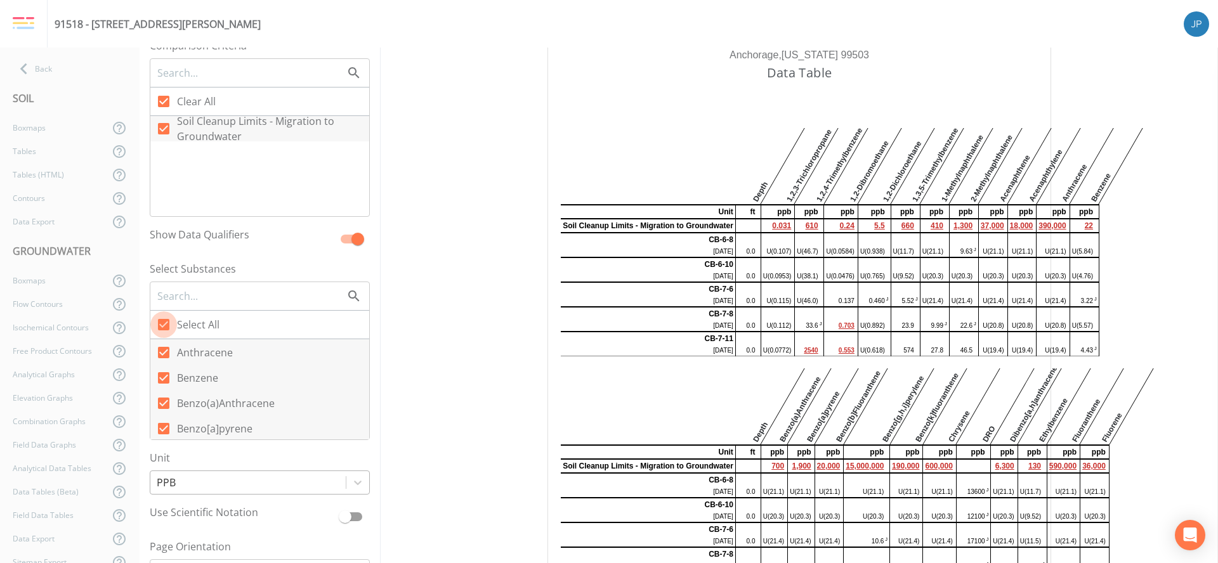
click at [301, 486] on div at bounding box center [248, 483] width 183 height 18
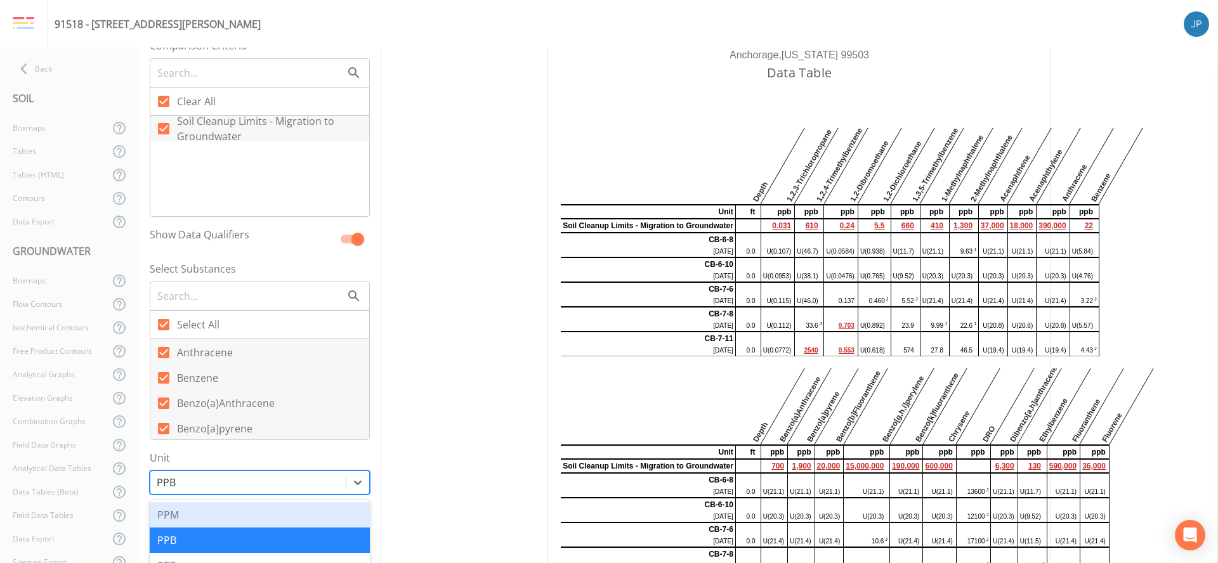
click at [223, 518] on div "PPM" at bounding box center [260, 514] width 220 height 25
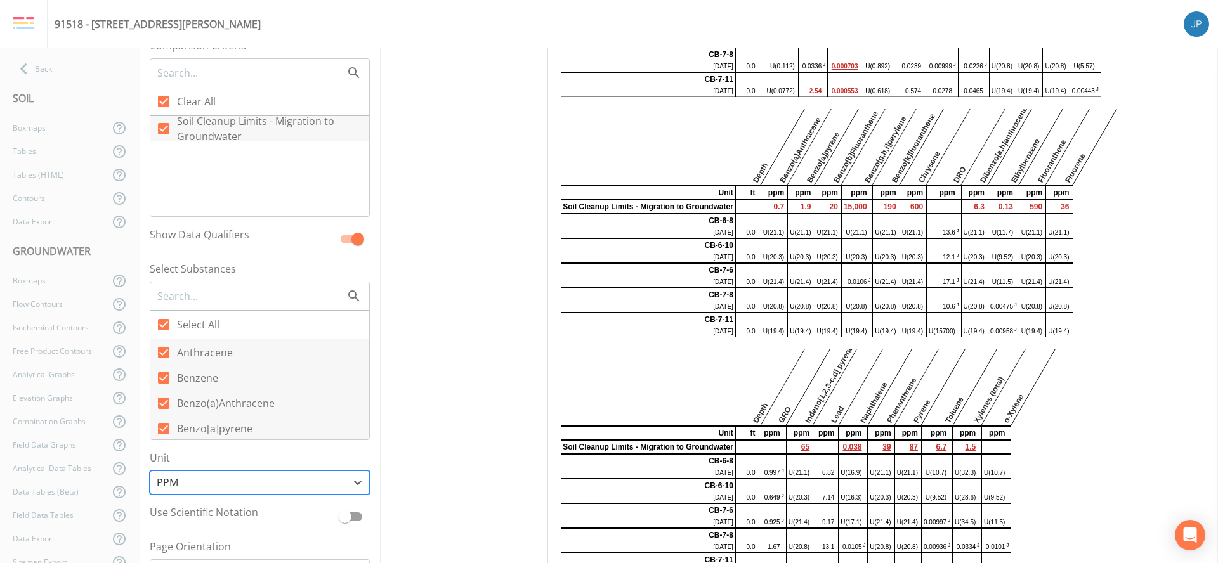
scroll to position [119, 0]
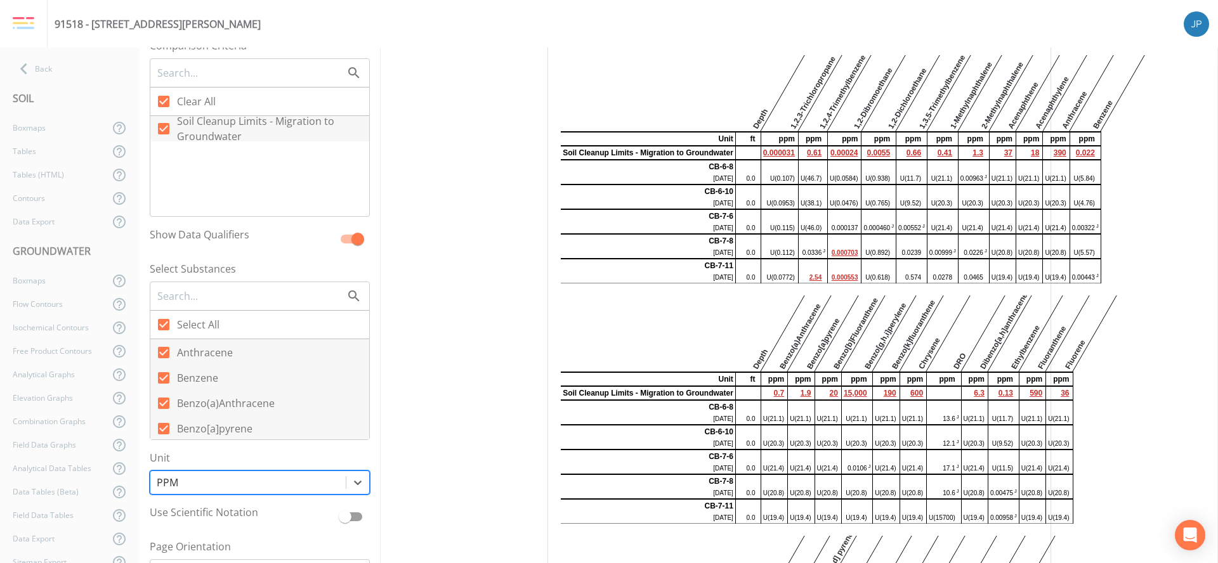
click at [323, 479] on div at bounding box center [248, 483] width 183 height 18
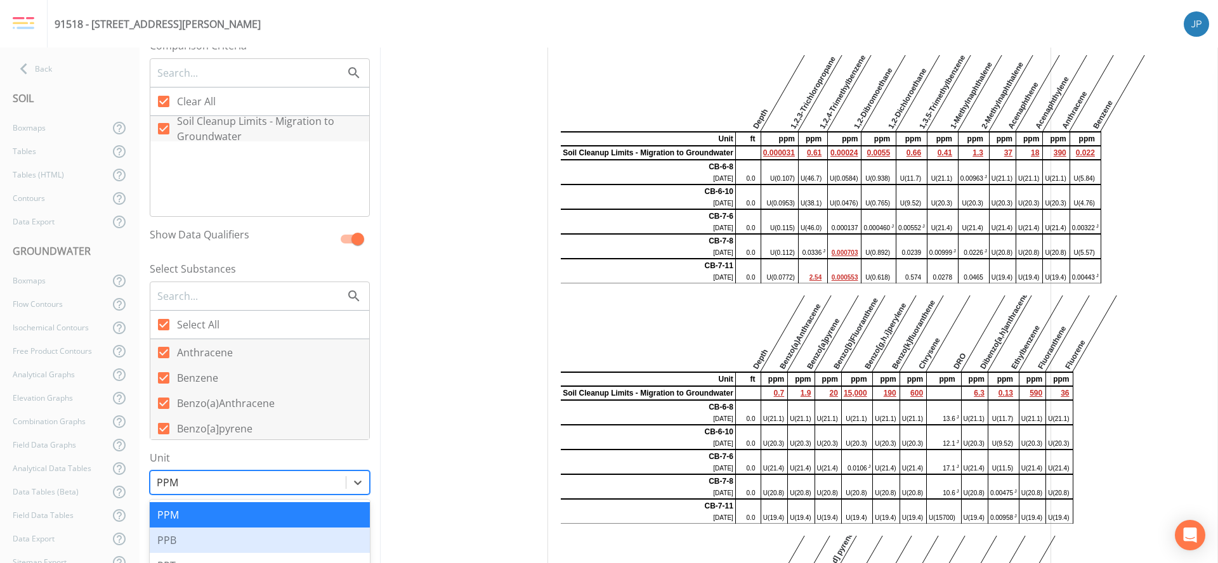
click at [237, 535] on div "PPB" at bounding box center [260, 540] width 220 height 25
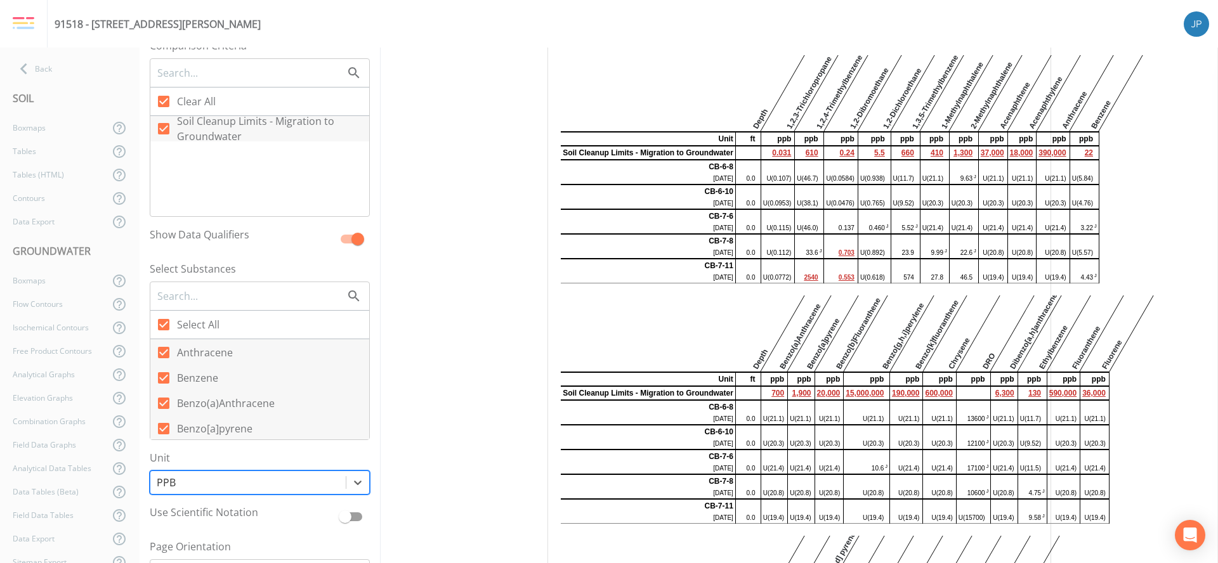
click at [299, 486] on div at bounding box center [248, 483] width 183 height 18
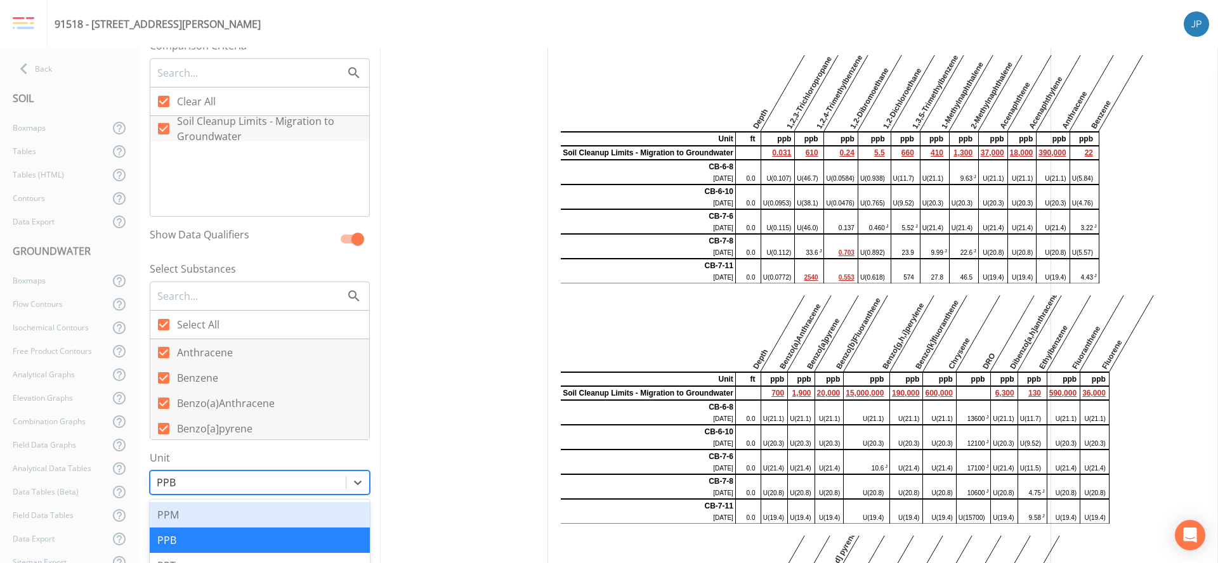
click at [233, 523] on div "PPM" at bounding box center [260, 514] width 220 height 25
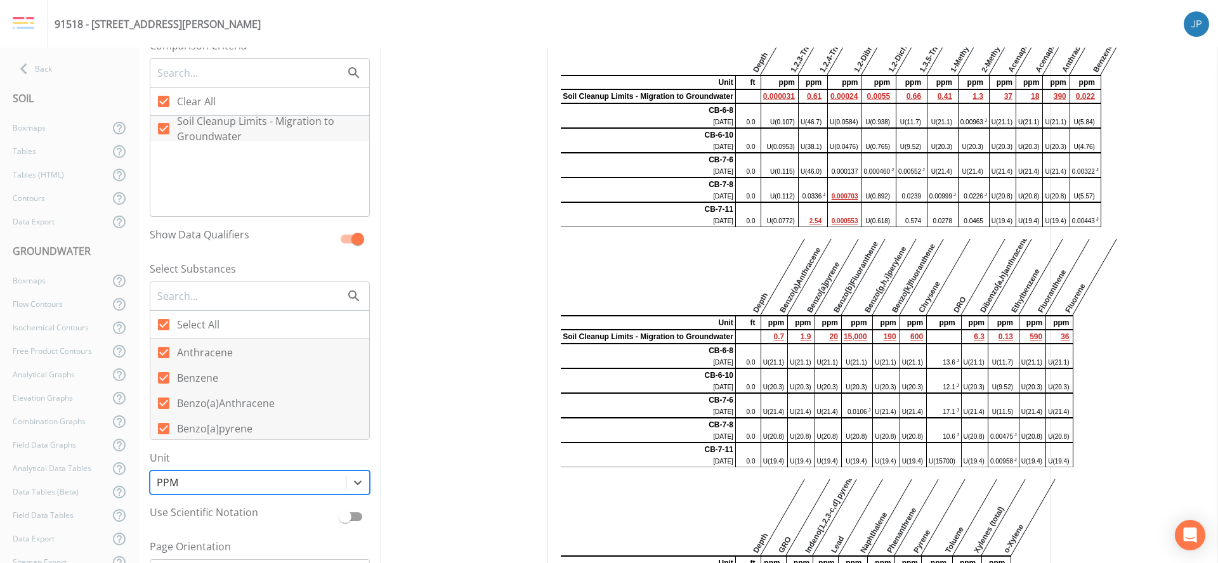
scroll to position [168, 0]
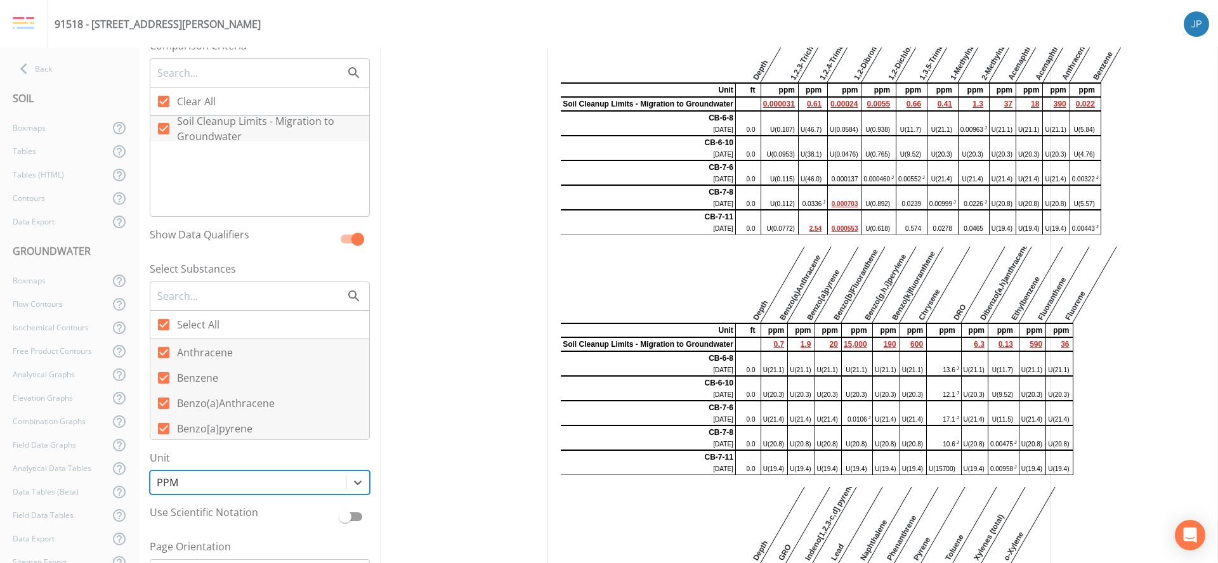
click at [329, 488] on div at bounding box center [248, 483] width 183 height 18
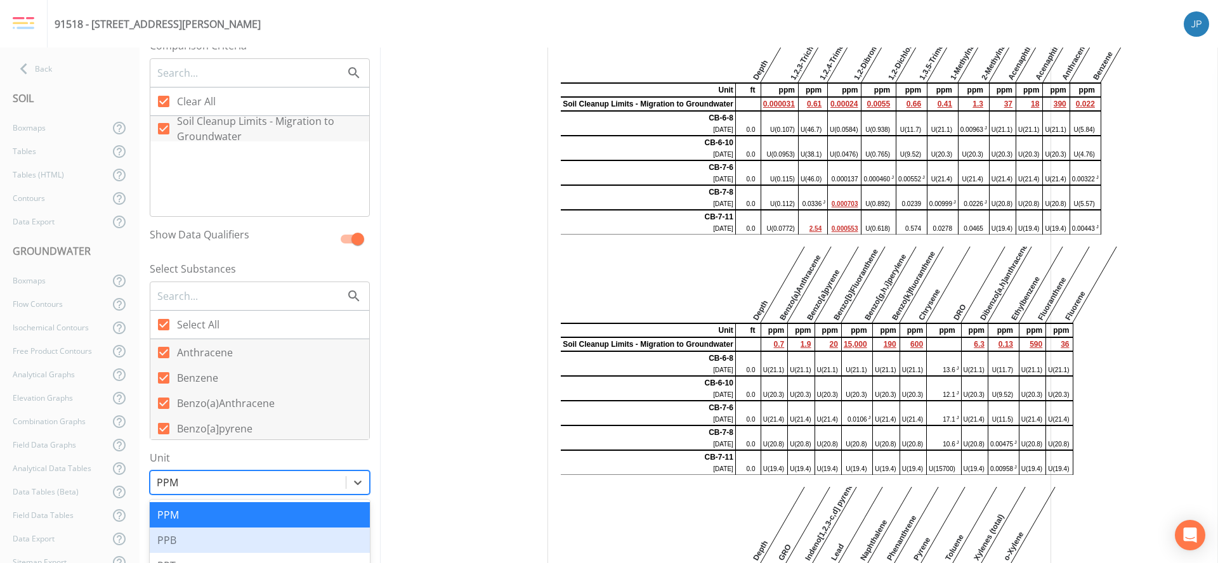
click at [261, 537] on div "PPB" at bounding box center [260, 540] width 220 height 25
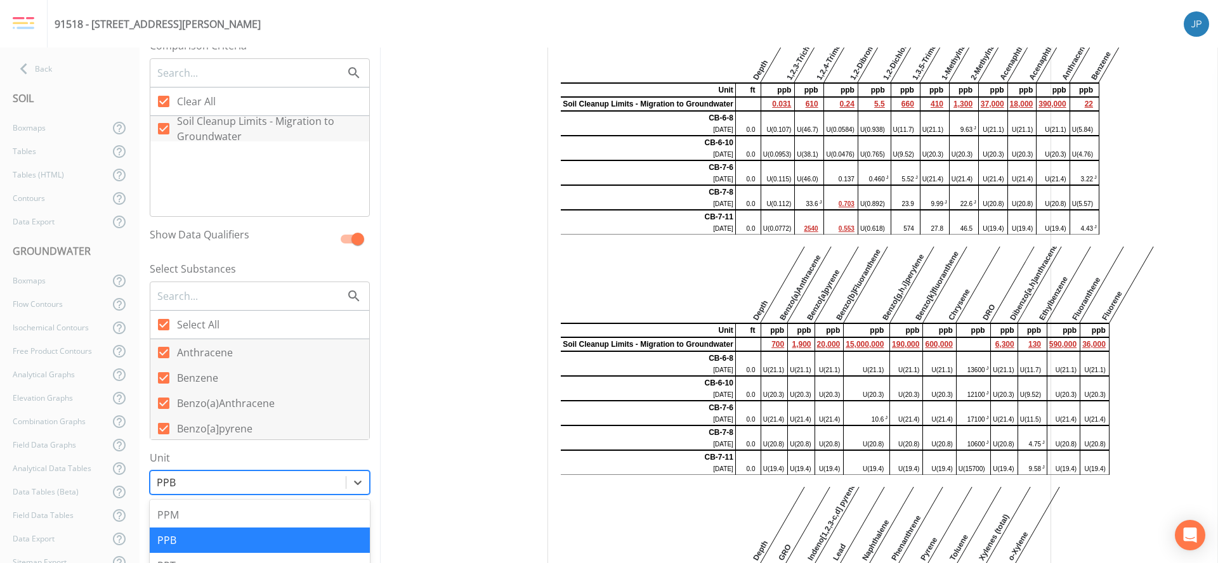
click at [300, 481] on div at bounding box center [248, 483] width 183 height 18
click at [272, 512] on div "PPM" at bounding box center [260, 514] width 220 height 25
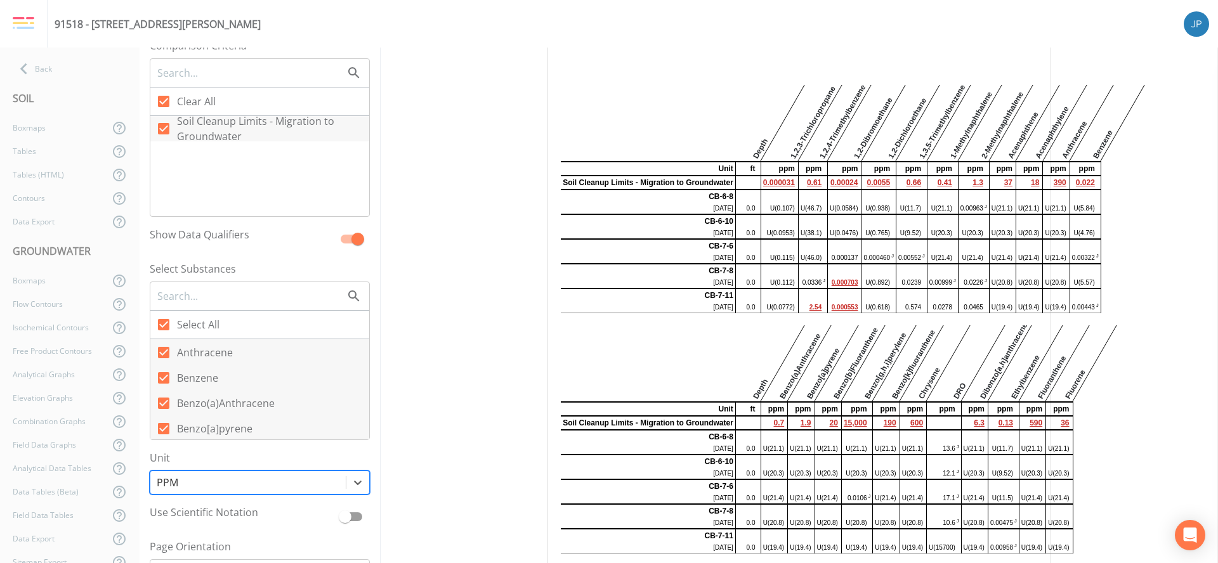
scroll to position [0, 0]
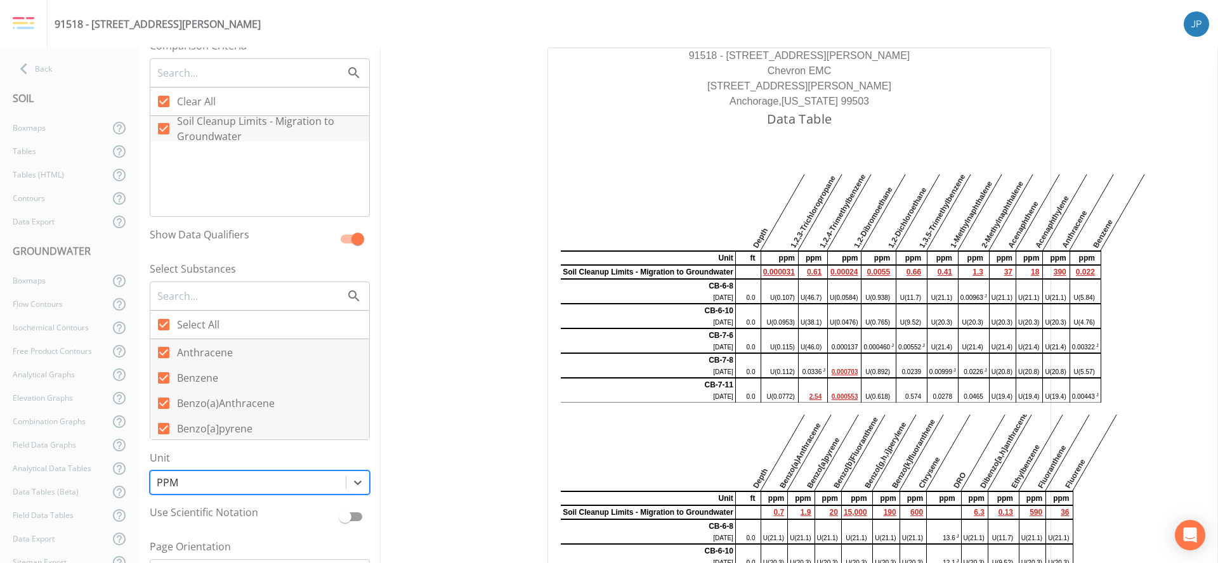
click at [531, 285] on div "91518 - 2927 [PERSON_NAME] Hwy Chevron EMC [STREET_ADDRESS][PERSON_NAME][US_STA…" at bounding box center [799, 477] width 837 height 859
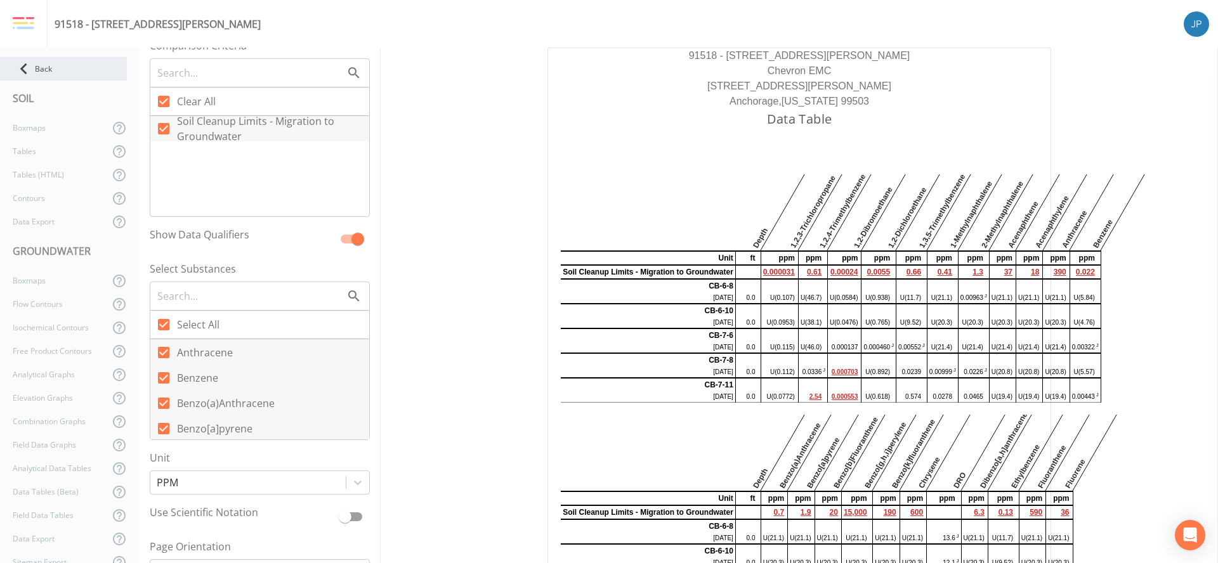
click at [51, 57] on div "Back" at bounding box center [63, 68] width 127 height 23
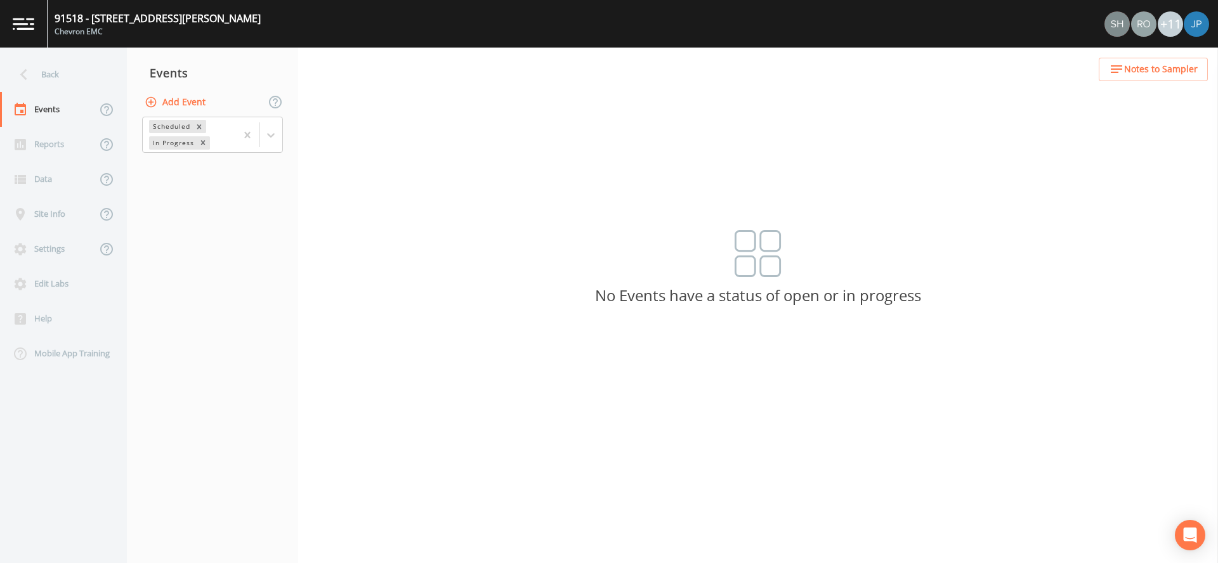
click at [249, 249] on nav "Events Add Event Scheduled In Progress" at bounding box center [212, 306] width 171 height 516
click at [63, 150] on div "Reports" at bounding box center [48, 144] width 96 height 35
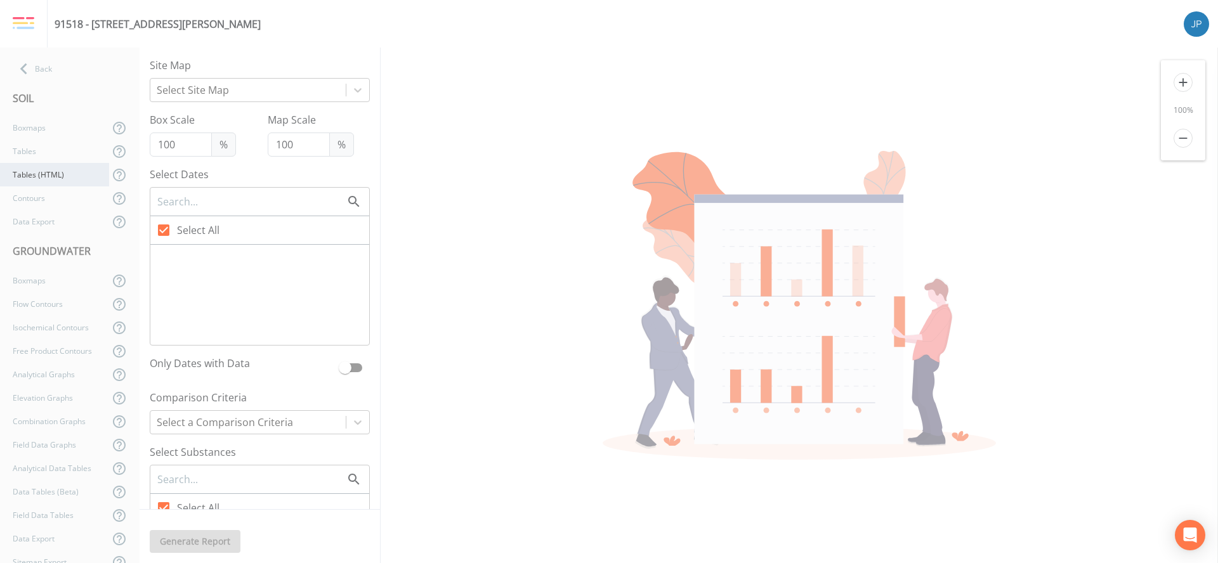
checkbox input "false"
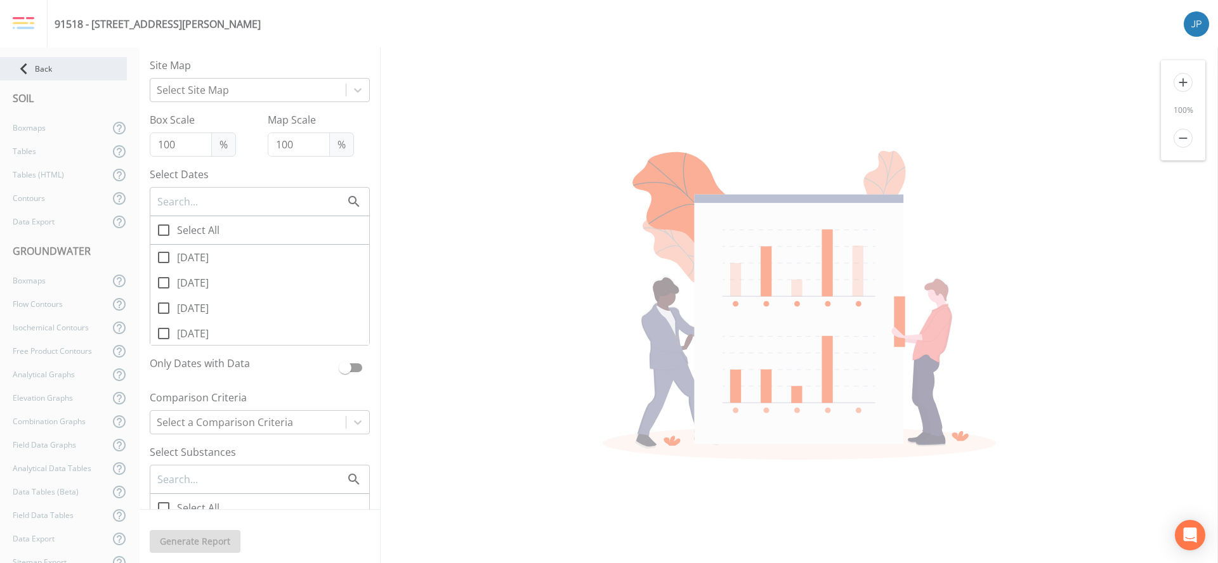
click at [25, 80] on div "Back" at bounding box center [63, 68] width 127 height 23
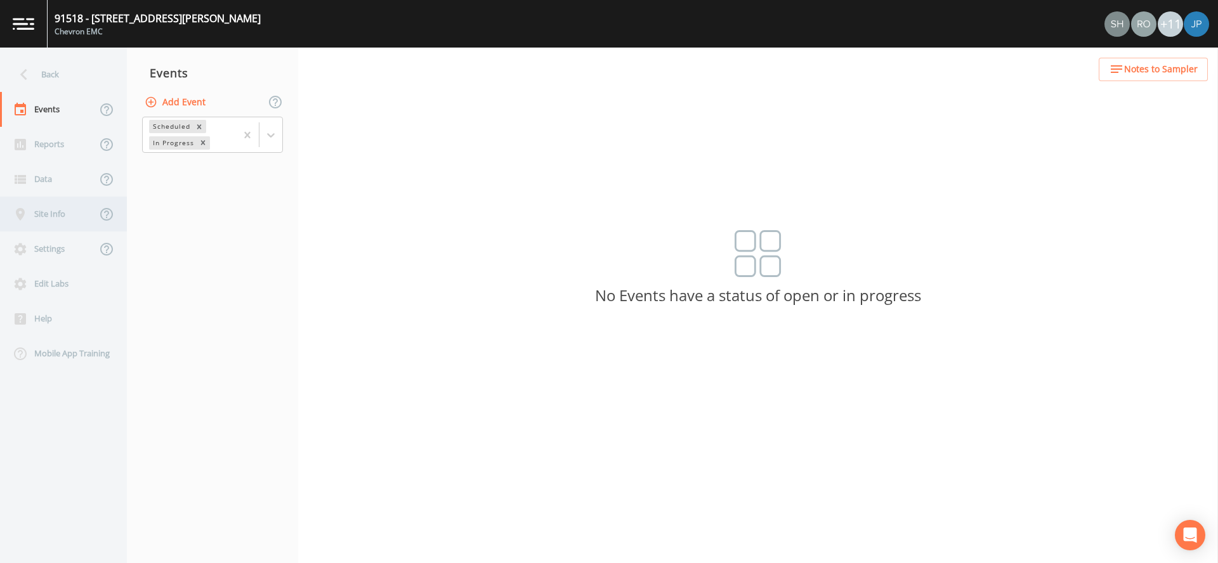
click at [60, 224] on div "Site Info" at bounding box center [48, 214] width 96 height 35
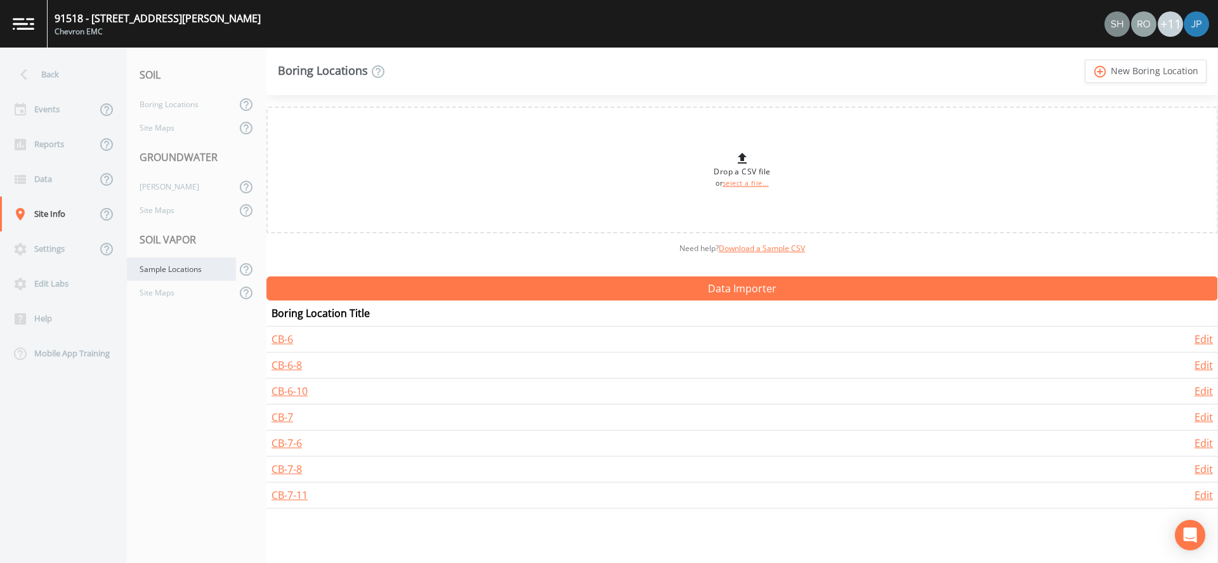
click at [189, 264] on div "Sample Locations" at bounding box center [181, 268] width 109 height 23
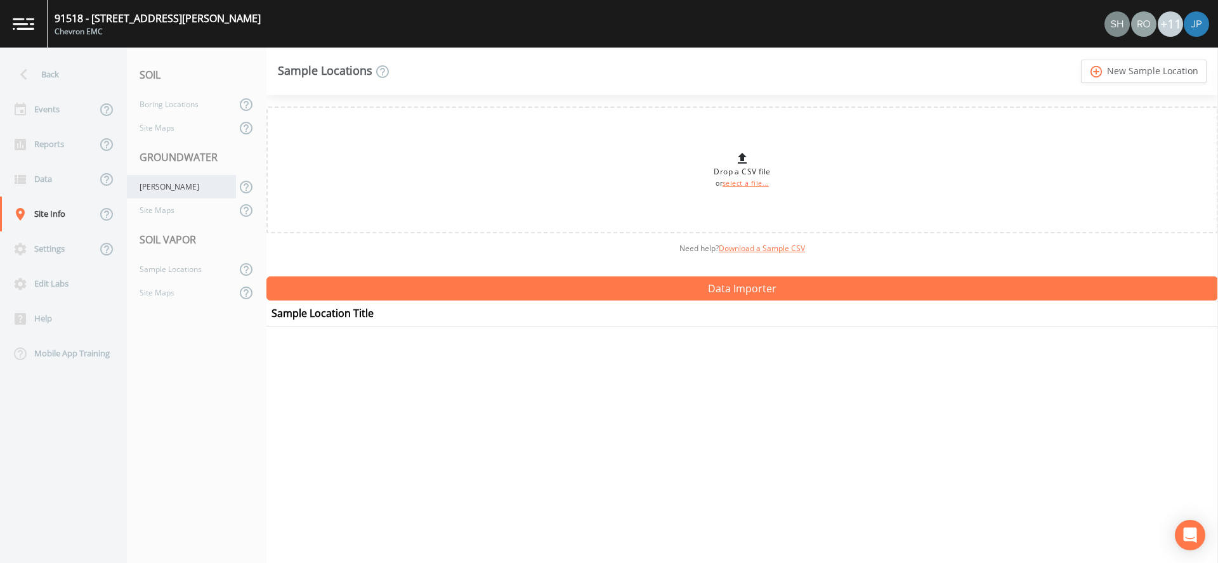
click at [176, 193] on div "[PERSON_NAME]" at bounding box center [181, 186] width 109 height 23
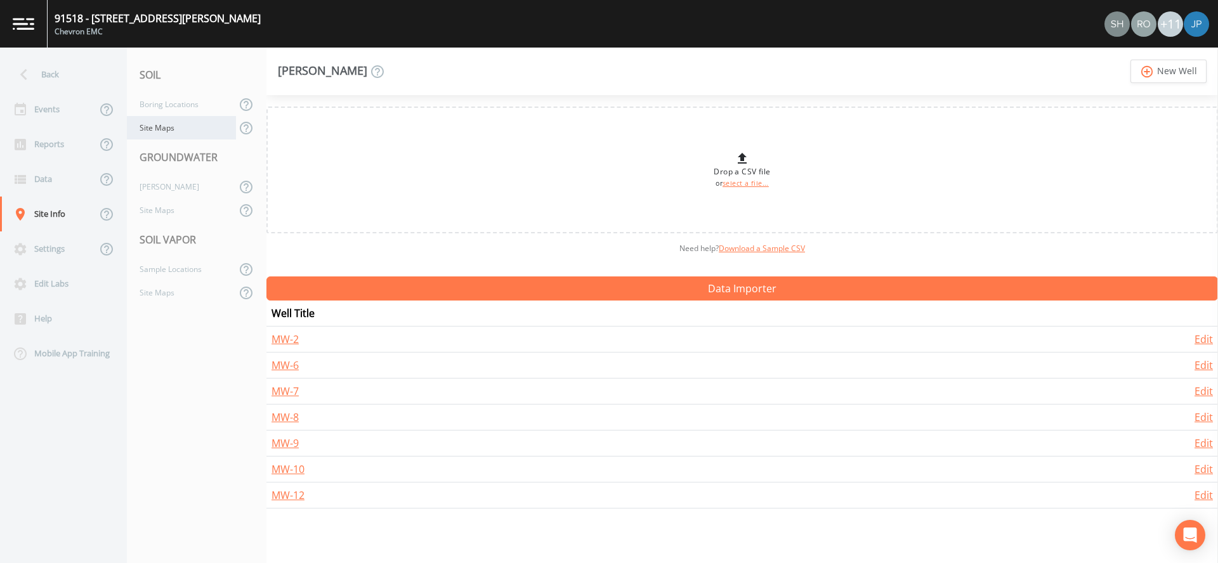
click at [181, 124] on div "Site Maps" at bounding box center [181, 127] width 109 height 23
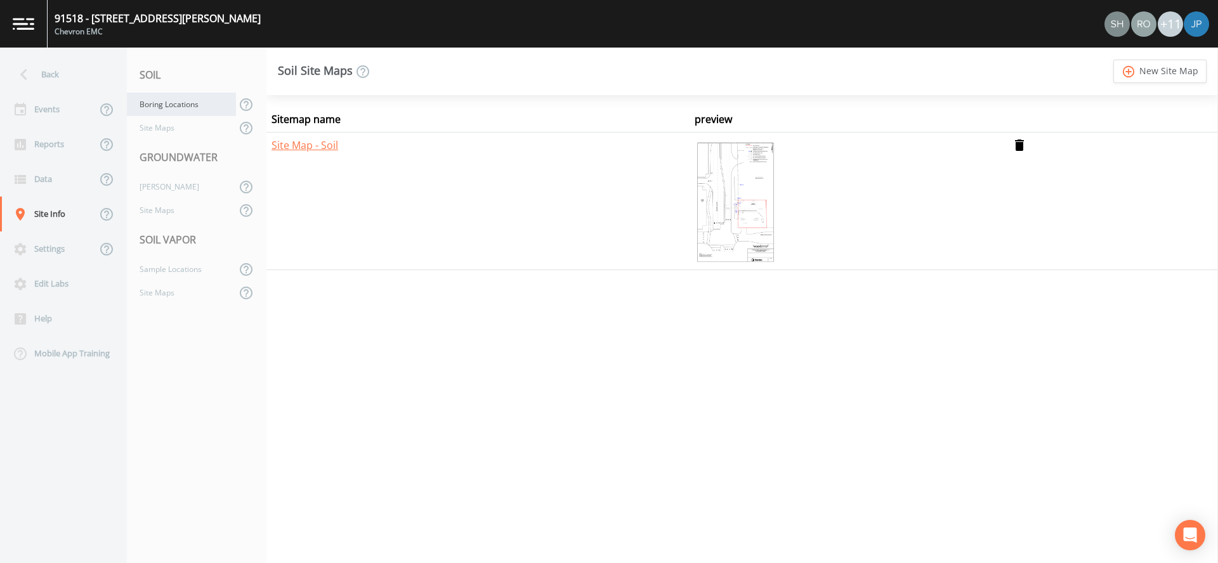
click at [182, 107] on div "Boring Locations" at bounding box center [181, 104] width 109 height 23
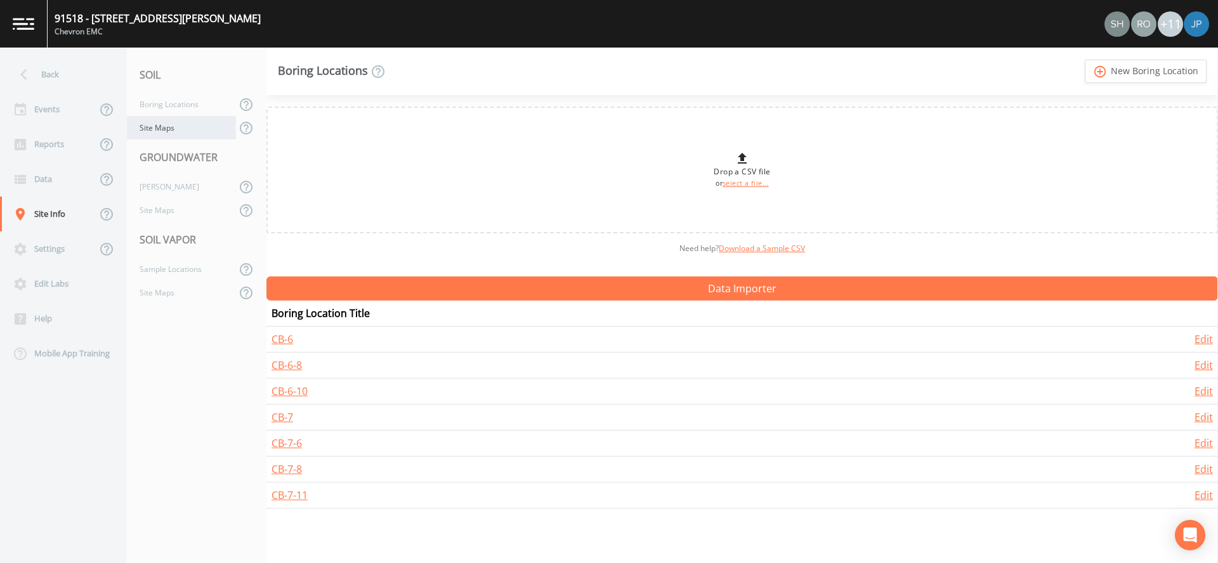
click at [180, 126] on div "Site Maps" at bounding box center [181, 127] width 109 height 23
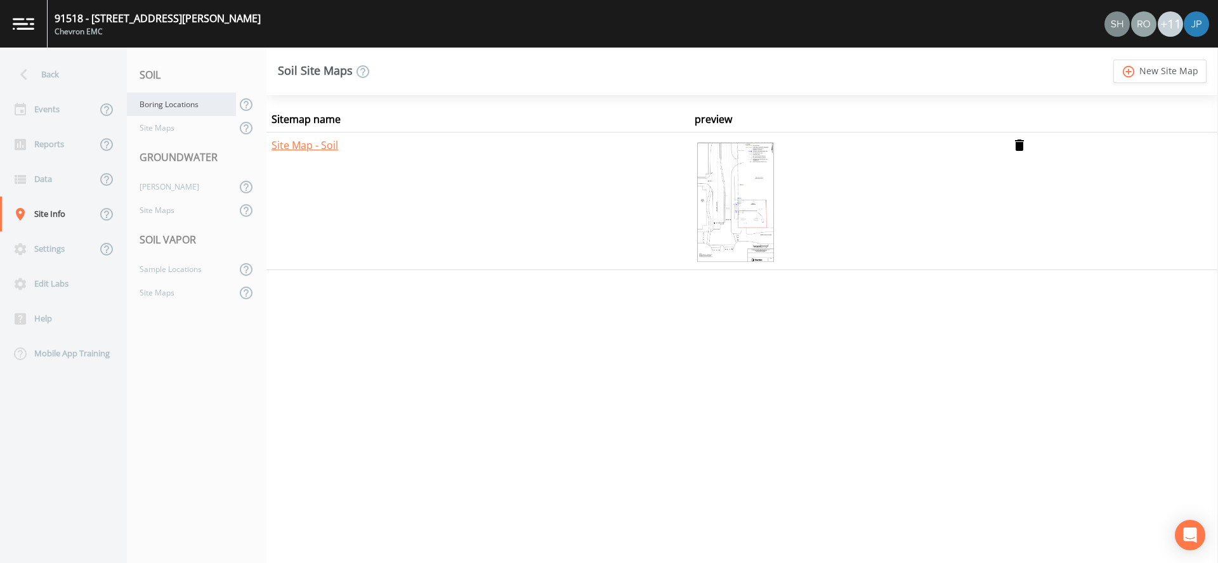
click at [181, 110] on div "Boring Locations" at bounding box center [181, 104] width 109 height 23
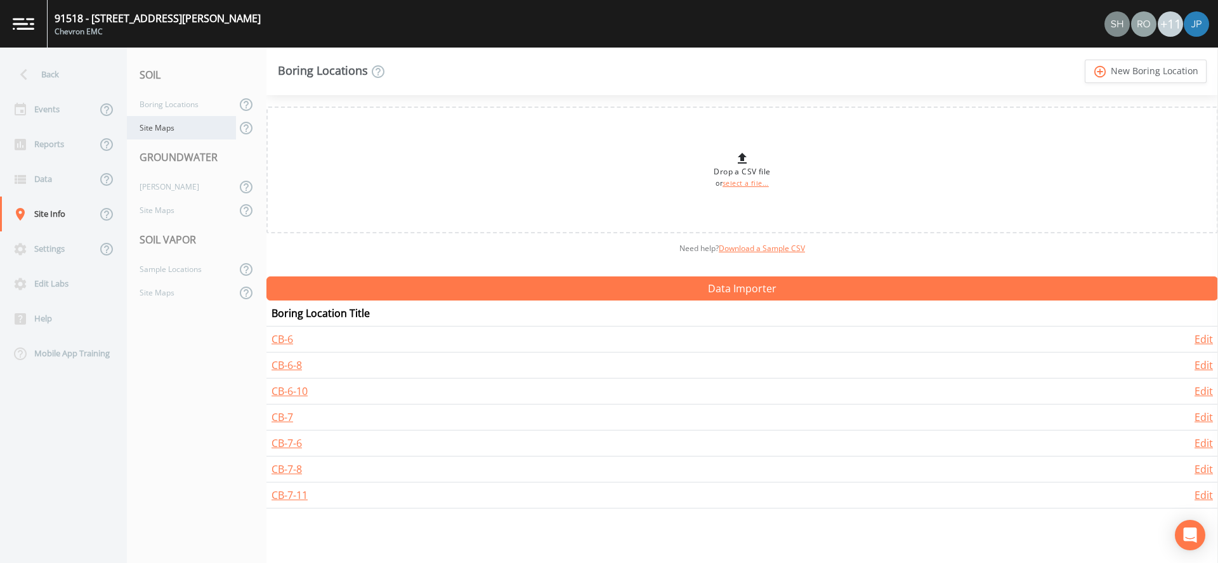
click at [179, 127] on div "Site Maps" at bounding box center [181, 127] width 109 height 23
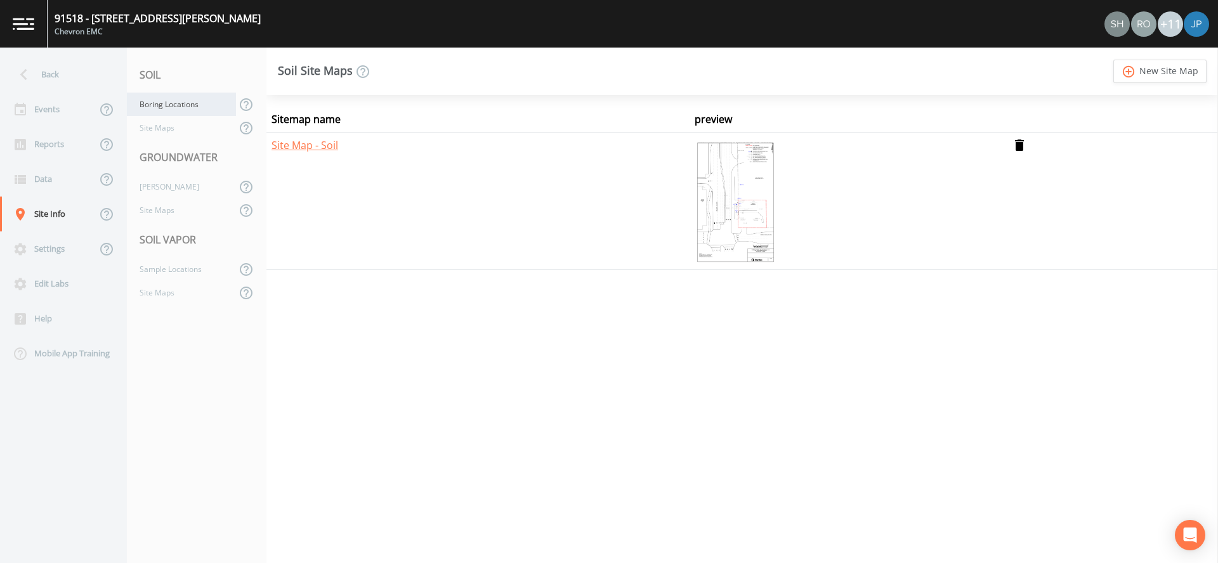
click at [178, 105] on div "Boring Locations" at bounding box center [181, 104] width 109 height 23
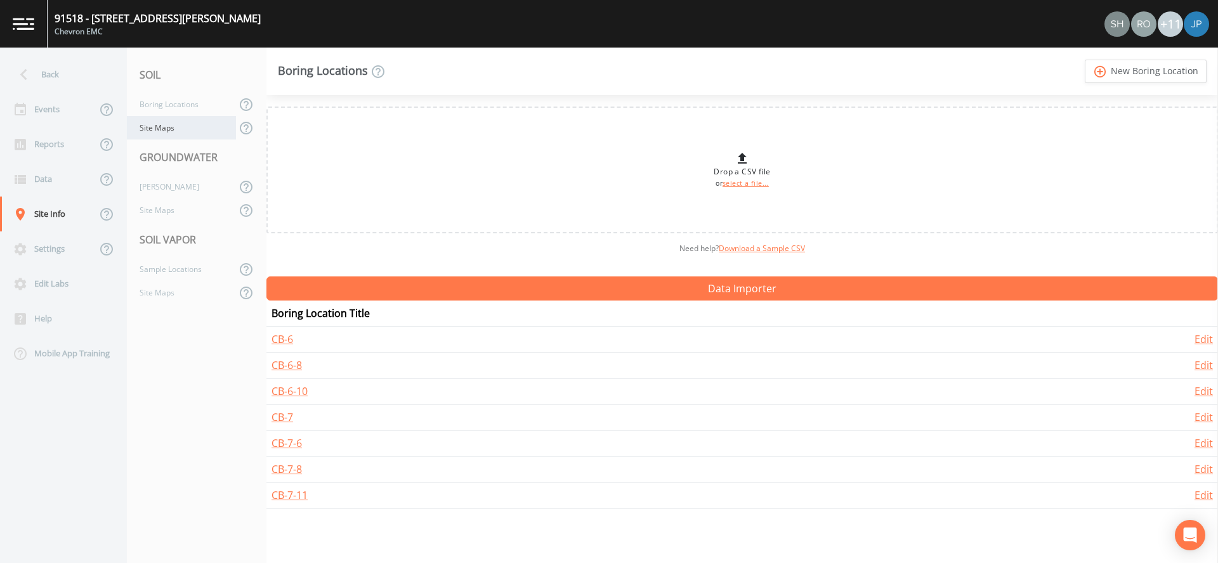
click at [176, 126] on div "Site Maps" at bounding box center [181, 127] width 109 height 23
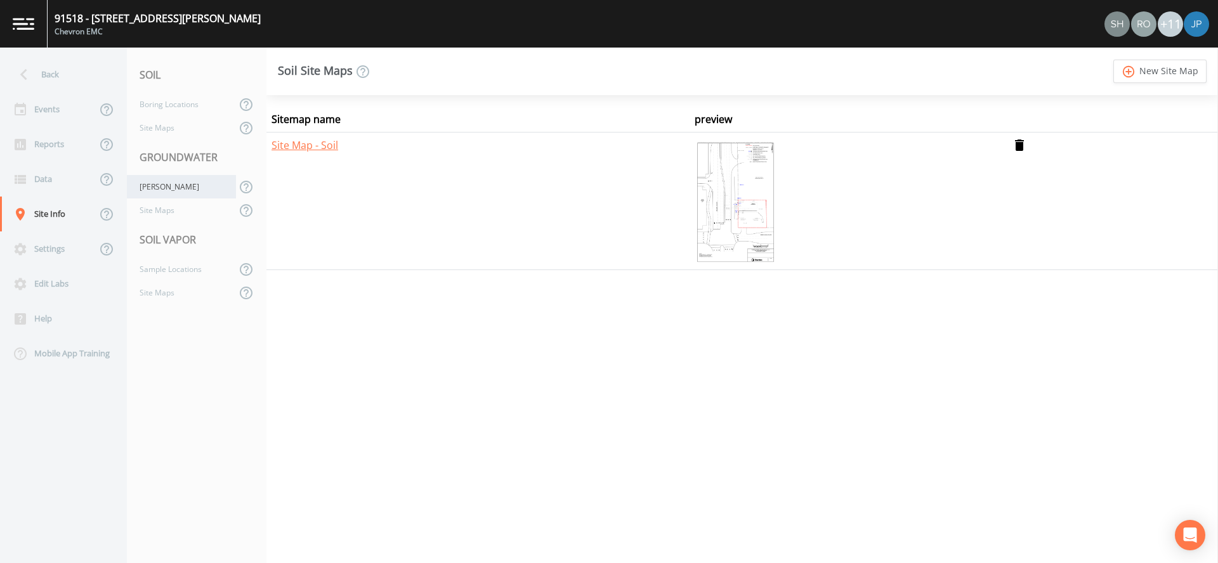
click at [169, 179] on div "[PERSON_NAME]" at bounding box center [181, 186] width 109 height 23
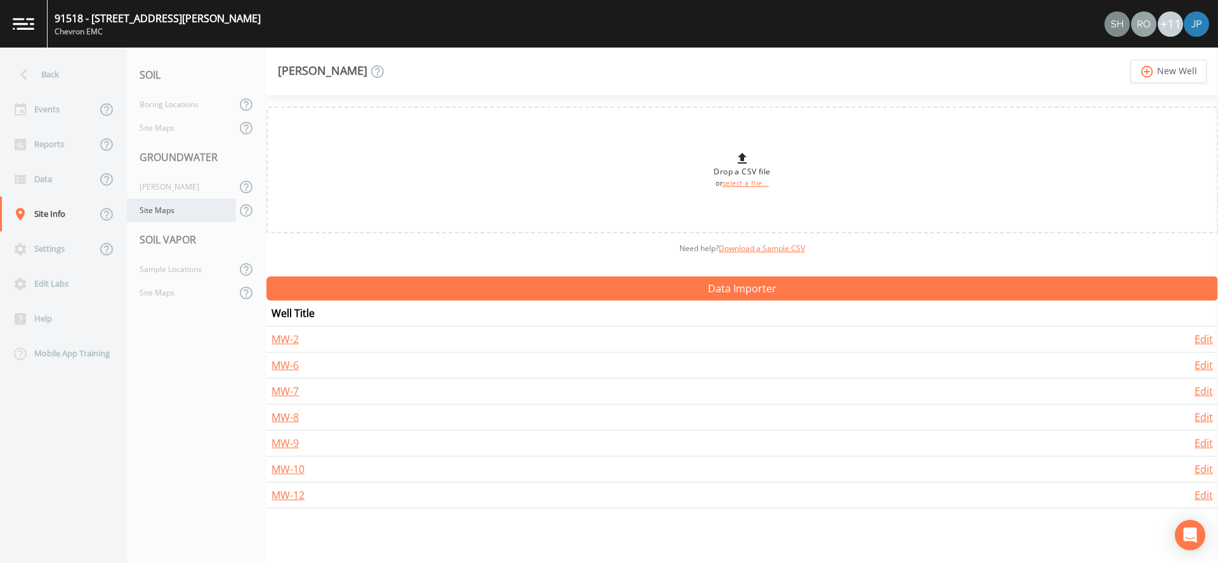
click at [167, 213] on div "Site Maps" at bounding box center [181, 210] width 109 height 23
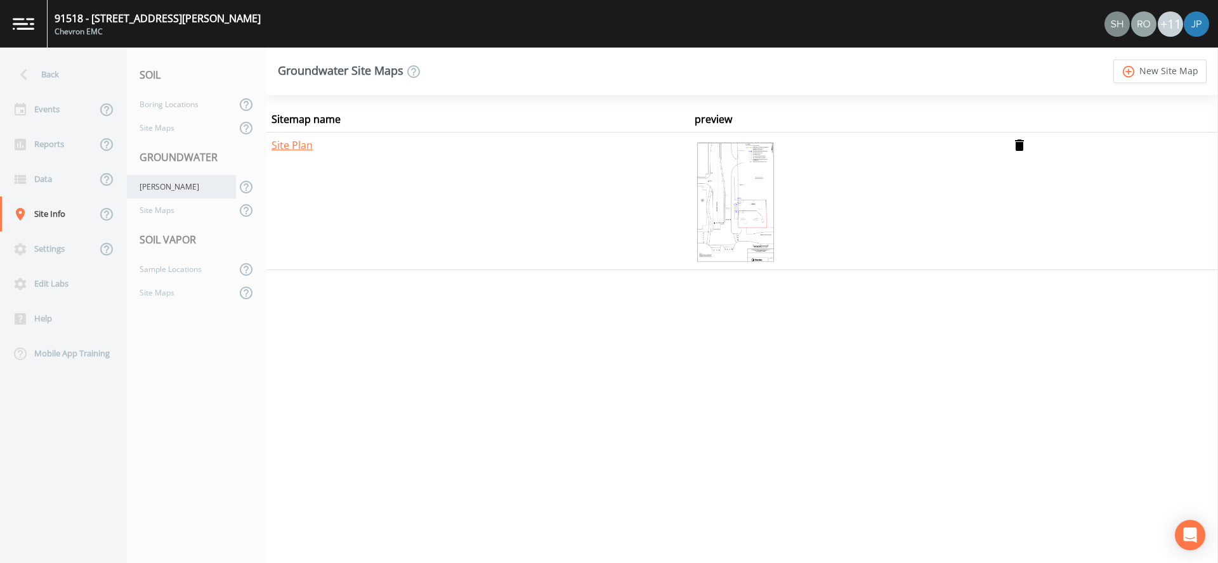
click at [167, 195] on div "[PERSON_NAME]" at bounding box center [181, 186] width 109 height 23
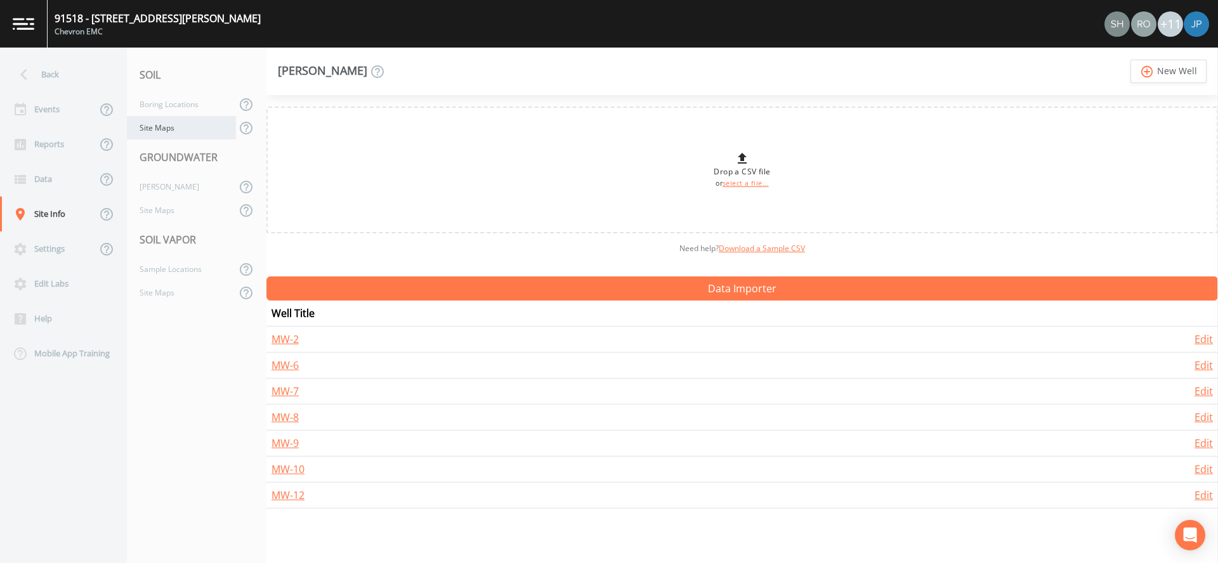
click at [169, 133] on div "Site Maps" at bounding box center [181, 127] width 109 height 23
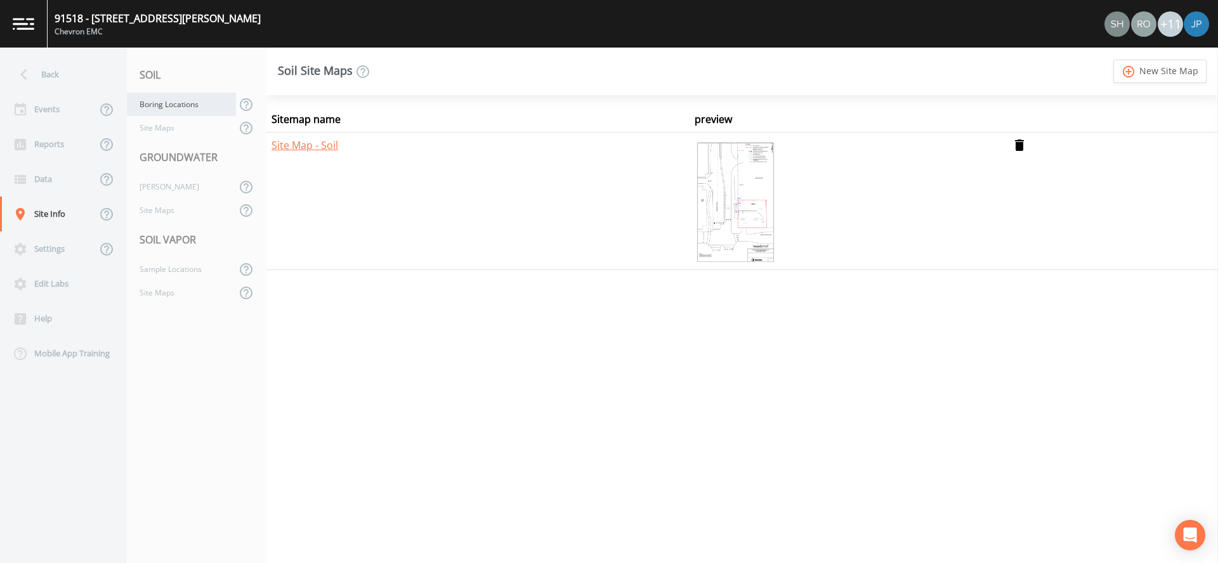
click at [171, 109] on div "Boring Locations" at bounding box center [181, 104] width 109 height 23
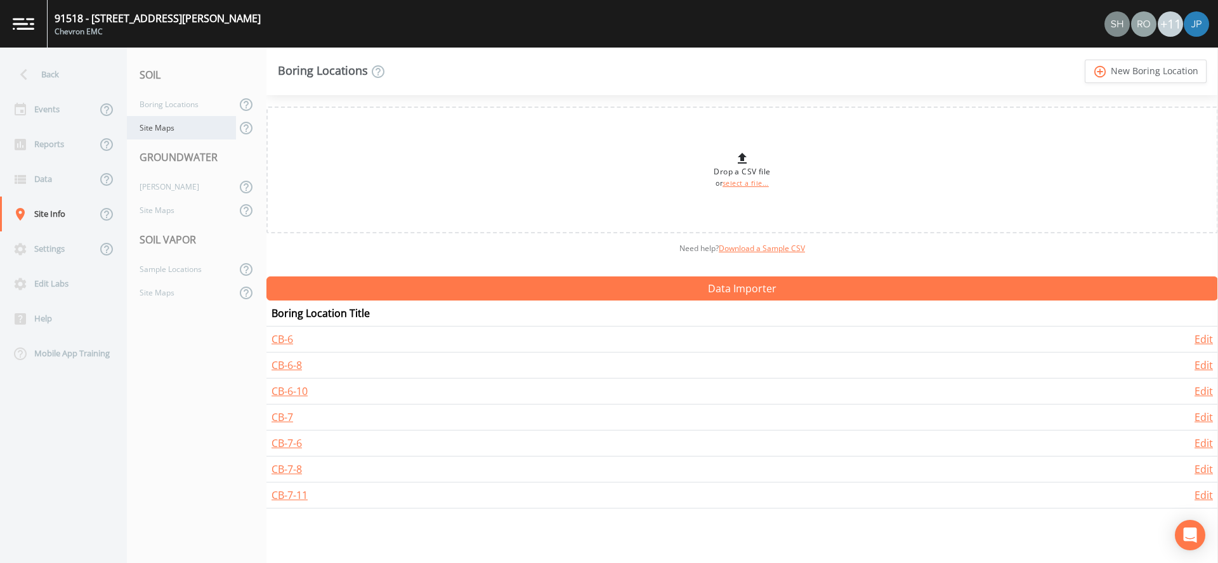
click at [166, 133] on div "Site Maps" at bounding box center [181, 127] width 109 height 23
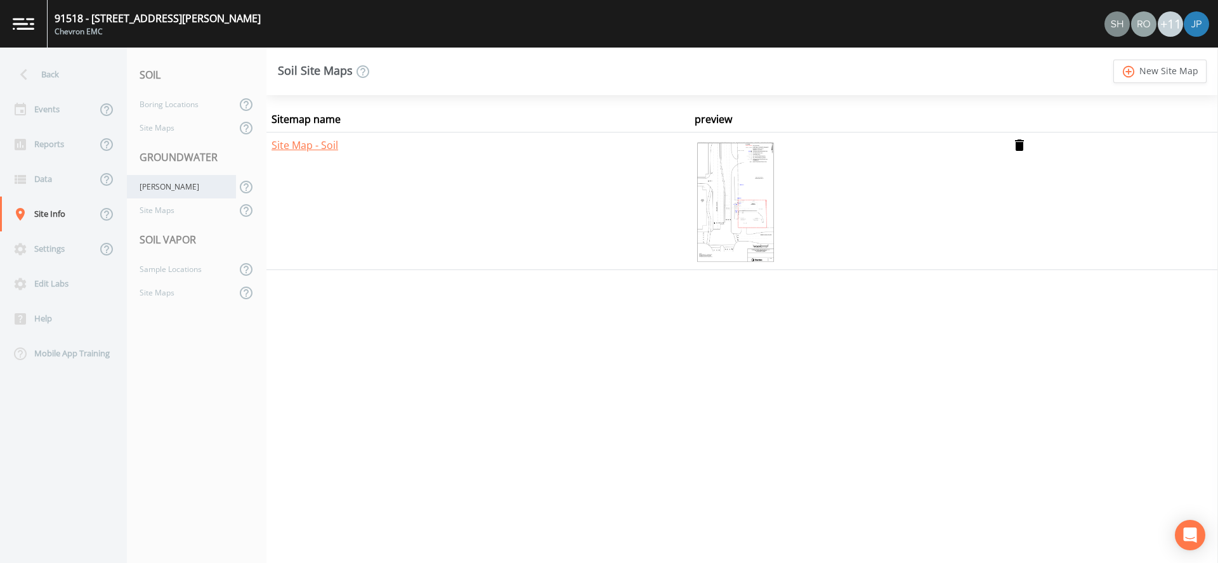
click at [166, 183] on div "[PERSON_NAME]" at bounding box center [181, 186] width 109 height 23
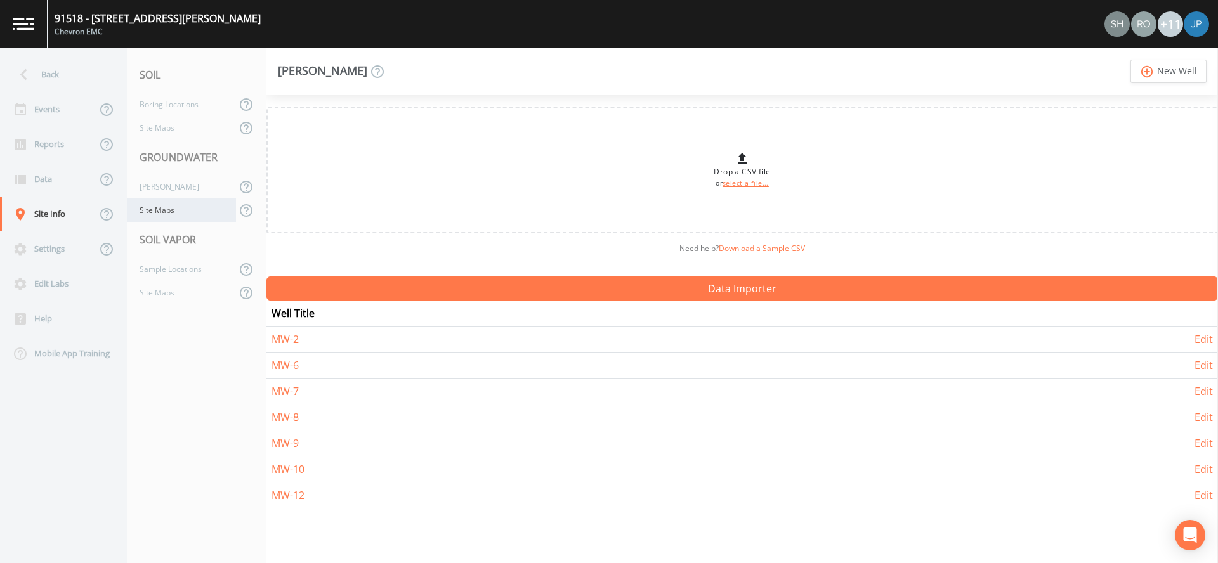
click at [166, 209] on div "Site Maps" at bounding box center [181, 210] width 109 height 23
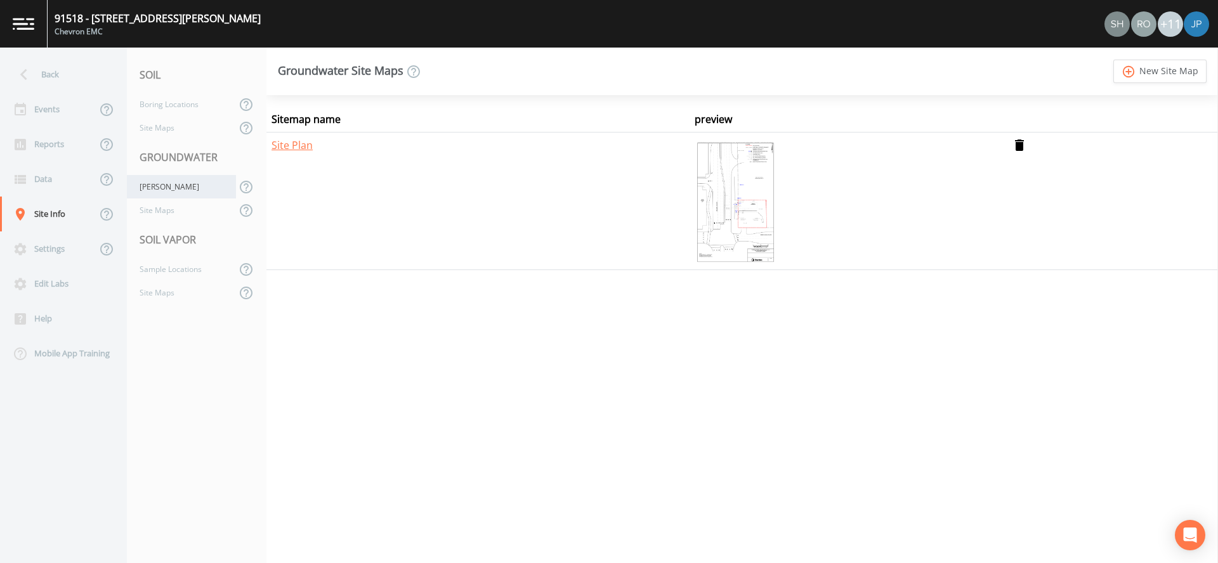
click at [165, 192] on div "[PERSON_NAME]" at bounding box center [181, 186] width 109 height 23
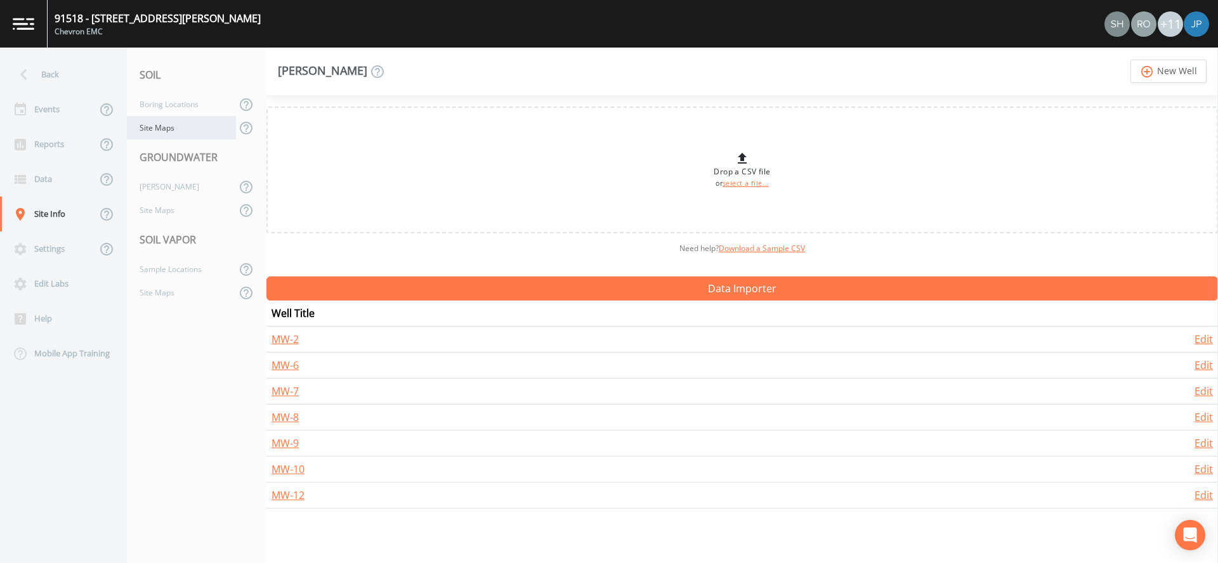
click at [169, 131] on div "Site Maps" at bounding box center [181, 127] width 109 height 23
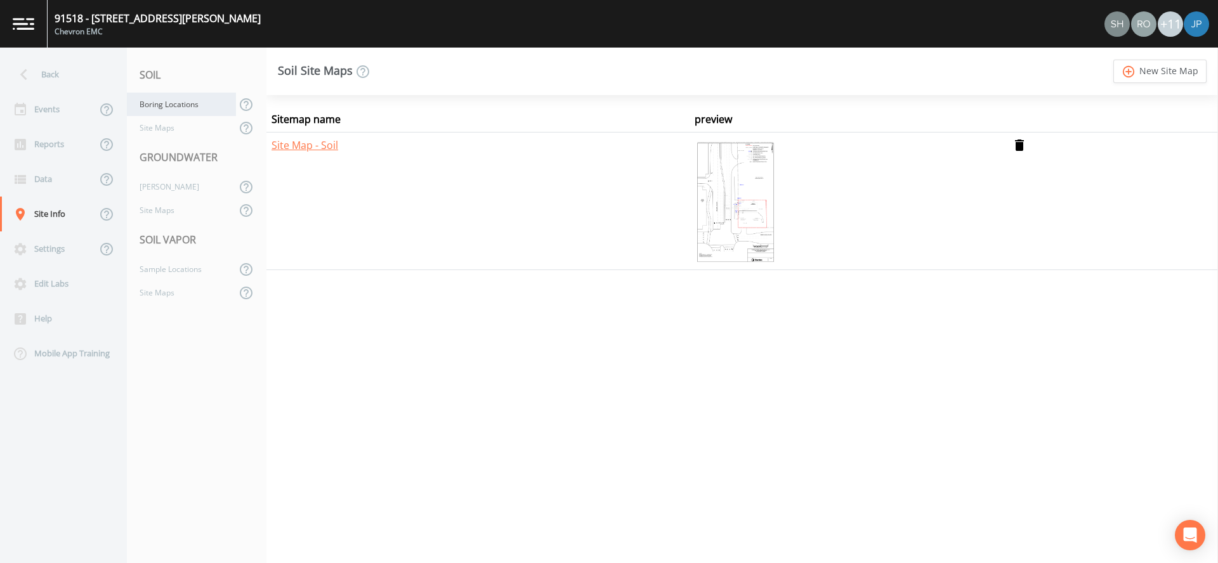
click at [173, 105] on div "Boring Locations" at bounding box center [181, 104] width 109 height 23
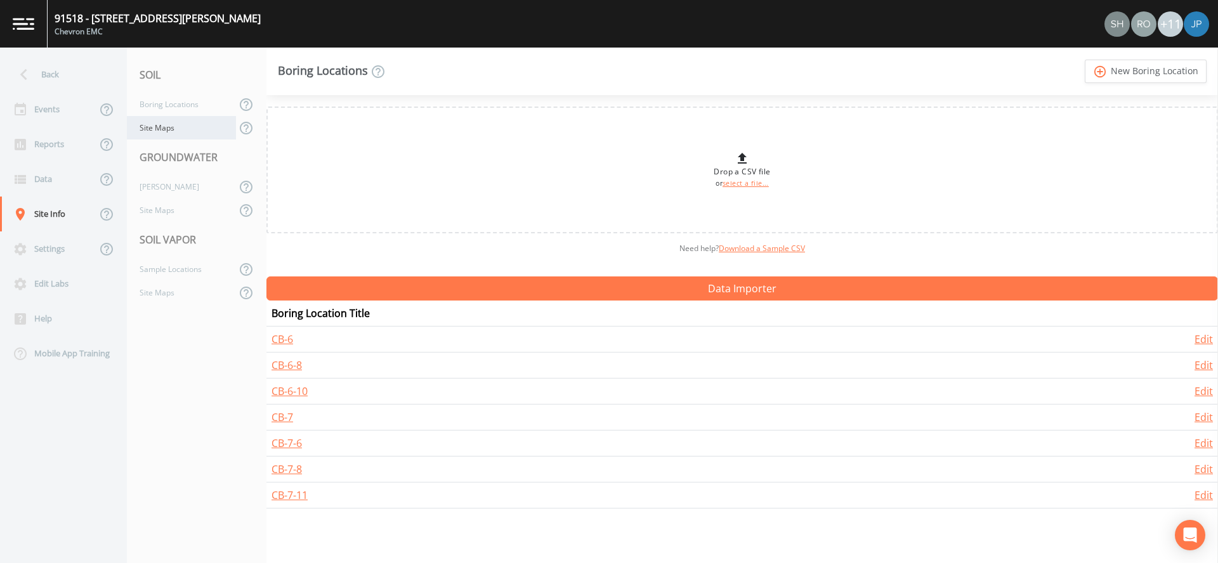
click at [173, 132] on div "Site Maps" at bounding box center [181, 127] width 109 height 23
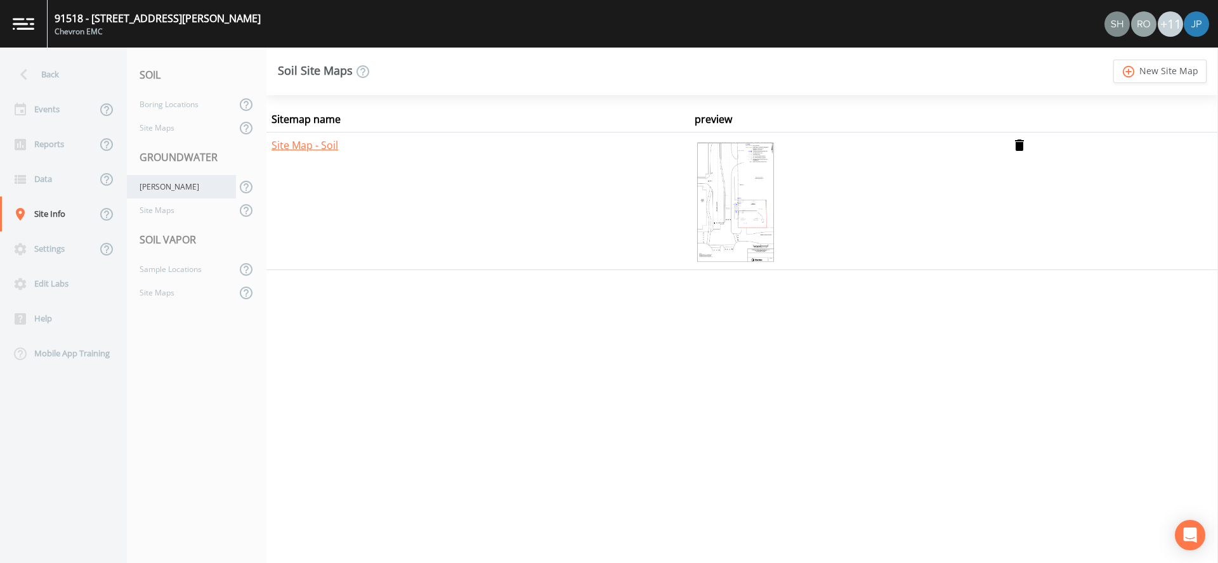
click at [168, 186] on div "[PERSON_NAME]" at bounding box center [181, 186] width 109 height 23
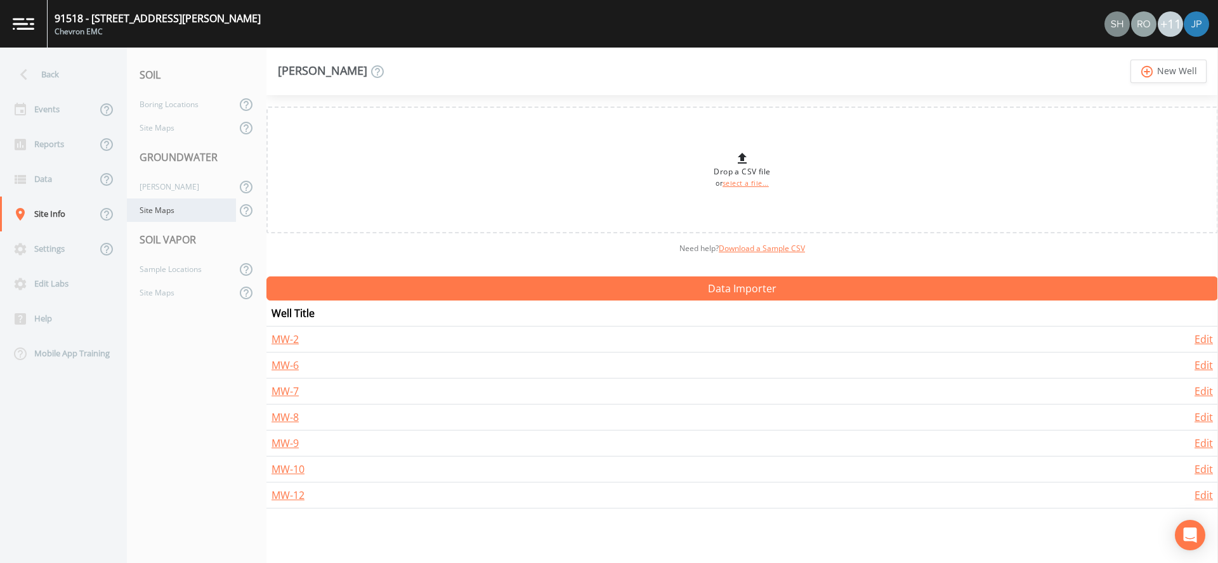
click at [170, 212] on div "Site Maps" at bounding box center [181, 210] width 109 height 23
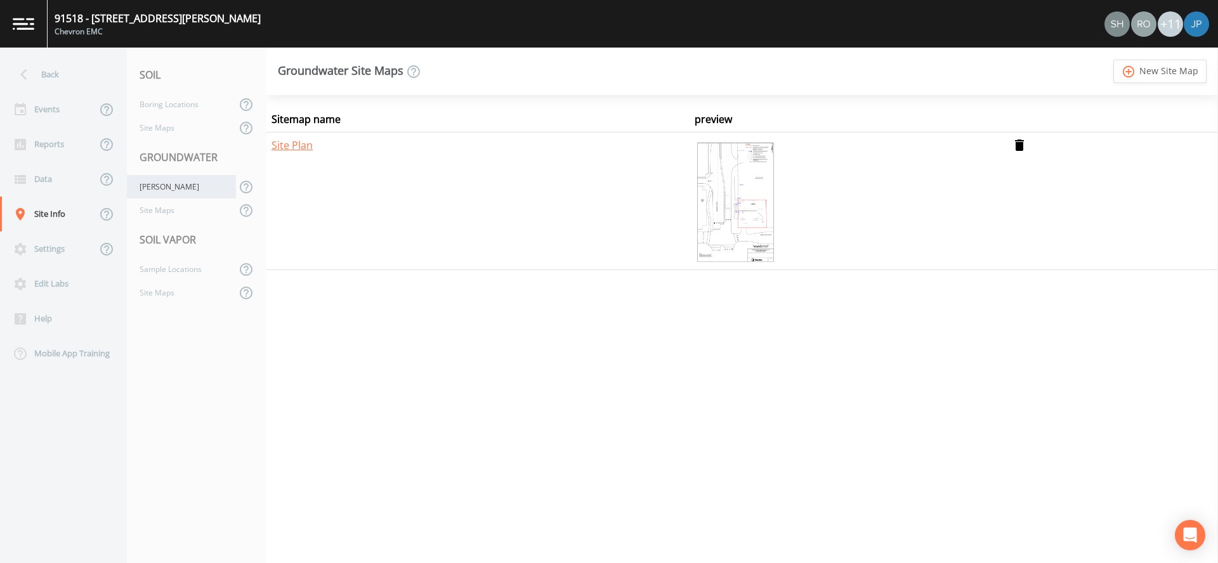
click at [168, 187] on div "[PERSON_NAME]" at bounding box center [181, 186] width 109 height 23
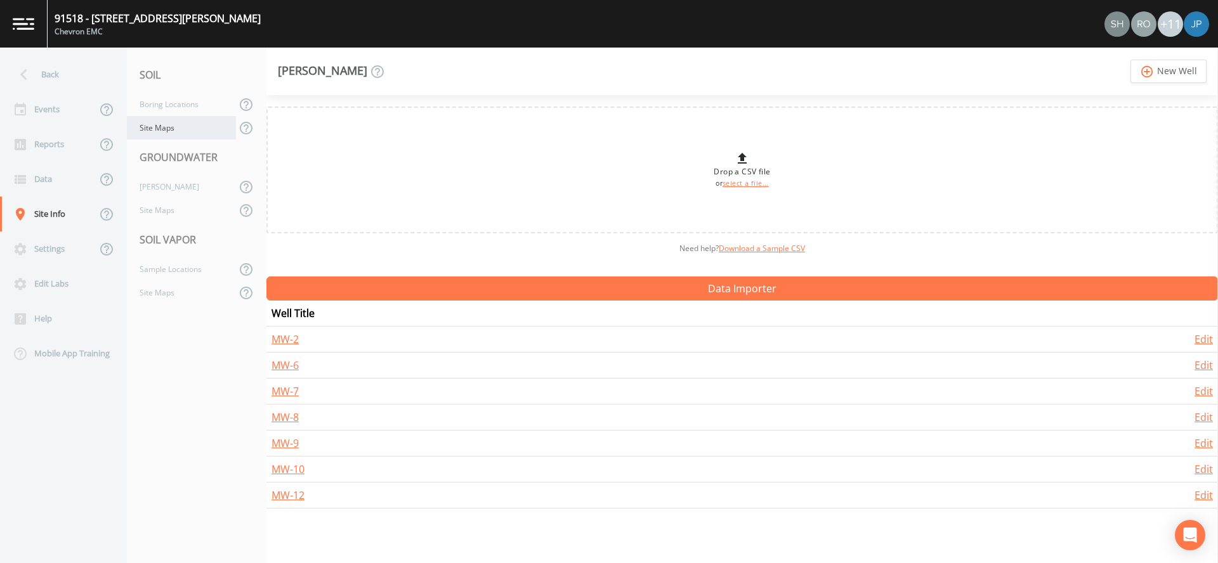
click at [173, 132] on div "Site Maps" at bounding box center [181, 127] width 109 height 23
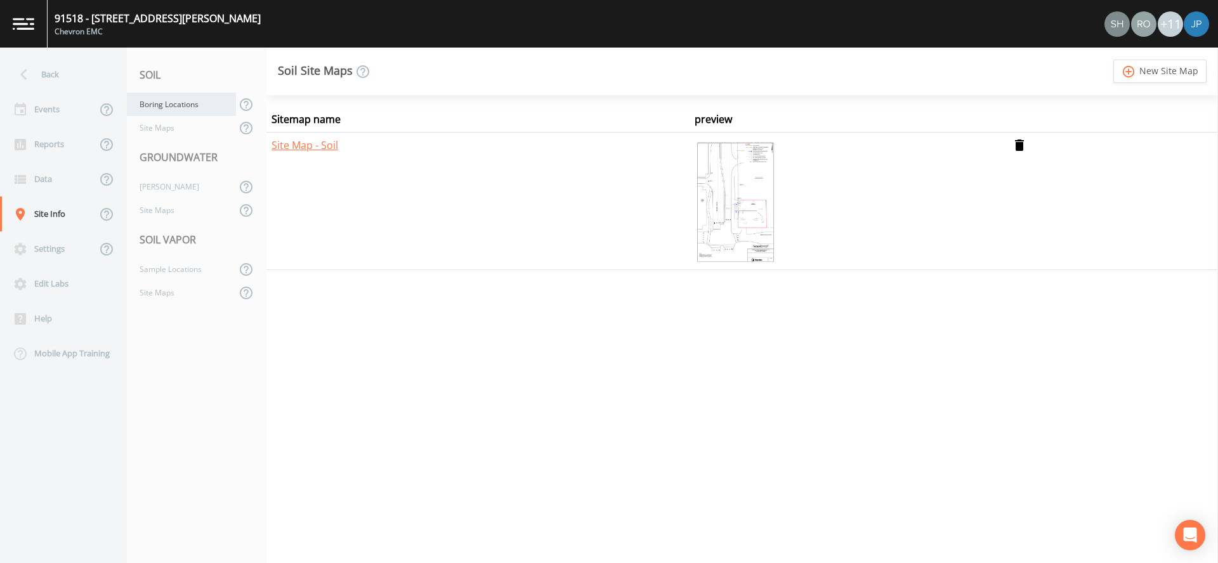
click at [176, 101] on div "Boring Locations" at bounding box center [181, 104] width 109 height 23
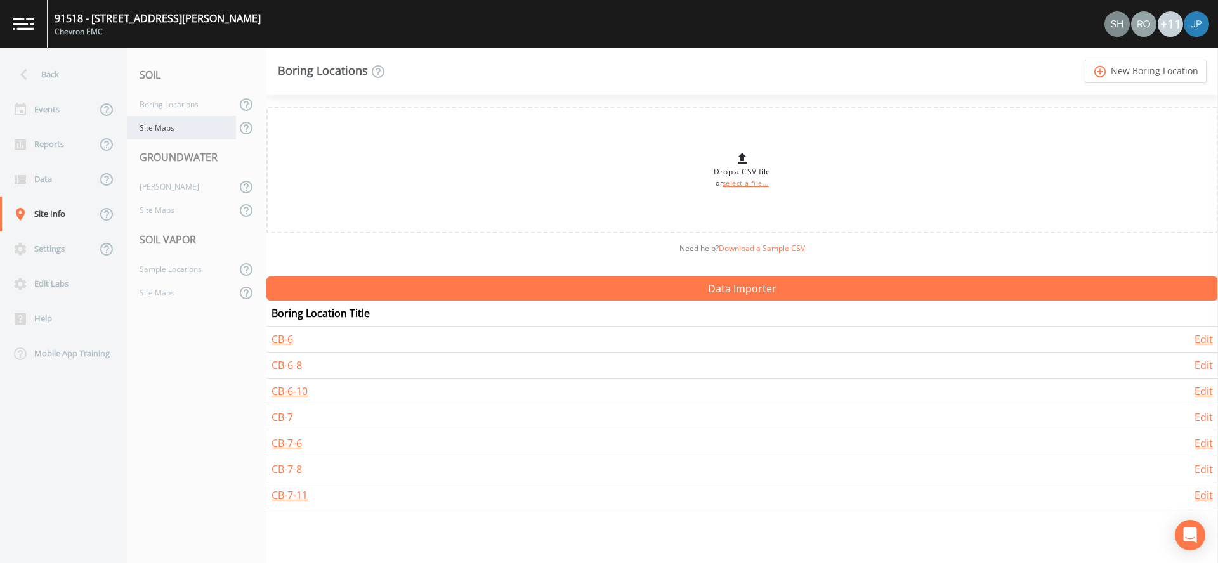
click at [172, 138] on div "Site Maps" at bounding box center [181, 127] width 109 height 23
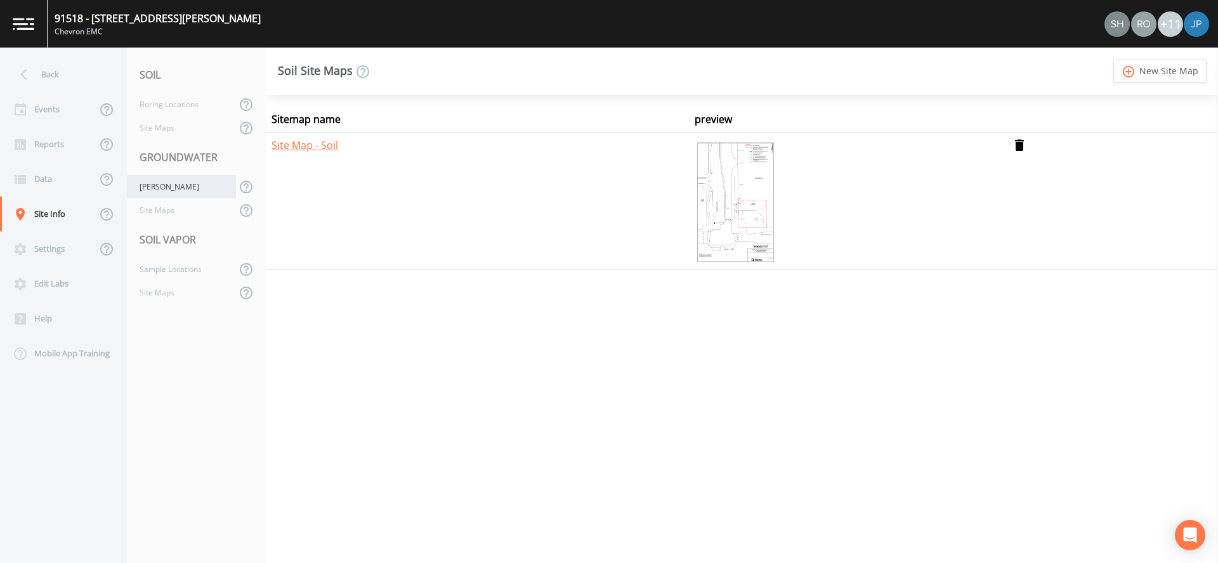
click at [168, 183] on div "[PERSON_NAME]" at bounding box center [181, 186] width 109 height 23
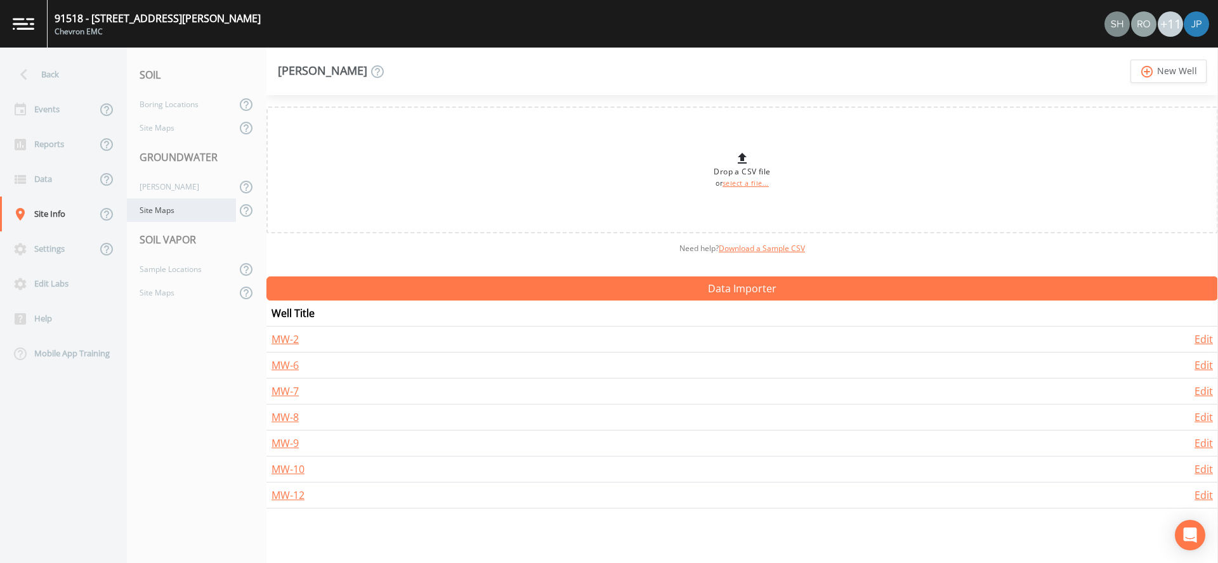
click at [167, 211] on div "Site Maps" at bounding box center [181, 210] width 109 height 23
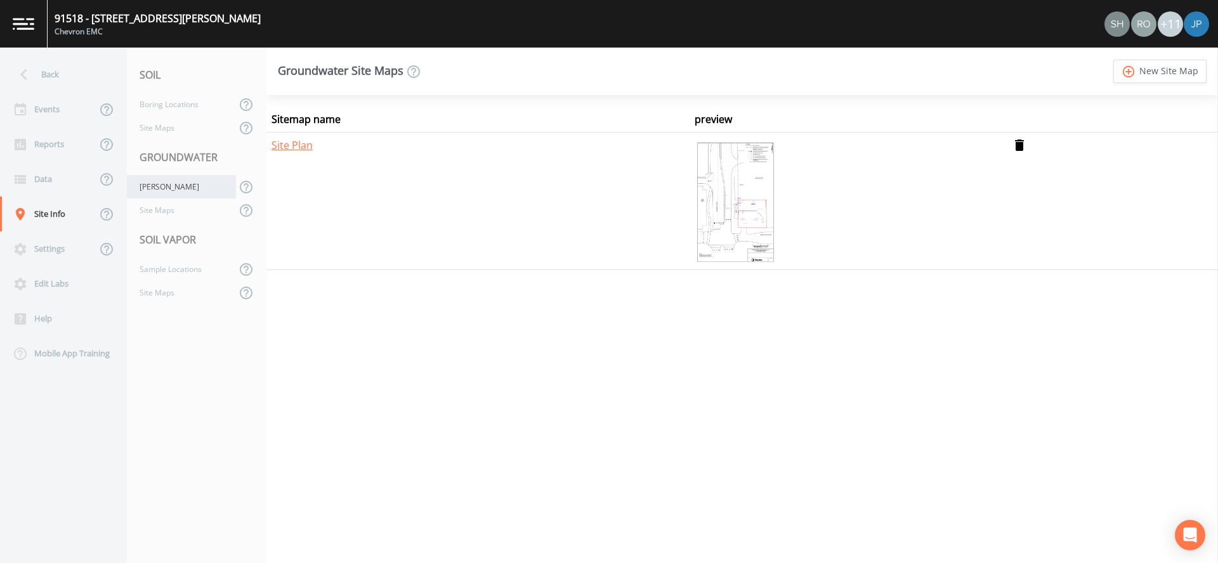
click at [168, 185] on div "[PERSON_NAME]" at bounding box center [181, 186] width 109 height 23
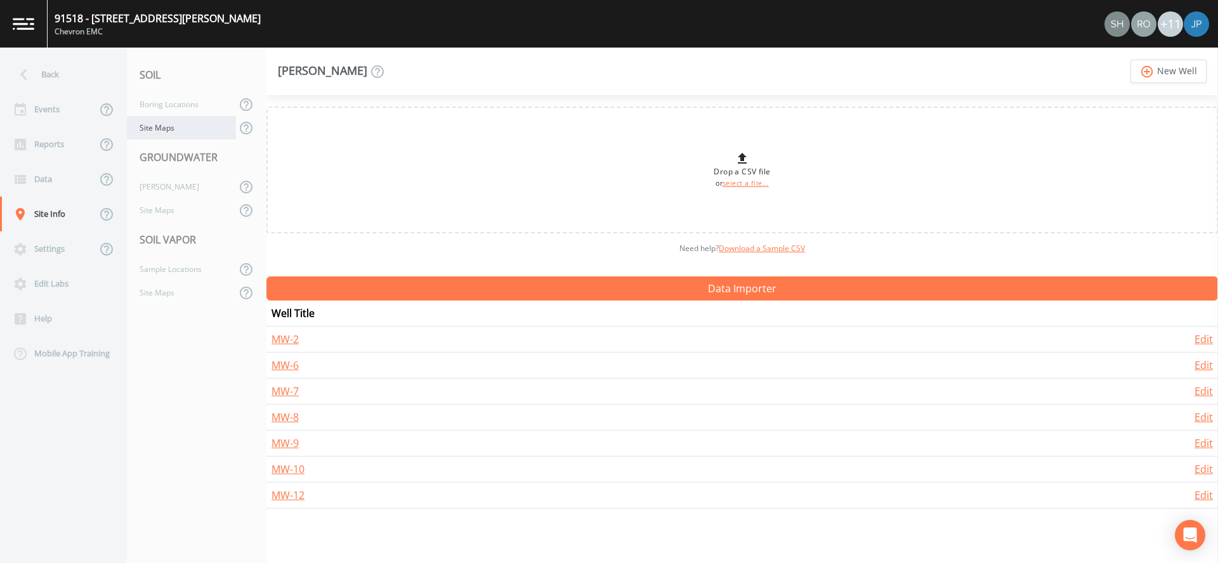
click at [173, 134] on div "Site Maps" at bounding box center [181, 127] width 109 height 23
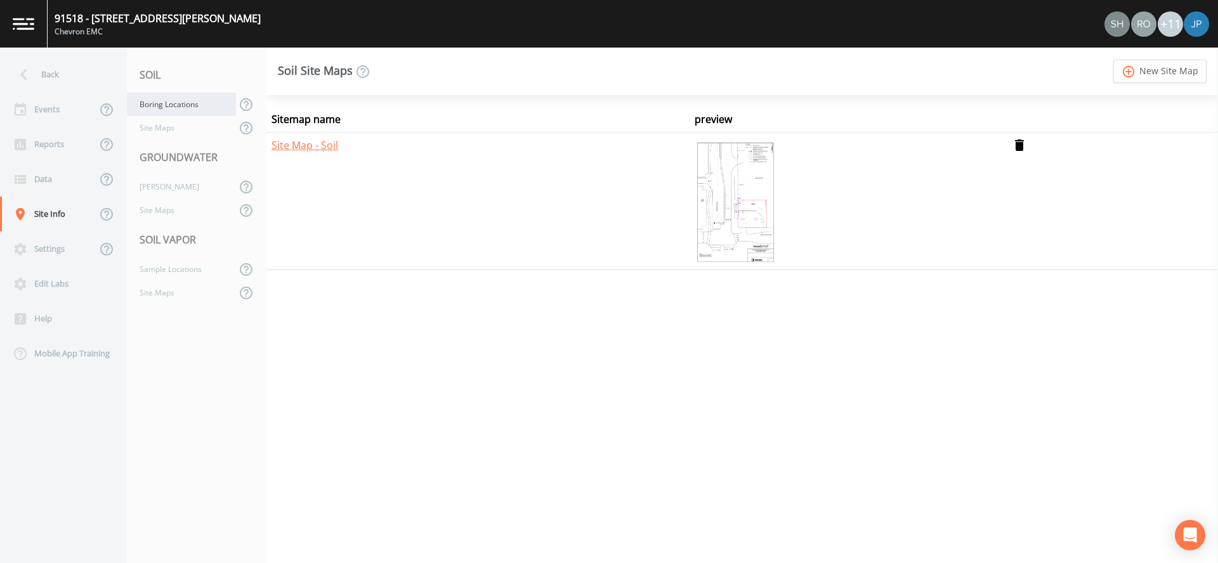
click at [174, 108] on div "Boring Locations" at bounding box center [181, 104] width 109 height 23
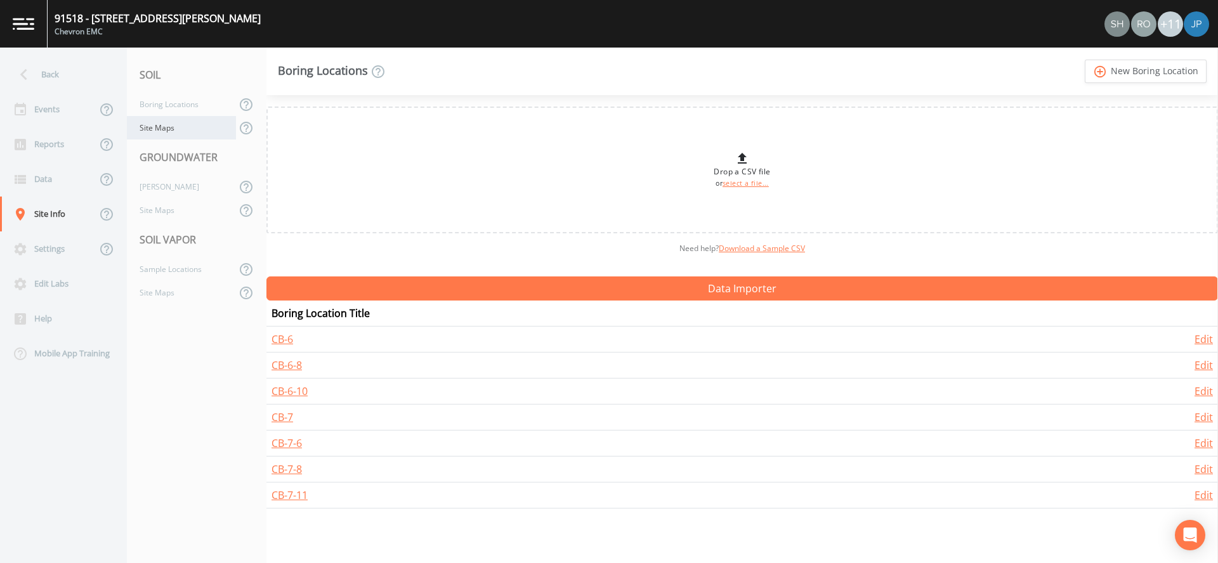
click at [173, 129] on div "Site Maps" at bounding box center [181, 127] width 109 height 23
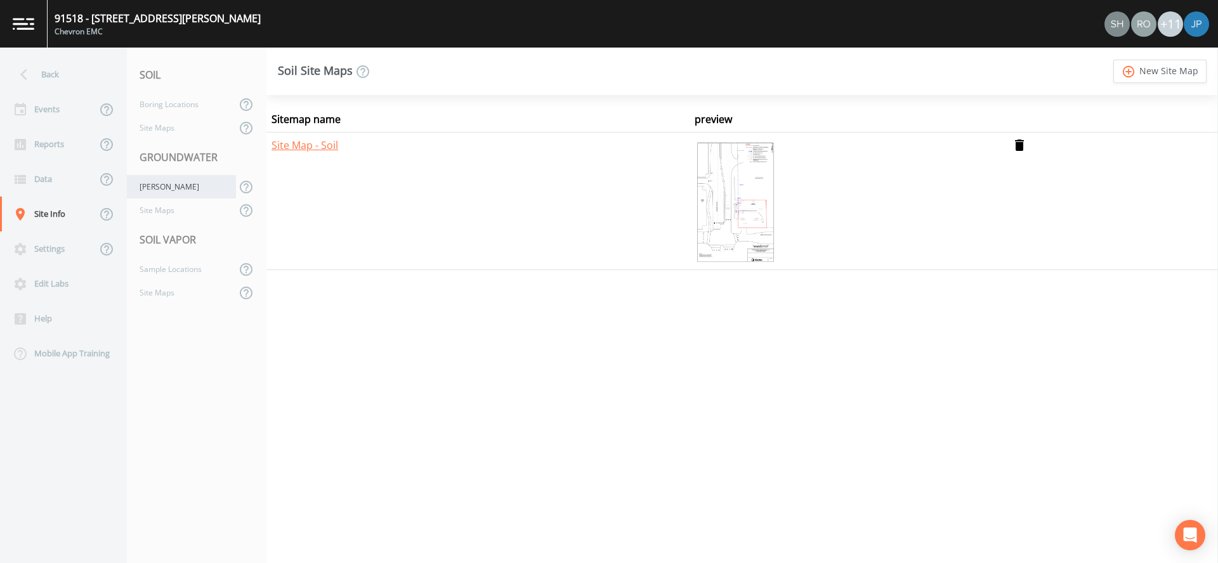
click at [173, 178] on div "[PERSON_NAME]" at bounding box center [181, 186] width 109 height 23
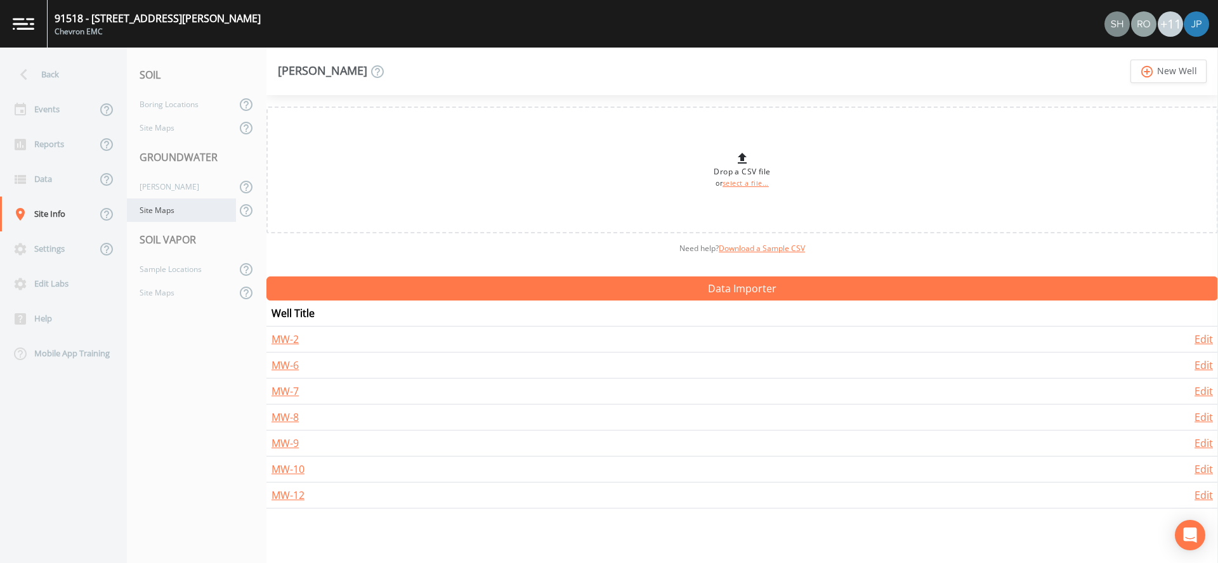
click at [169, 214] on div "Site Maps" at bounding box center [181, 210] width 109 height 23
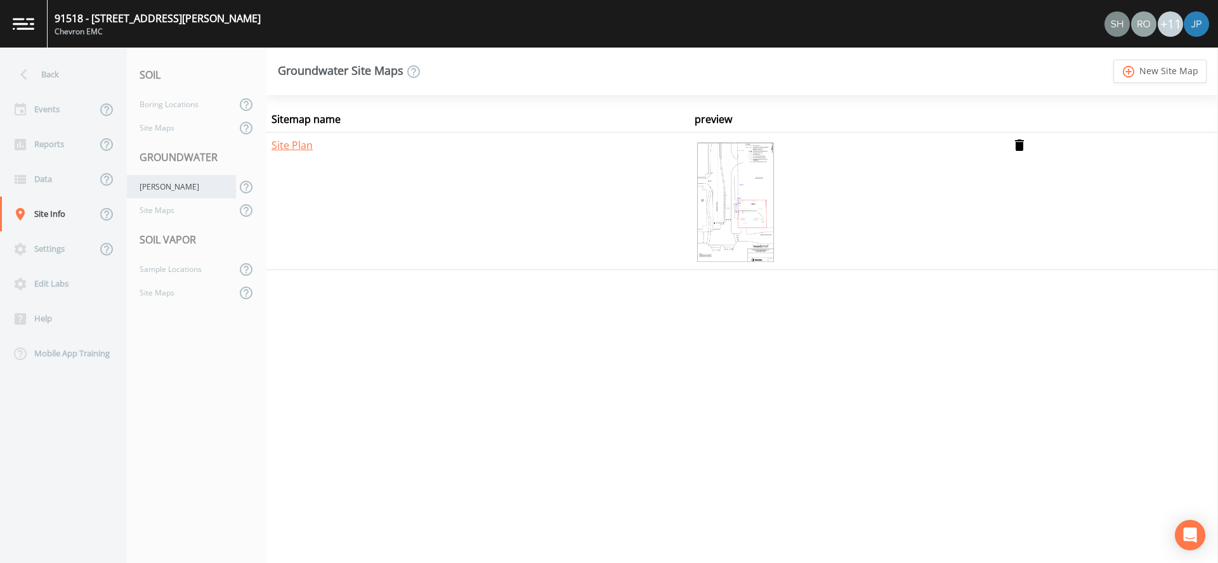
click at [169, 188] on div "[PERSON_NAME]" at bounding box center [181, 186] width 109 height 23
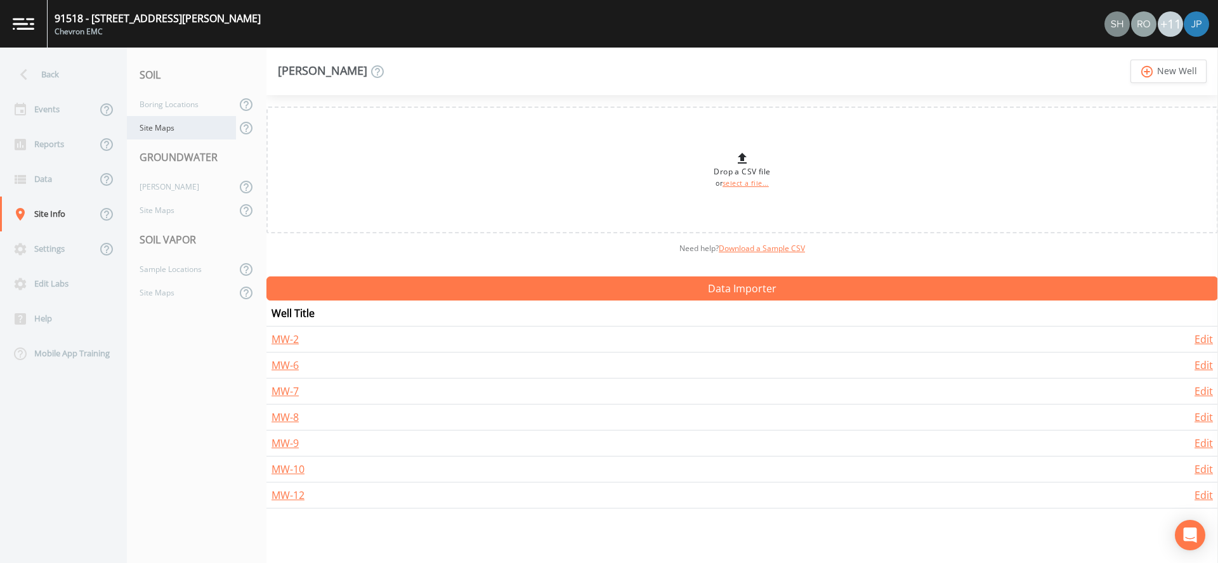
click at [179, 136] on div "Site Maps" at bounding box center [181, 127] width 109 height 23
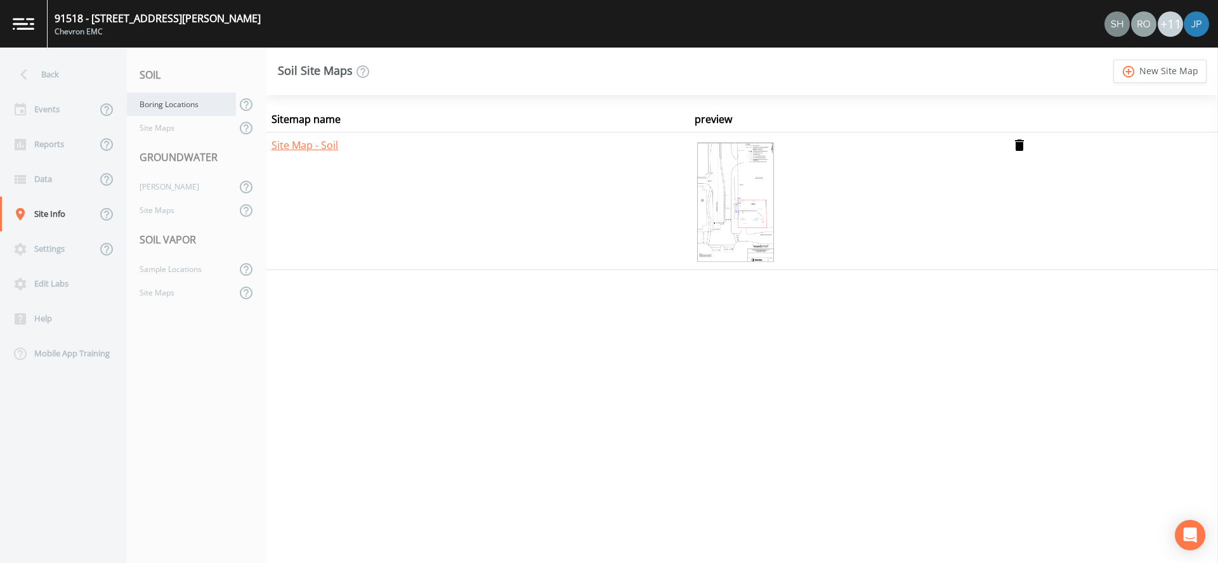
click at [179, 108] on div "Boring Locations" at bounding box center [181, 104] width 109 height 23
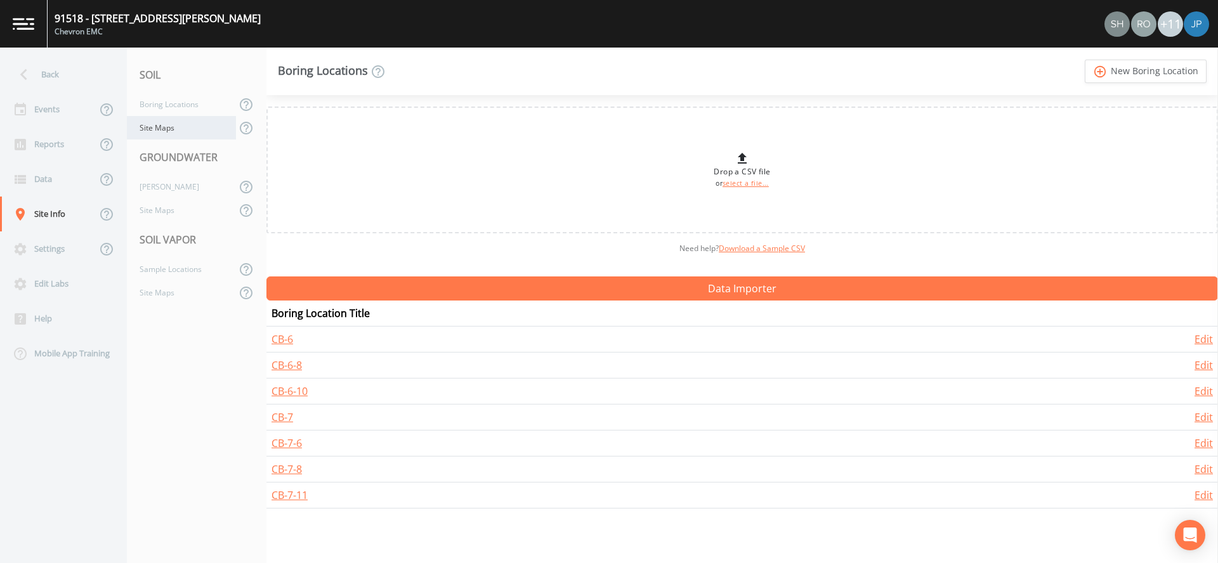
click at [178, 134] on div "Site Maps" at bounding box center [181, 127] width 109 height 23
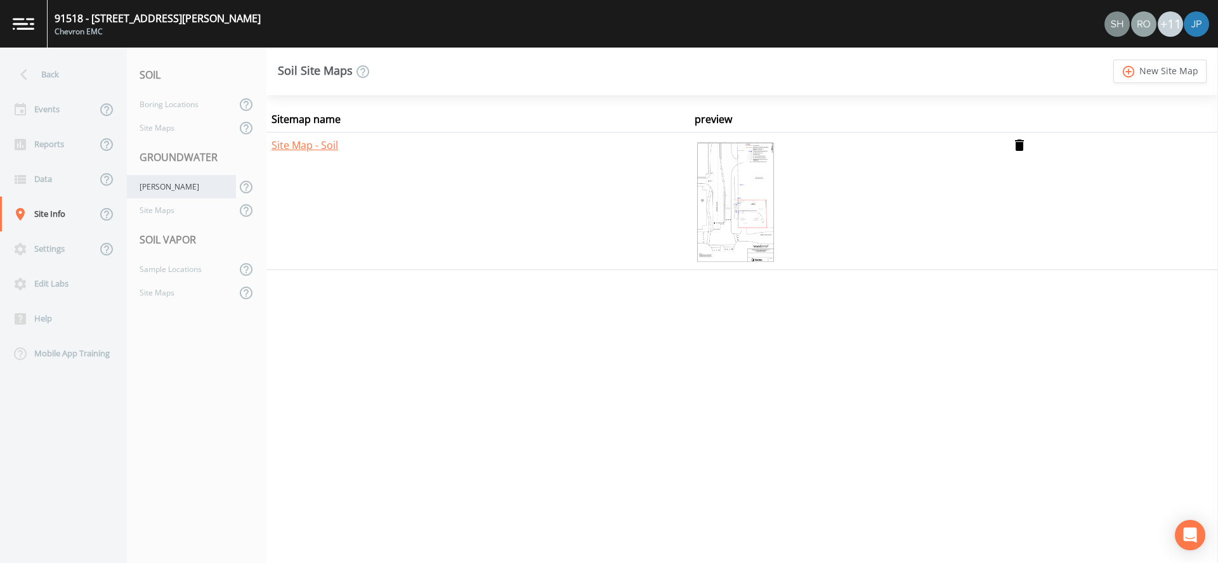
click at [171, 183] on div "[PERSON_NAME]" at bounding box center [181, 186] width 109 height 23
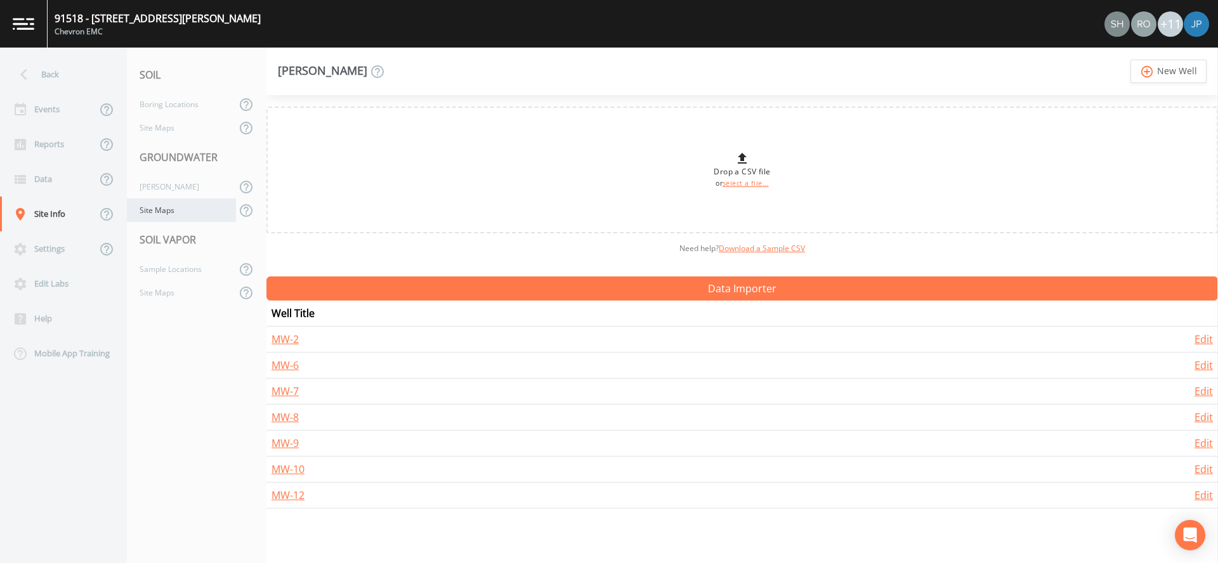
click at [171, 207] on div "Site Maps" at bounding box center [181, 210] width 109 height 23
click at [171, 192] on div "[PERSON_NAME]" at bounding box center [181, 186] width 109 height 23
click at [178, 131] on div "Site Maps" at bounding box center [181, 127] width 109 height 23
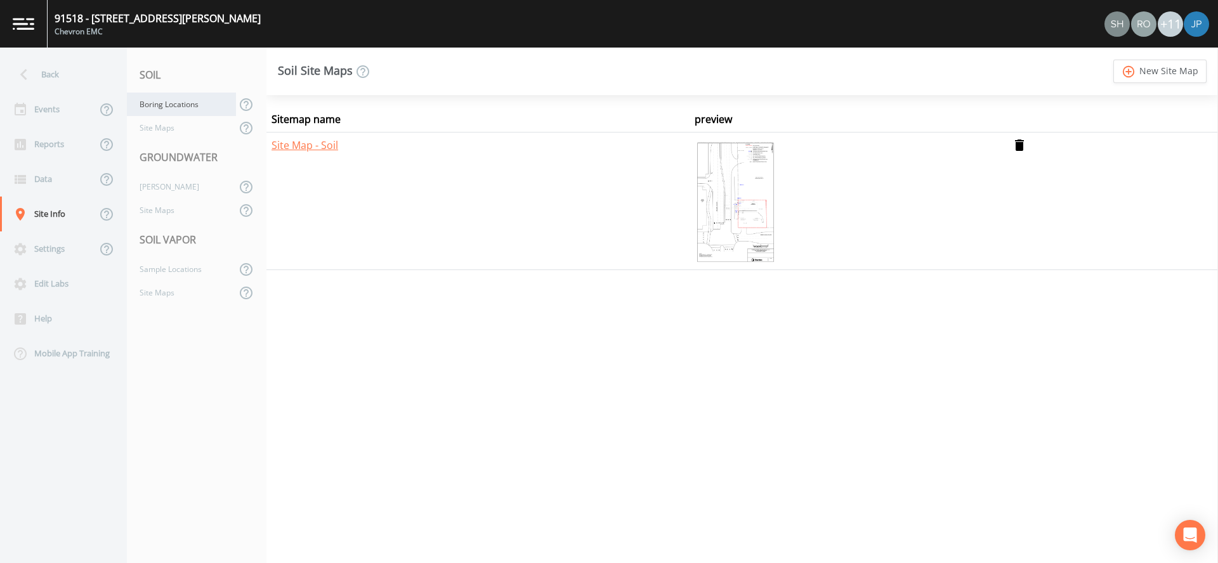
click at [180, 98] on div "Boring Locations" at bounding box center [181, 104] width 109 height 23
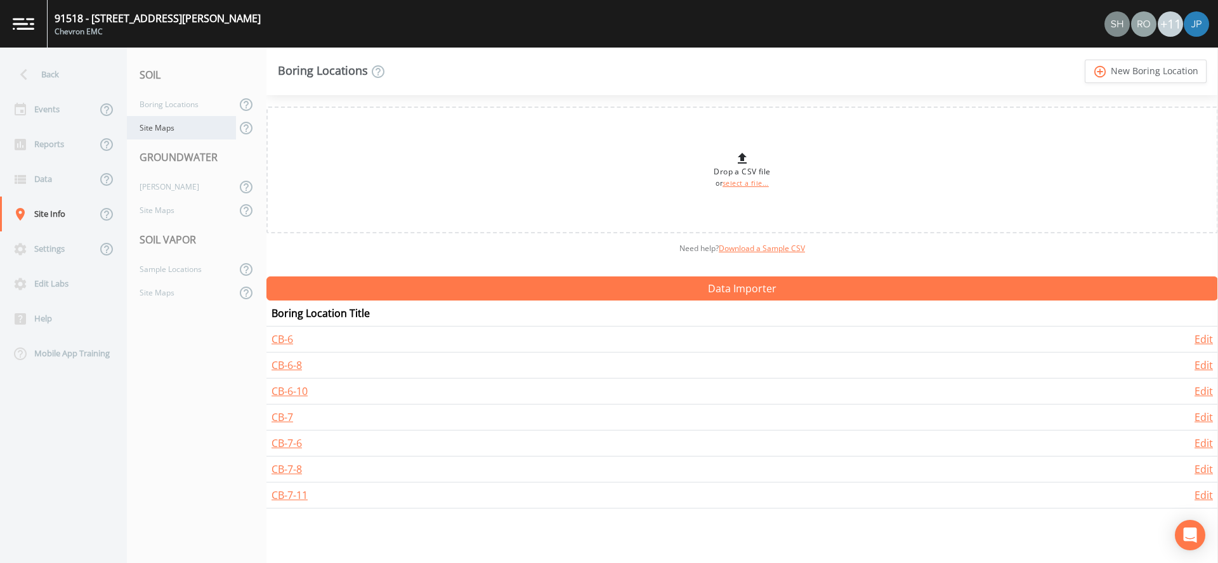
click at [179, 129] on div "Site Maps" at bounding box center [181, 127] width 109 height 23
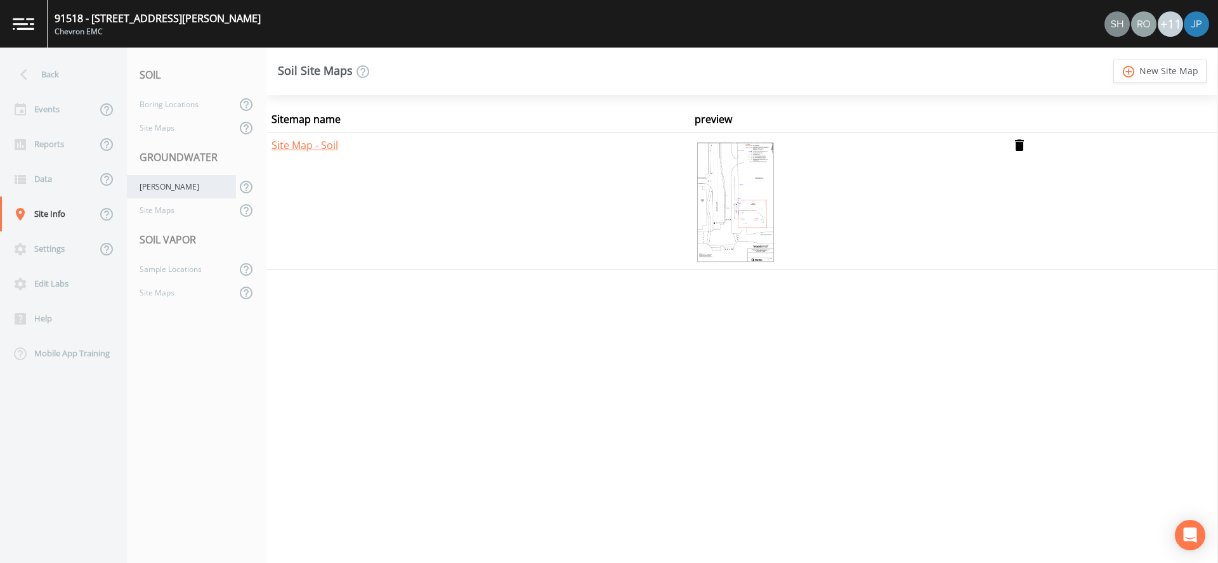
click at [169, 180] on div "[PERSON_NAME]" at bounding box center [181, 186] width 109 height 23
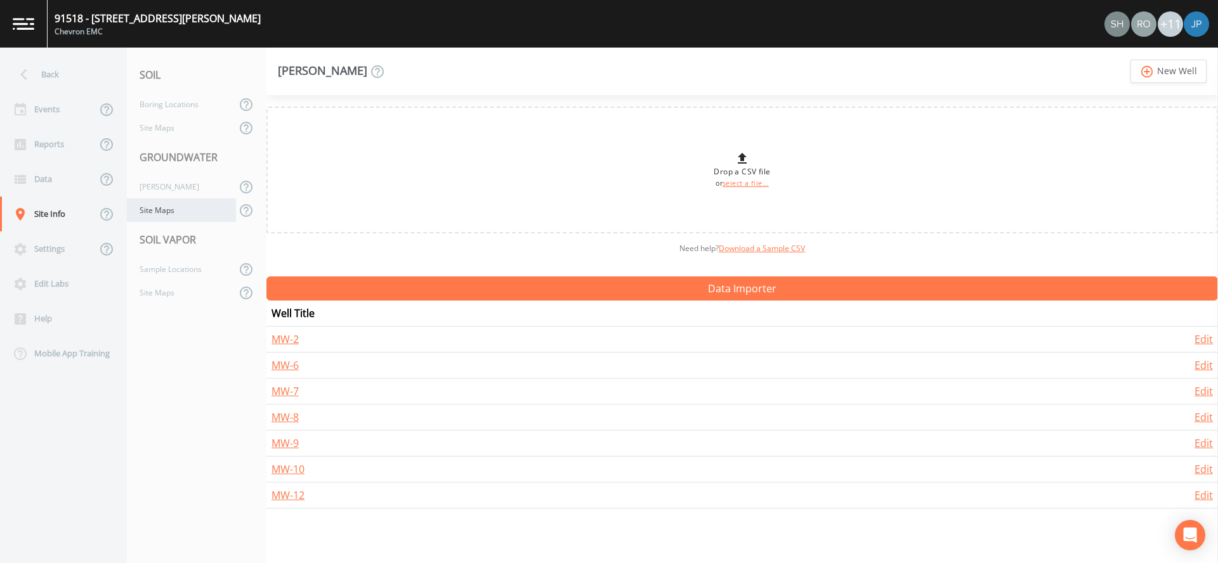
click at [169, 216] on div "Site Maps" at bounding box center [181, 210] width 109 height 23
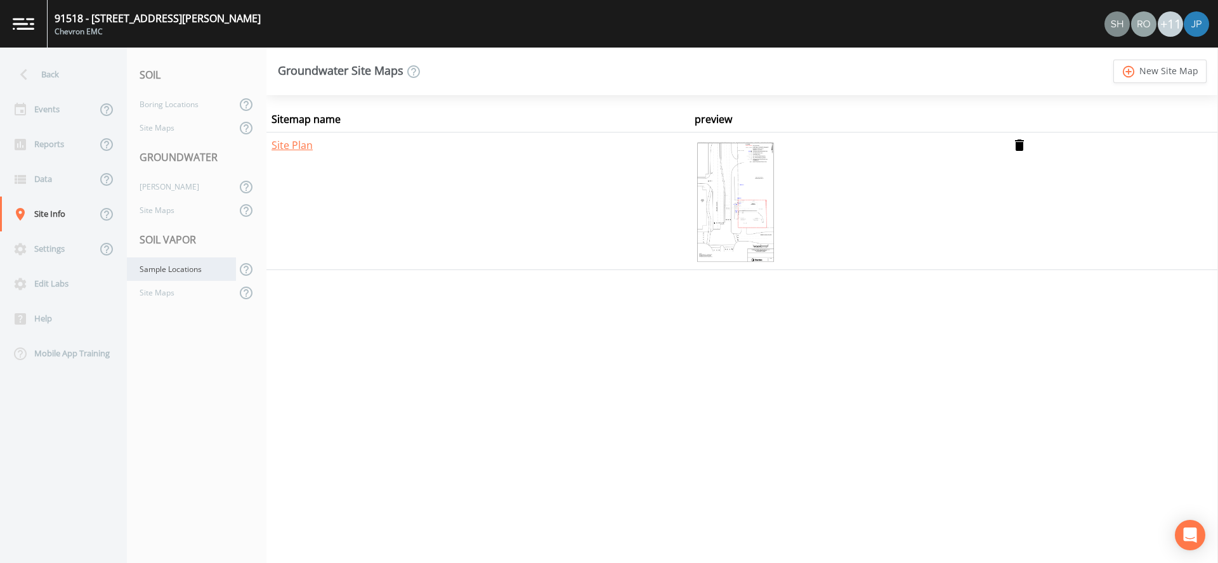
click at [178, 276] on div "Sample Locations" at bounding box center [181, 268] width 109 height 23
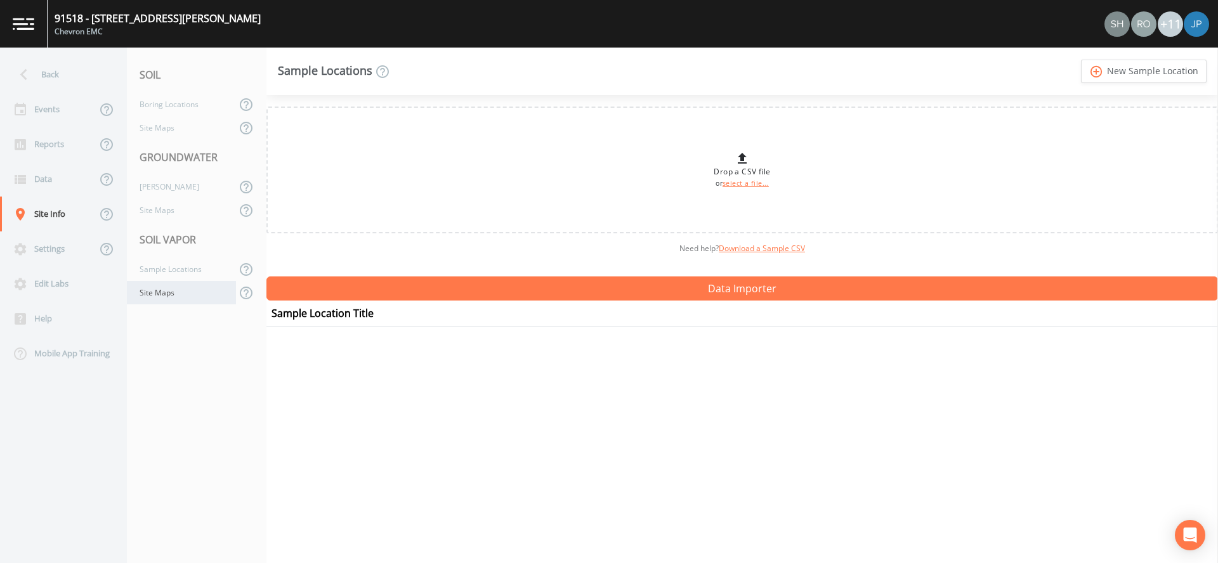
click at [177, 290] on div "Site Maps" at bounding box center [181, 292] width 109 height 23
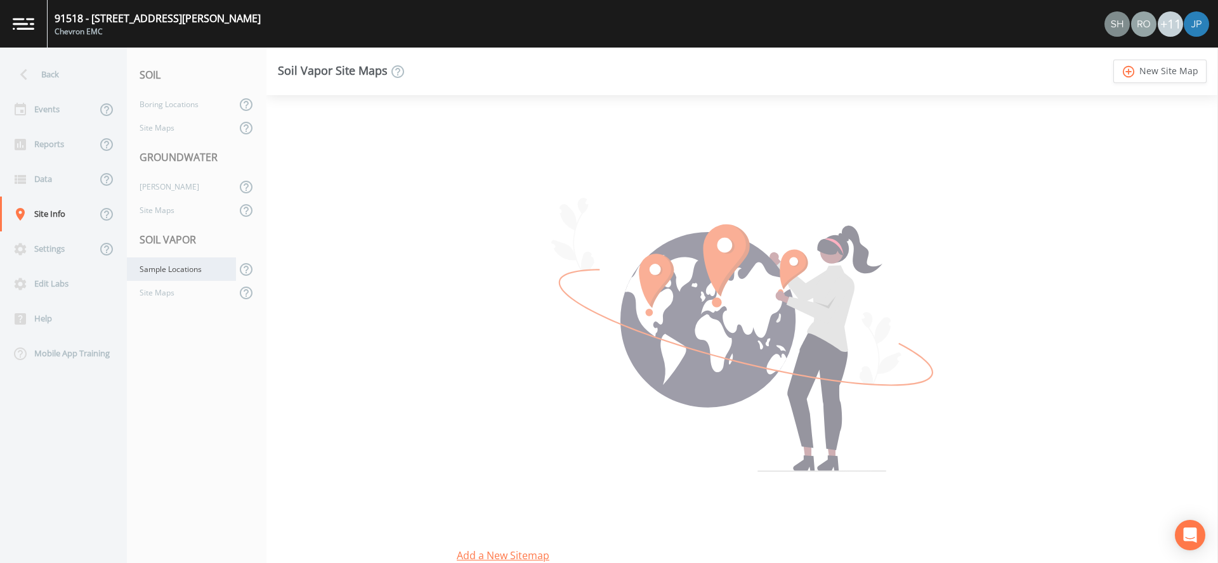
click at [175, 268] on div "Sample Locations" at bounding box center [181, 268] width 109 height 23
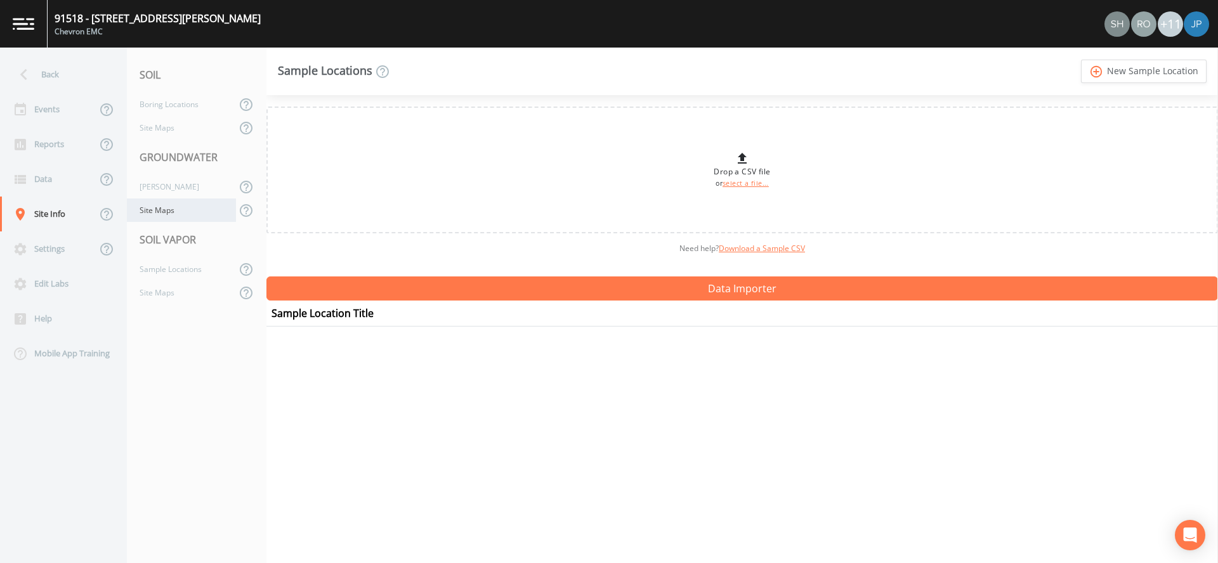
click at [171, 217] on div "Site Maps" at bounding box center [181, 210] width 109 height 23
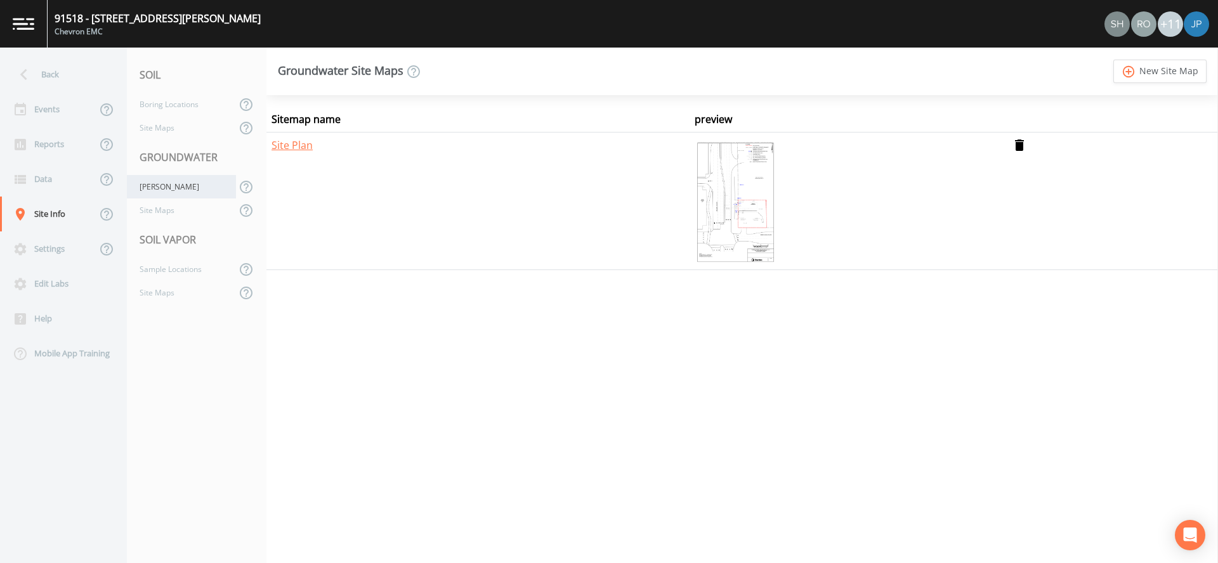
click at [169, 184] on div "[PERSON_NAME]" at bounding box center [181, 186] width 109 height 23
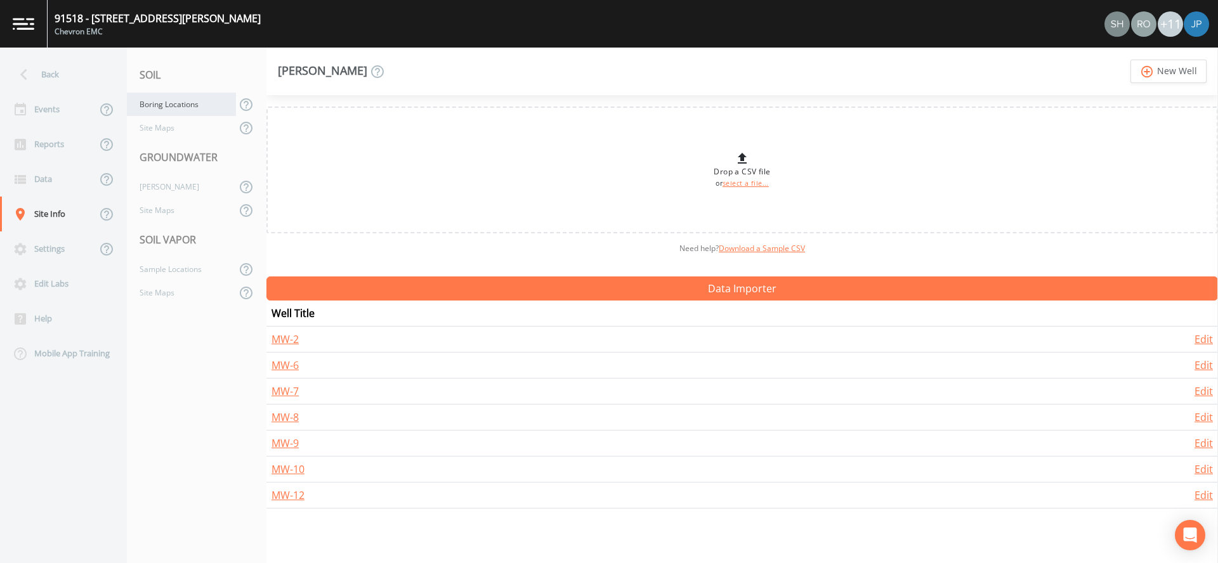
click at [164, 115] on div "Boring Locations" at bounding box center [181, 104] width 109 height 23
click at [171, 124] on div "Site Maps" at bounding box center [181, 127] width 109 height 23
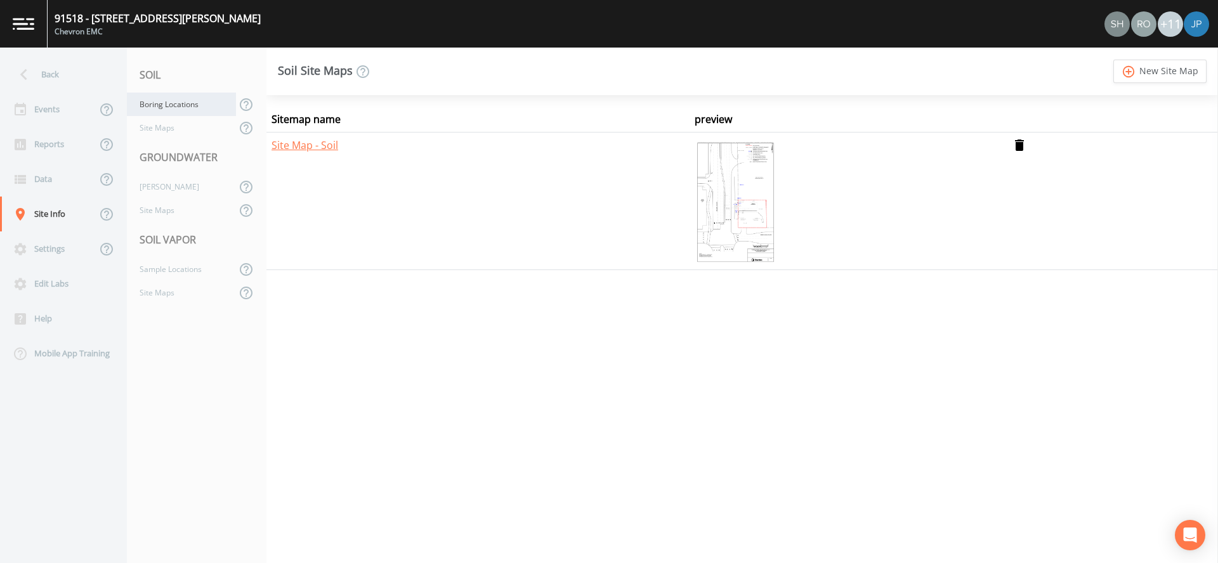
click at [173, 105] on div "Boring Locations" at bounding box center [181, 104] width 109 height 23
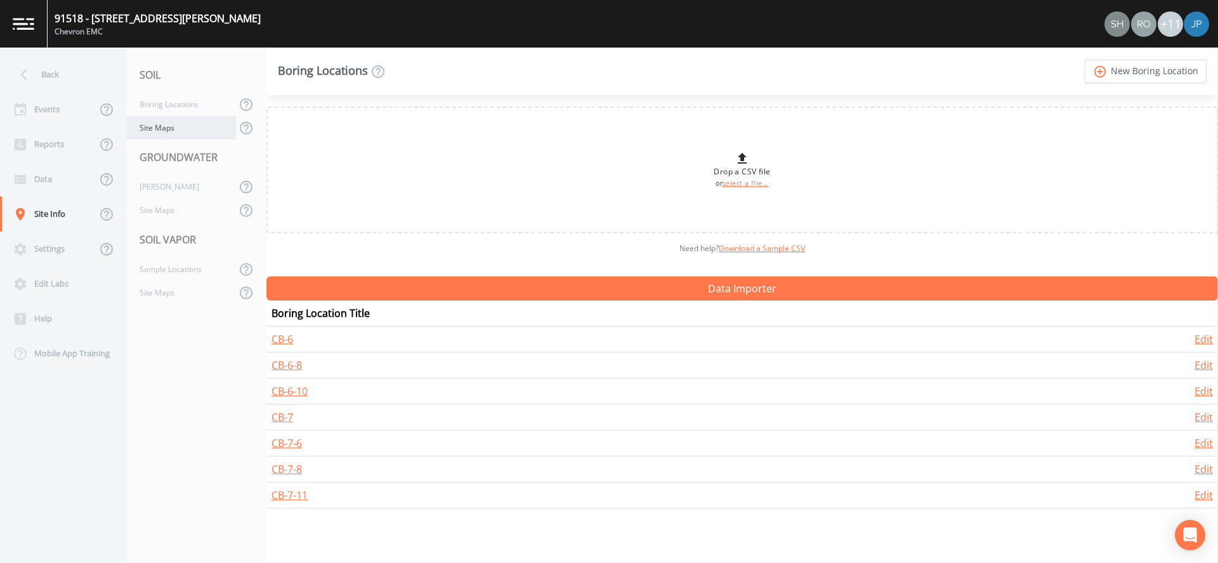
click at [174, 125] on div "Site Maps" at bounding box center [181, 127] width 109 height 23
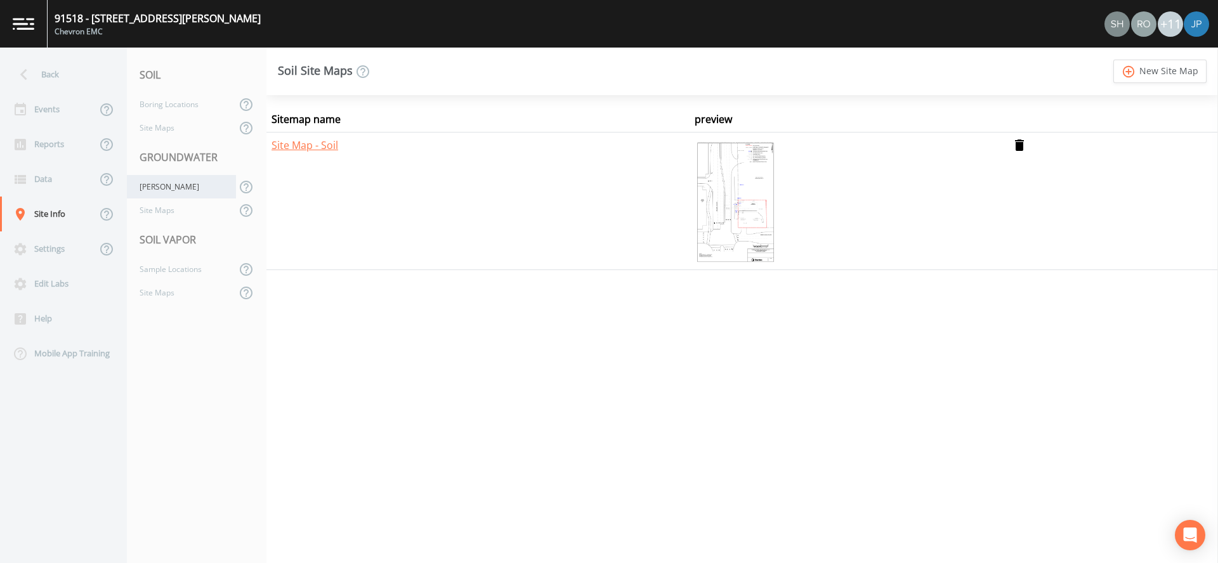
click at [172, 181] on div "[PERSON_NAME]" at bounding box center [181, 186] width 109 height 23
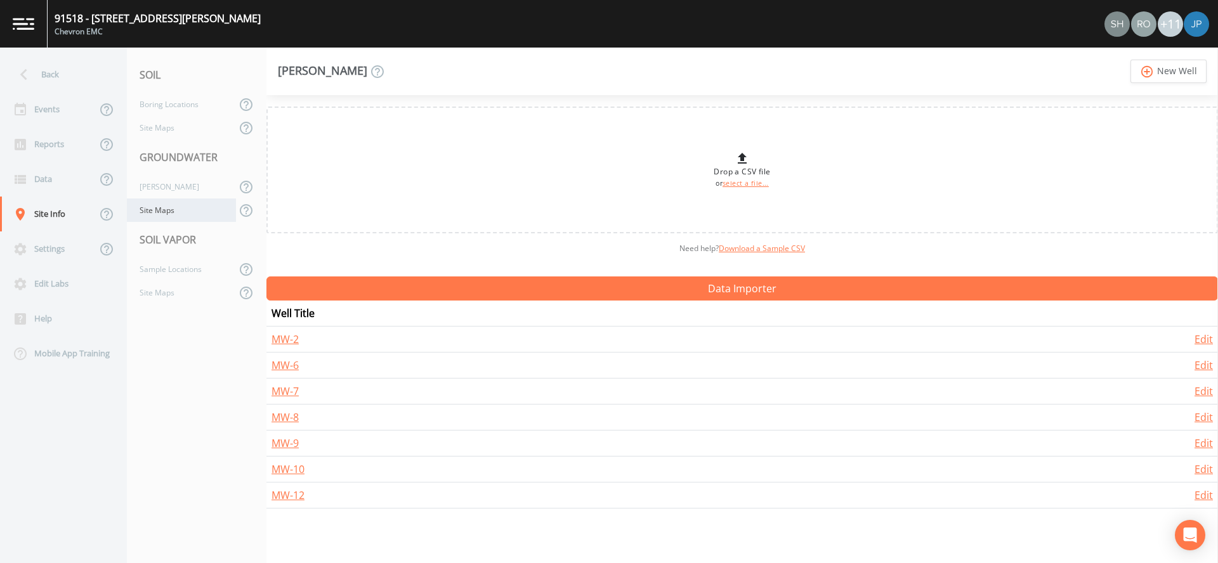
click at [167, 213] on div "Site Maps" at bounding box center [181, 210] width 109 height 23
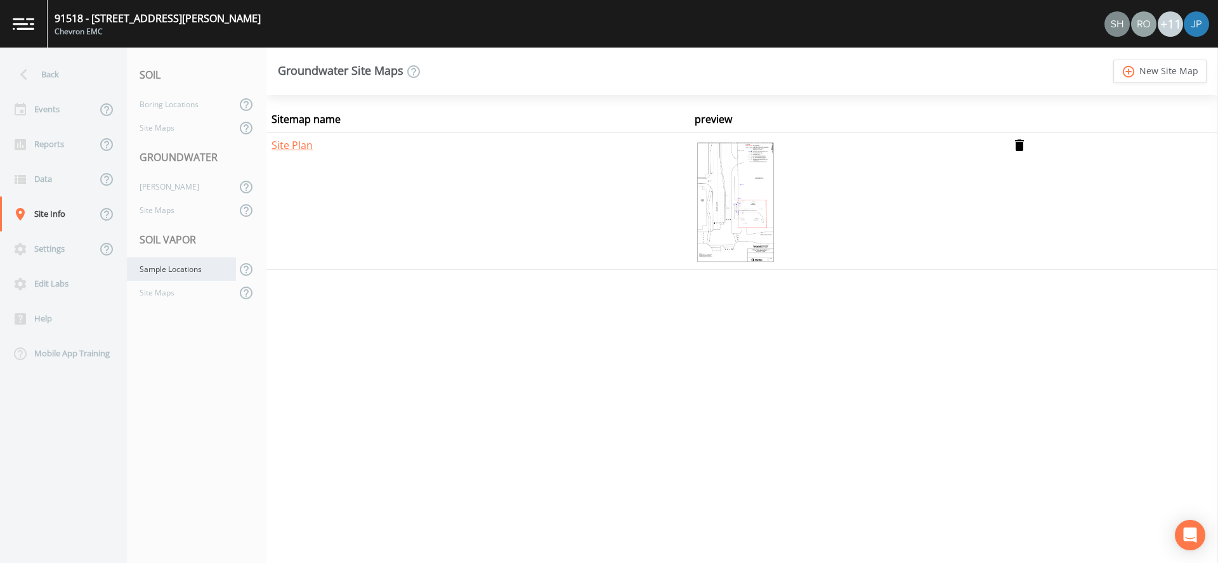
click at [162, 274] on div "Sample Locations" at bounding box center [181, 268] width 109 height 23
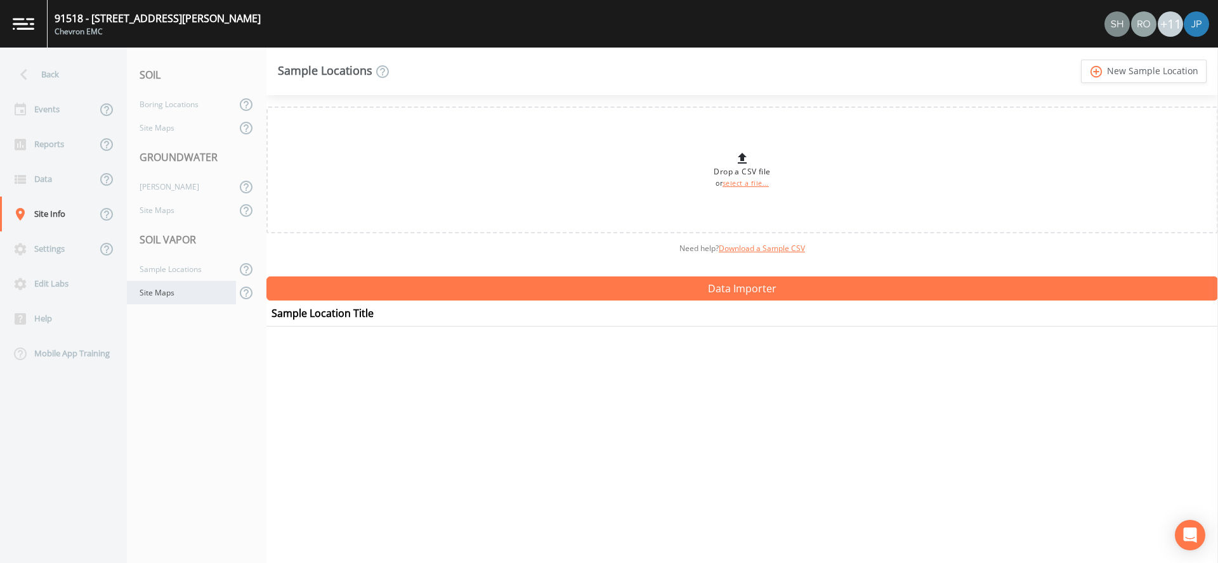
click at [162, 290] on div "Site Maps" at bounding box center [181, 292] width 109 height 23
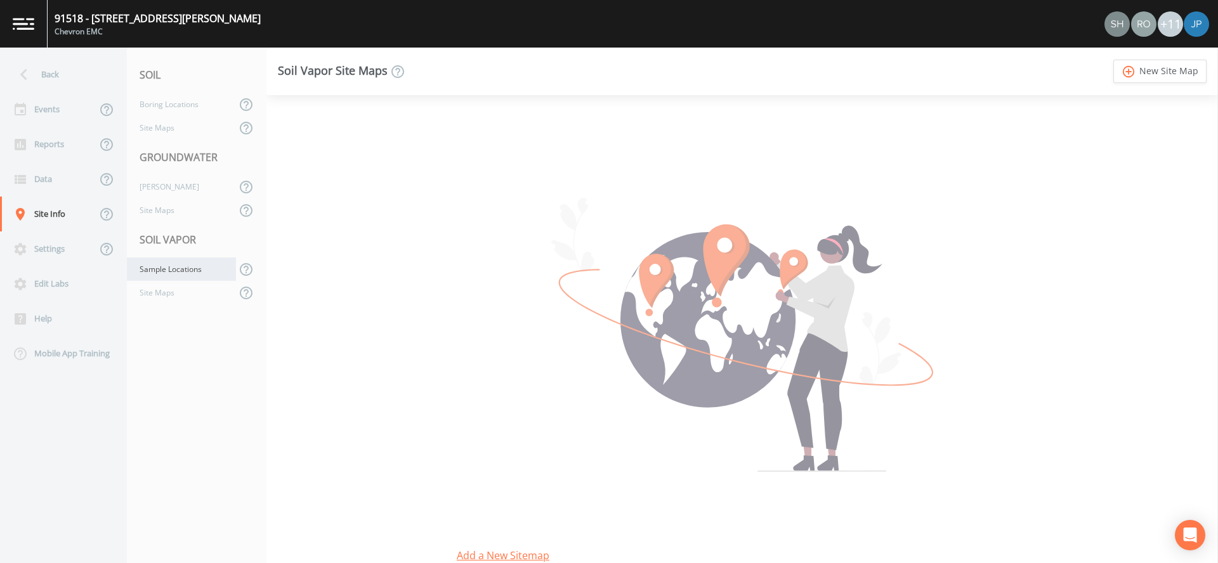
click at [163, 273] on div "Sample Locations" at bounding box center [181, 268] width 109 height 23
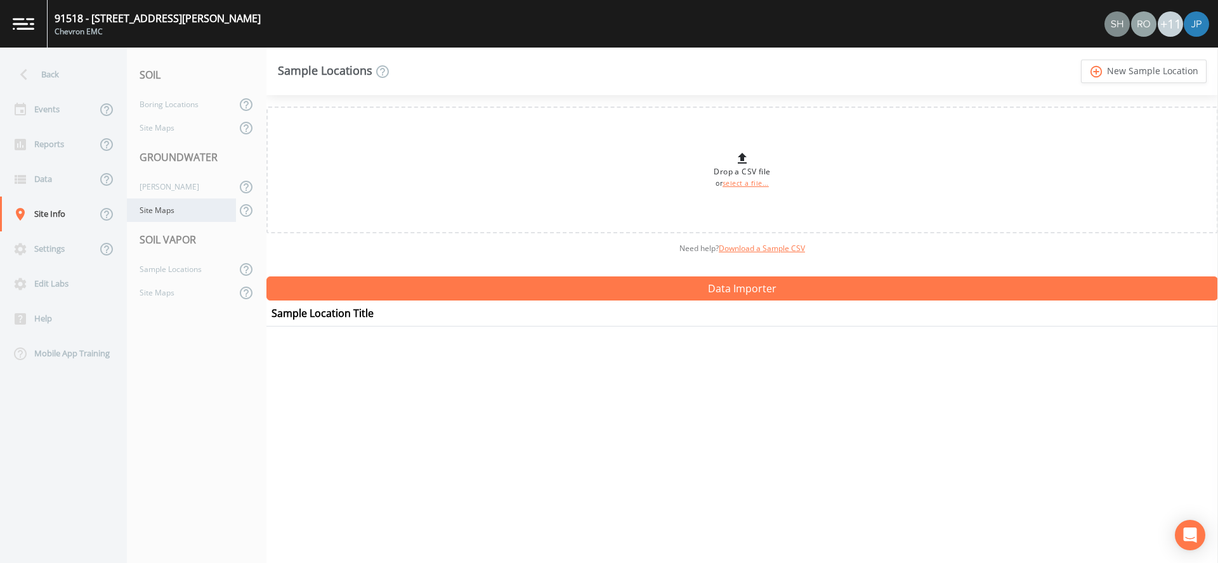
click at [166, 209] on div "Site Maps" at bounding box center [181, 210] width 109 height 23
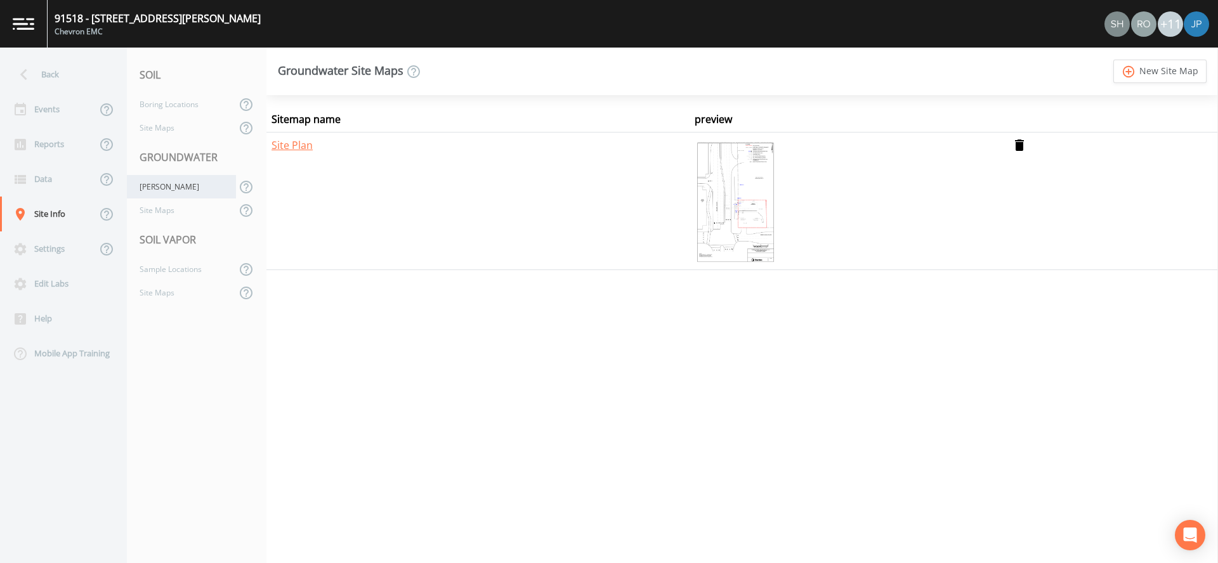
click at [165, 188] on div "[PERSON_NAME]" at bounding box center [181, 186] width 109 height 23
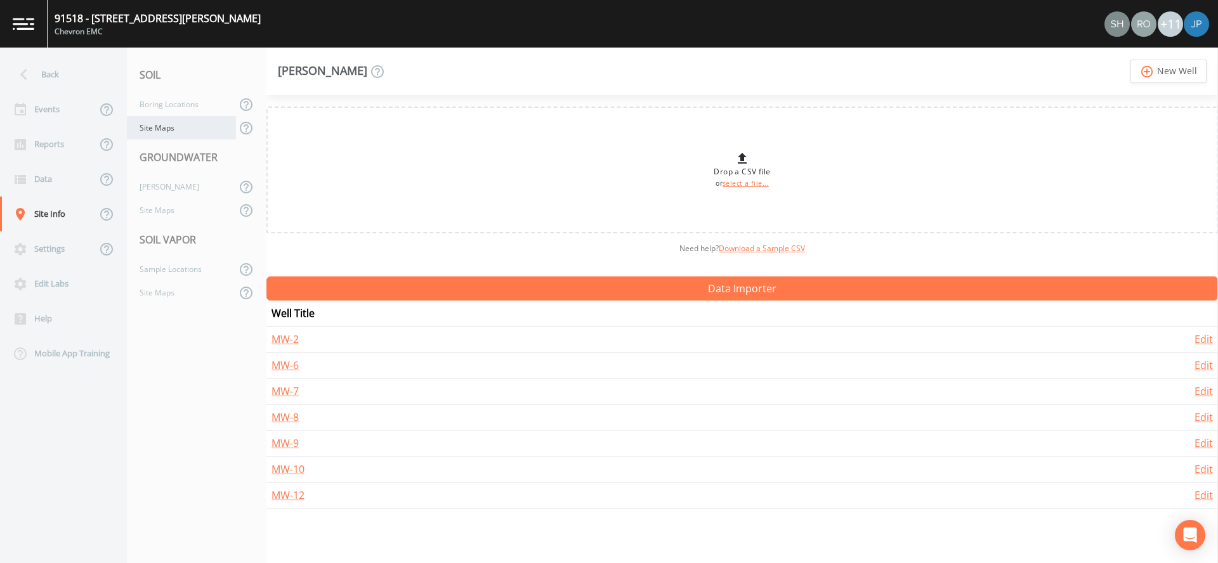
click at [169, 133] on div "Site Maps" at bounding box center [181, 127] width 109 height 23
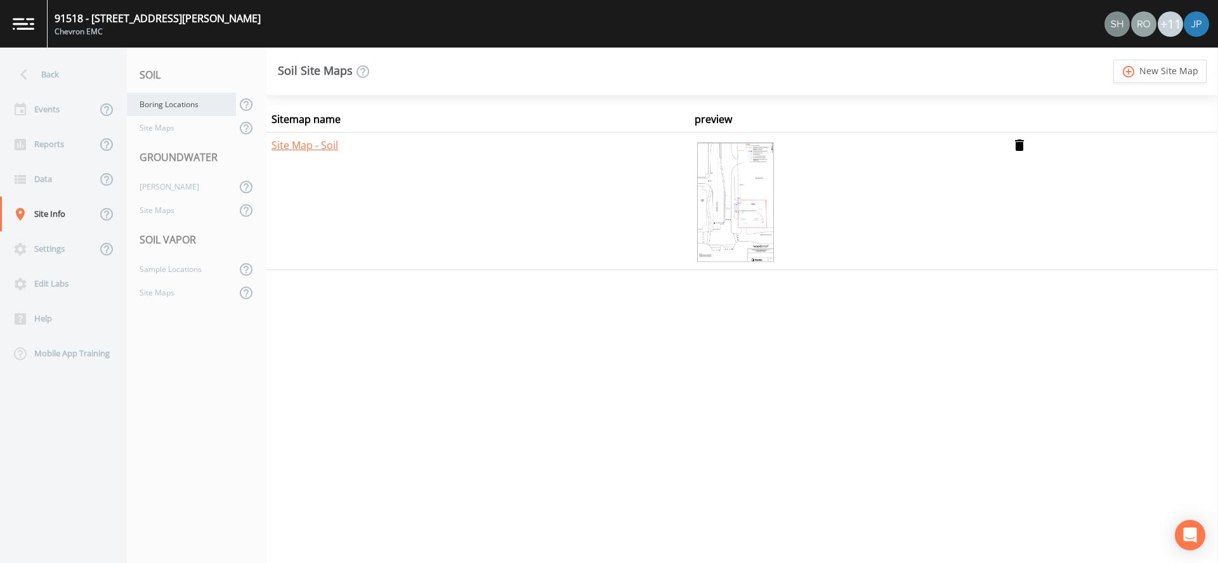
click at [171, 107] on div "Boring Locations" at bounding box center [181, 104] width 109 height 23
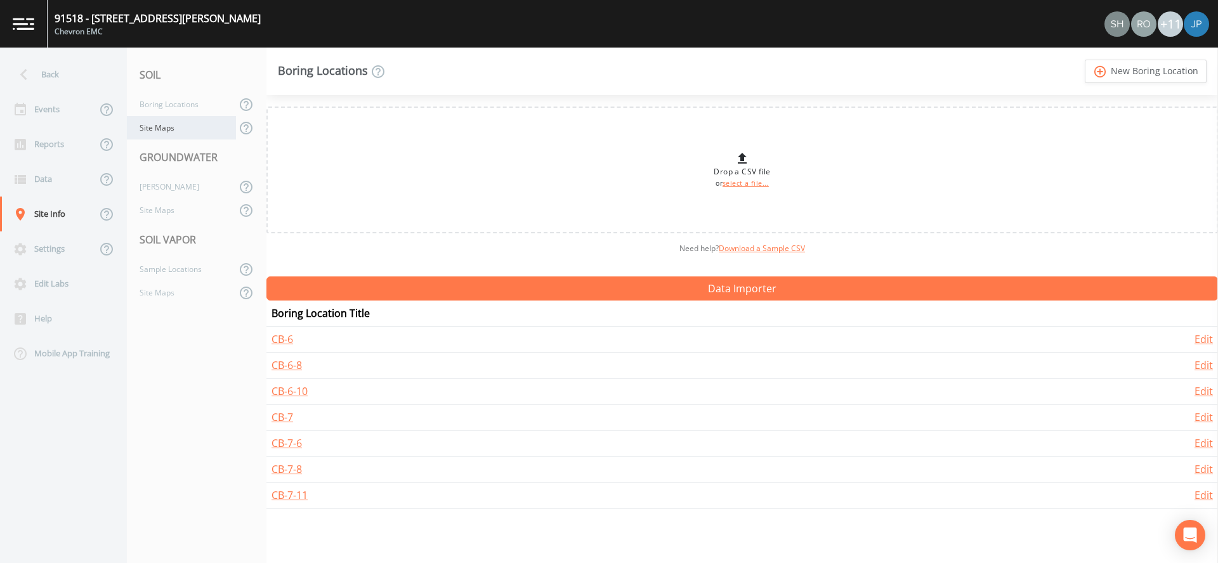
click at [173, 124] on div "Site Maps" at bounding box center [181, 127] width 109 height 23
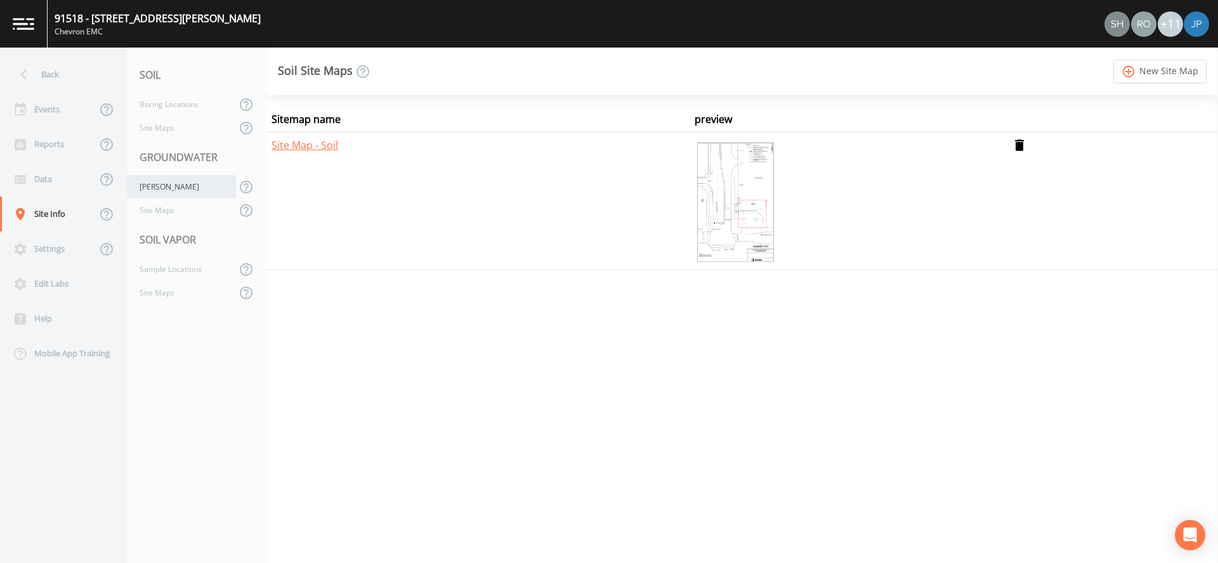
click at [173, 189] on div "[PERSON_NAME]" at bounding box center [181, 186] width 109 height 23
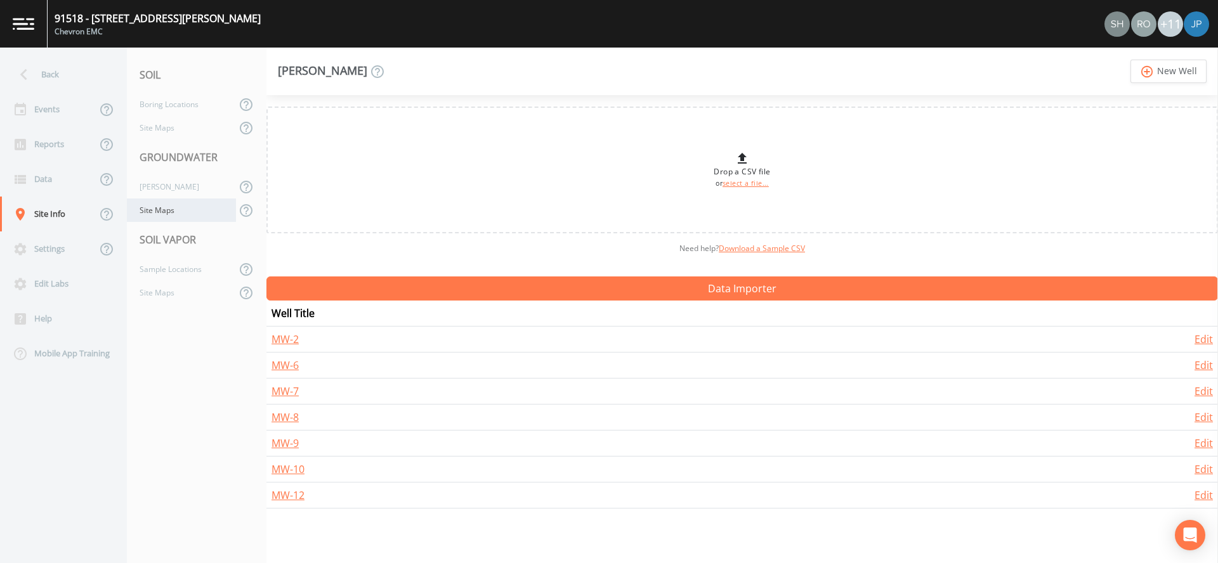
click at [171, 218] on div "Site Maps" at bounding box center [181, 210] width 109 height 23
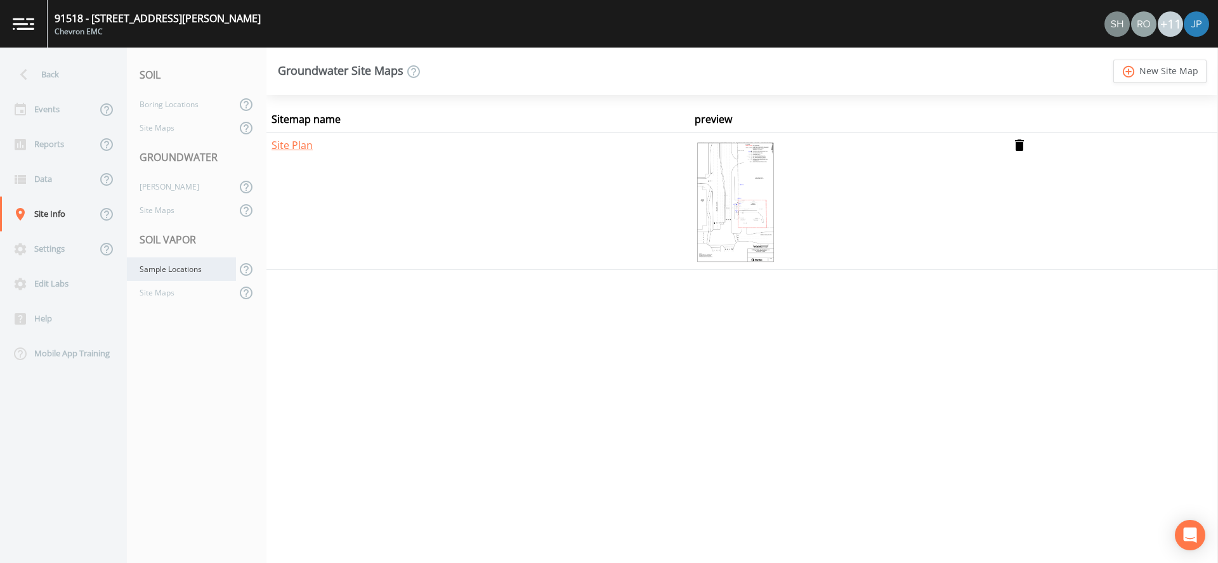
click at [169, 261] on div "Sample Locations" at bounding box center [181, 268] width 109 height 23
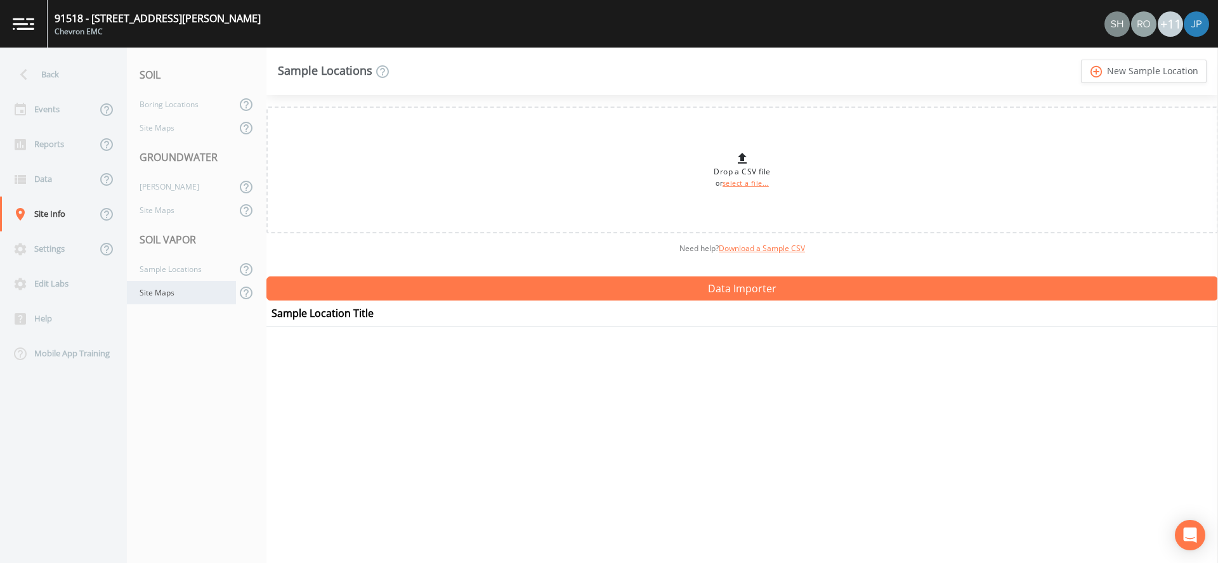
click at [161, 286] on div "Site Maps" at bounding box center [181, 292] width 109 height 23
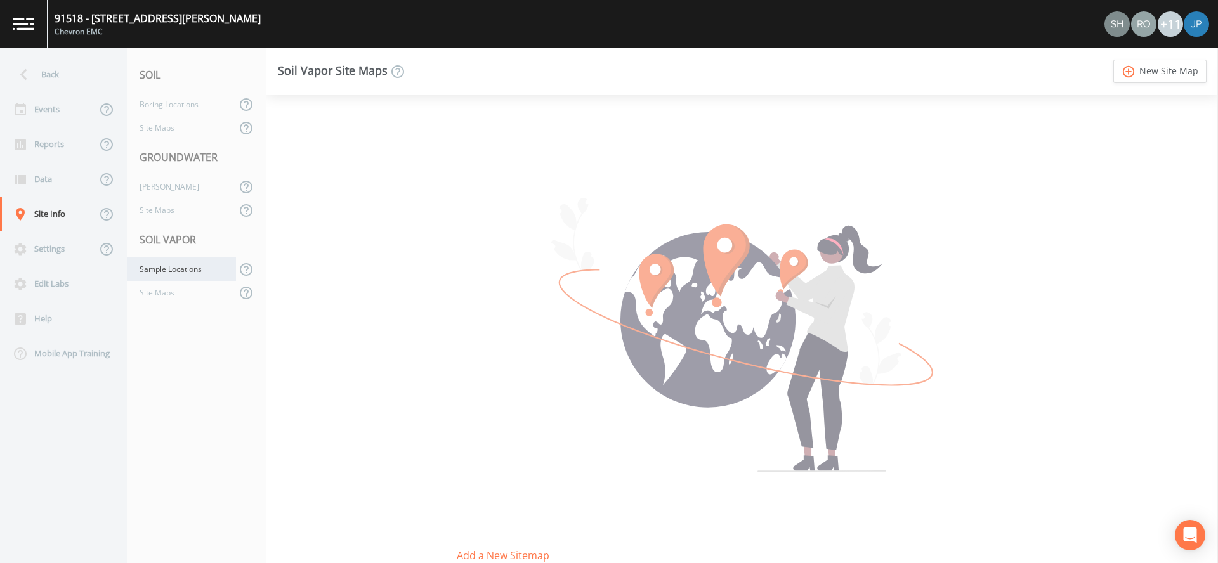
click at [164, 273] on div "Sample Locations" at bounding box center [181, 268] width 109 height 23
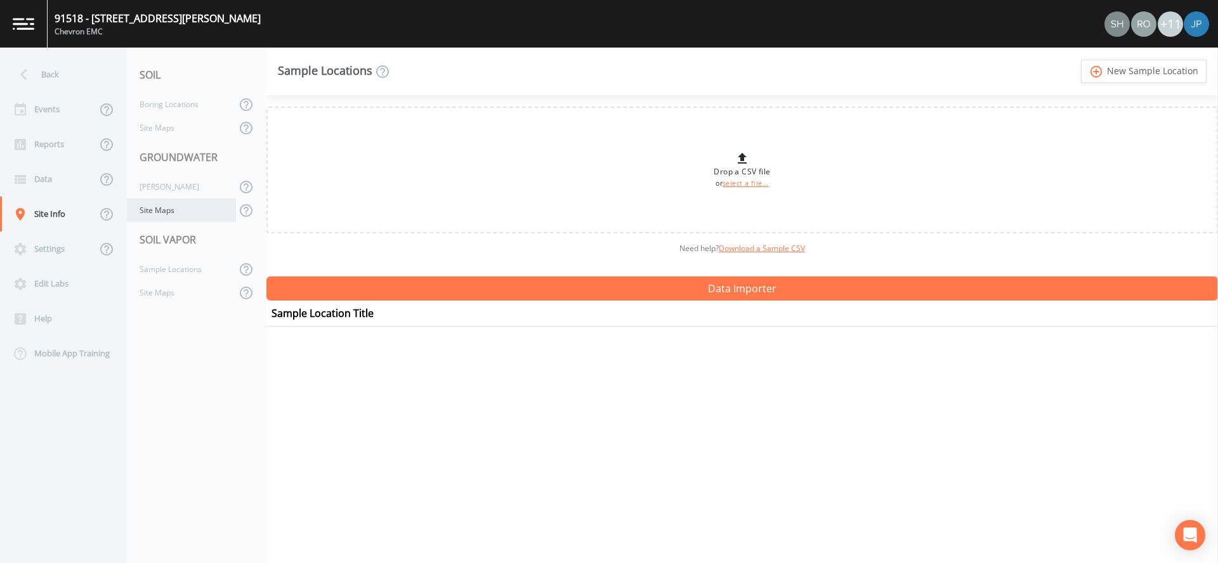
click at [169, 219] on div "Site Maps" at bounding box center [181, 210] width 109 height 23
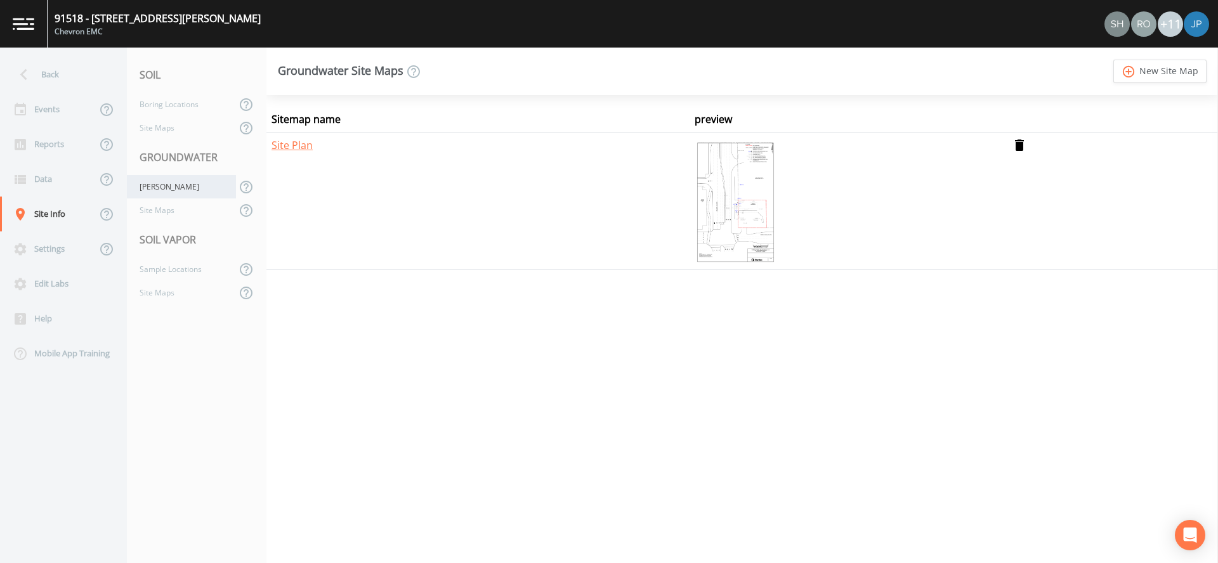
click at [167, 187] on div "[PERSON_NAME]" at bounding box center [181, 186] width 109 height 23
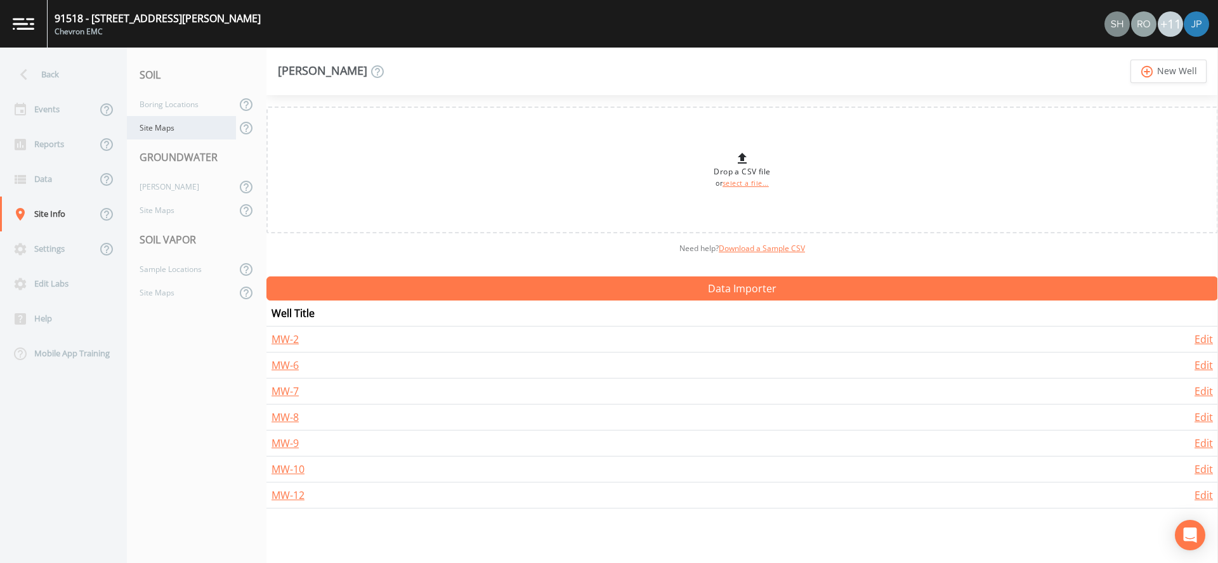
click at [166, 135] on div "Site Maps" at bounding box center [181, 127] width 109 height 23
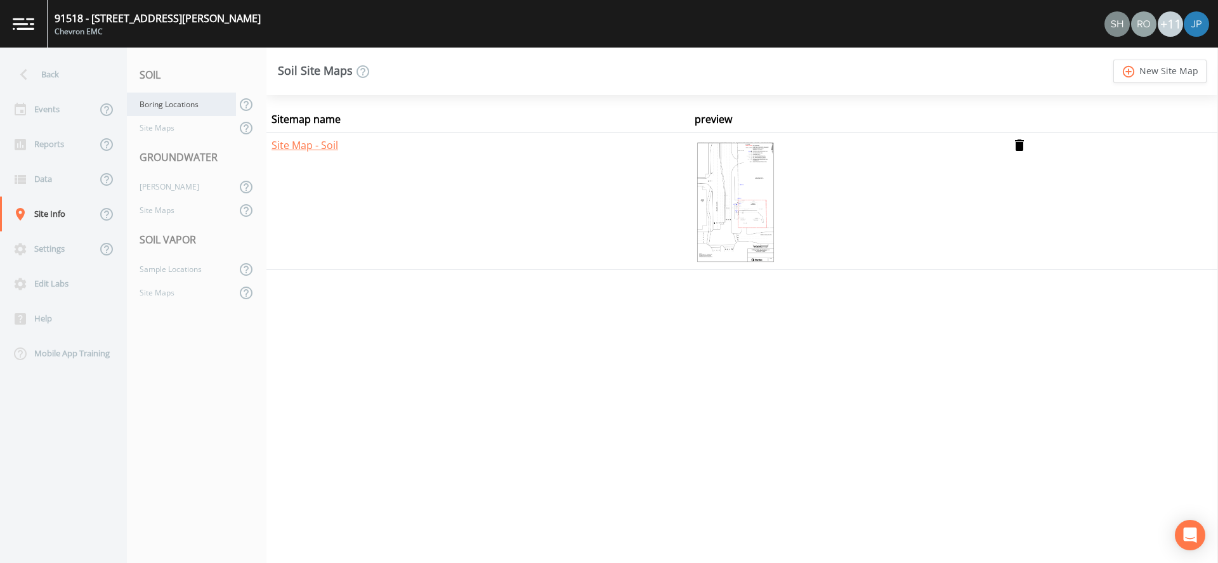
click at [168, 105] on div "Boring Locations" at bounding box center [181, 104] width 109 height 23
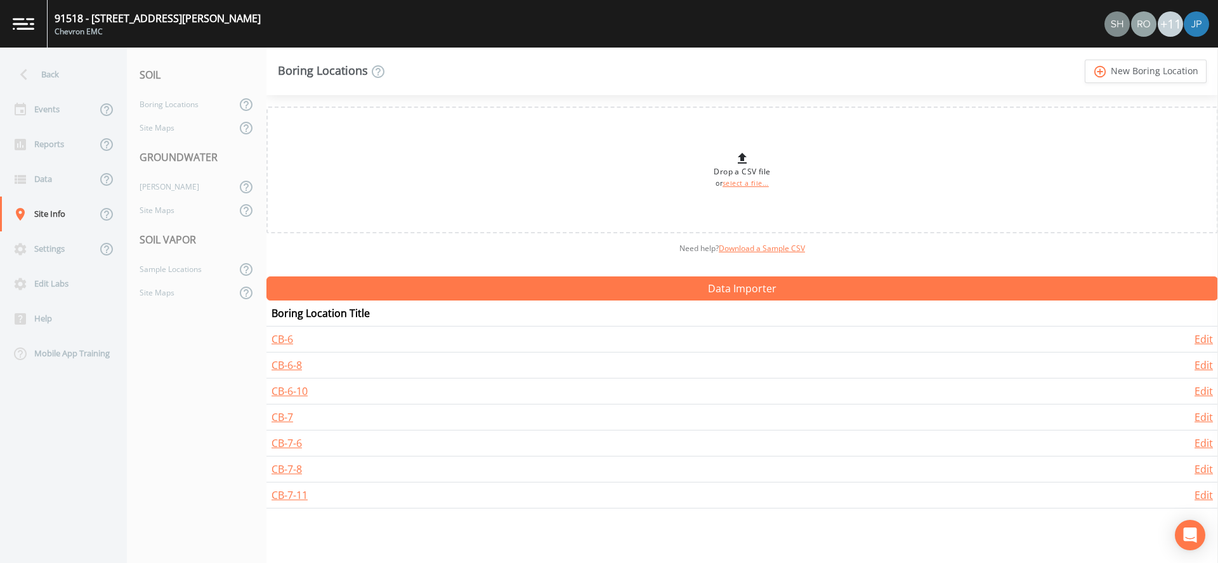
click at [271, 49] on div "Boring Locations add_circle_outline New Boring Location" at bounding box center [741, 72] width 951 height 48
